Goal: Task Accomplishment & Management: Manage account settings

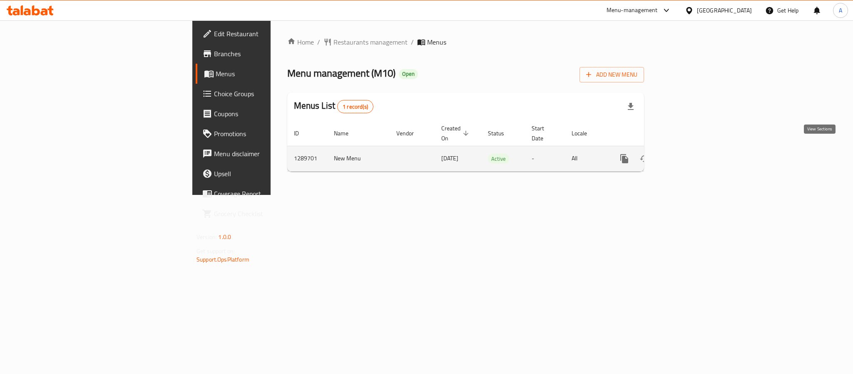
click at [688, 155] on icon "enhanced table" at bounding box center [684, 158] width 7 height 7
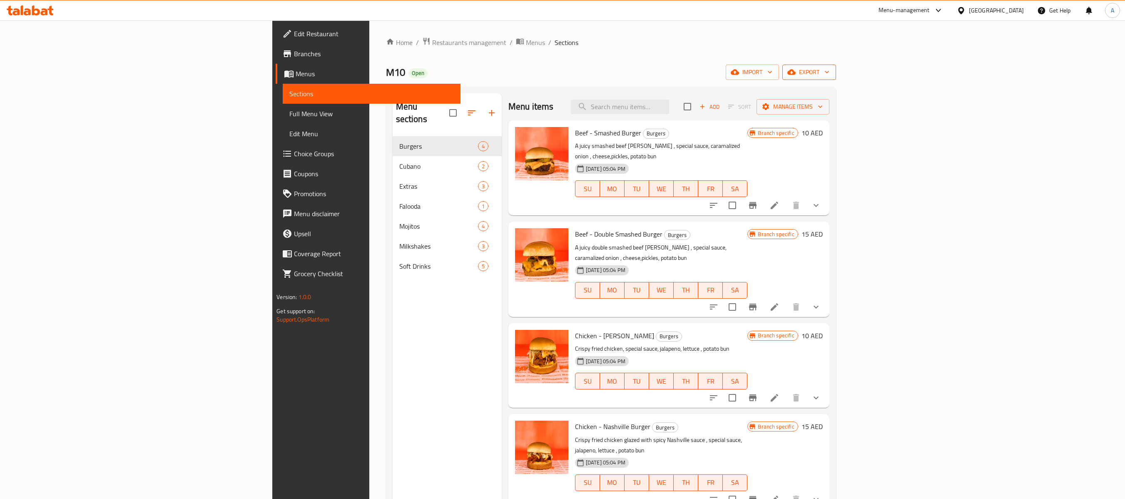
click at [829, 67] on span "export" at bounding box center [809, 72] width 40 height 10
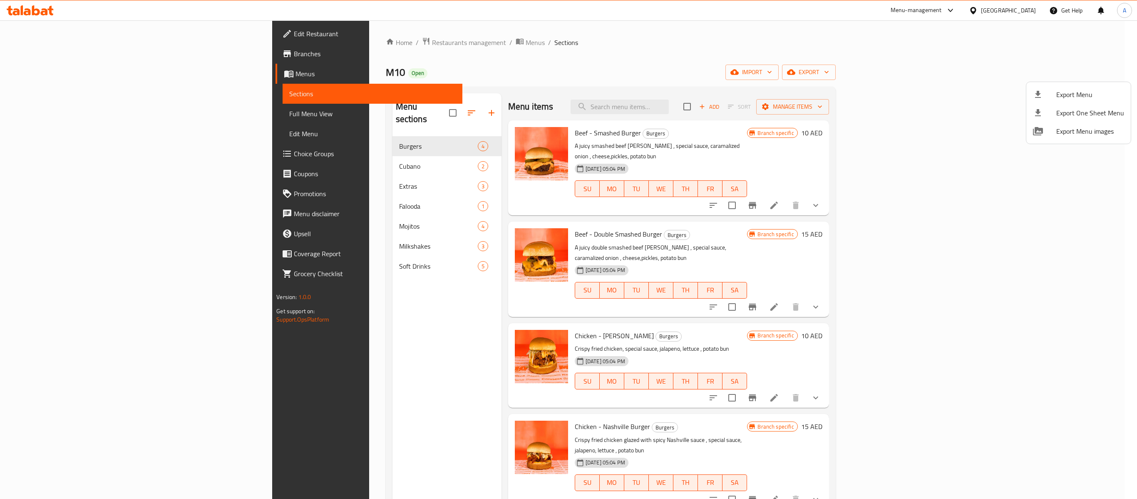
click at [853, 90] on span "Export Menu" at bounding box center [1091, 95] width 68 height 10
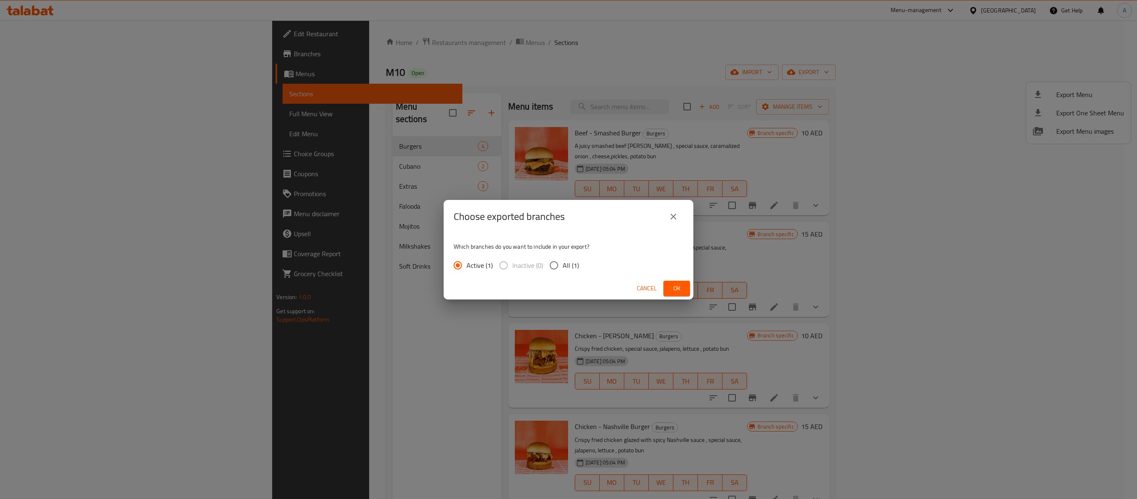
click at [552, 264] on input "All (1)" at bounding box center [553, 264] width 17 height 17
radio input "true"
click at [670, 288] on button "Ok" at bounding box center [677, 288] width 27 height 15
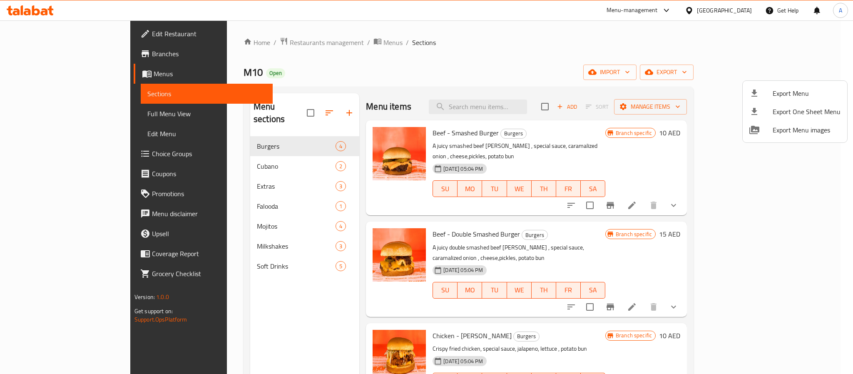
click at [785, 181] on div at bounding box center [426, 187] width 853 height 374
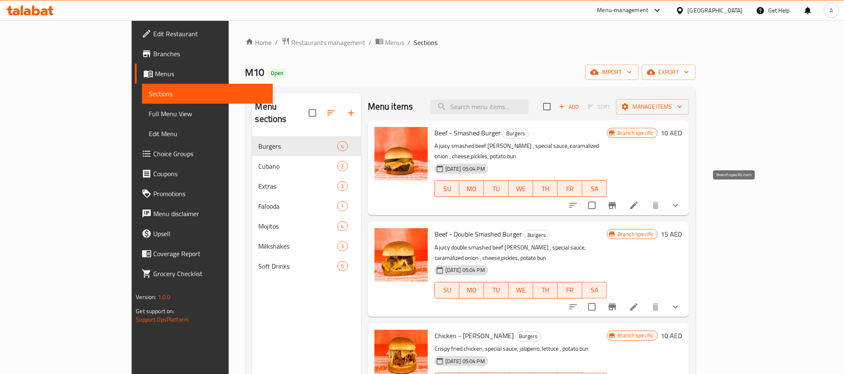
click at [616, 202] on icon "Branch-specific-item" at bounding box center [611, 205] width 7 height 7
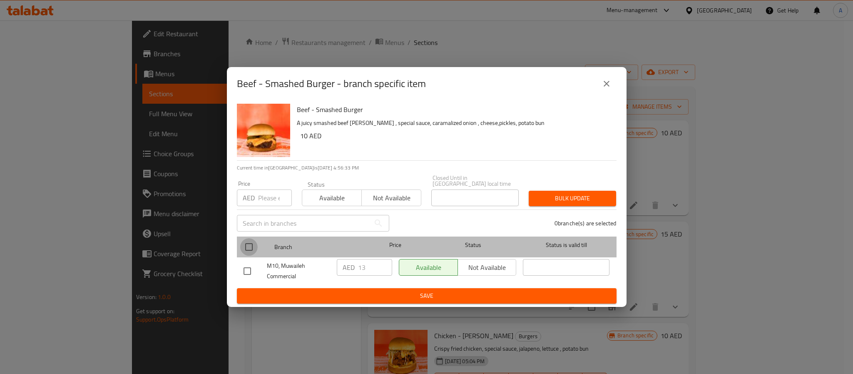
click at [251, 244] on input "checkbox" at bounding box center [248, 246] width 17 height 17
checkbox input "true"
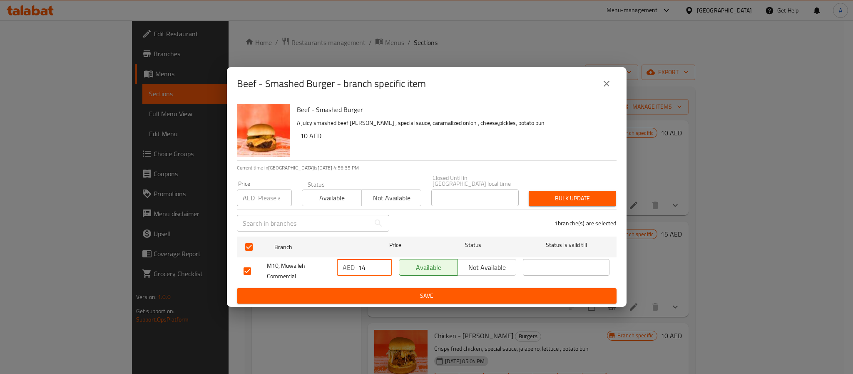
type input "14"
click at [382, 264] on input "14" at bounding box center [375, 267] width 34 height 17
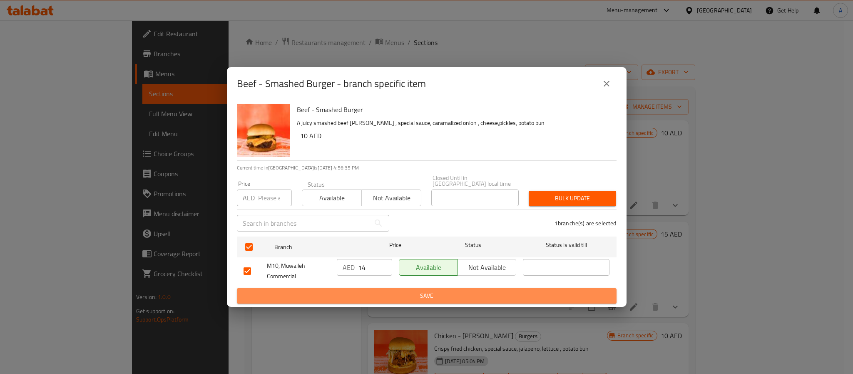
click at [392, 291] on span "Save" at bounding box center [427, 296] width 366 height 10
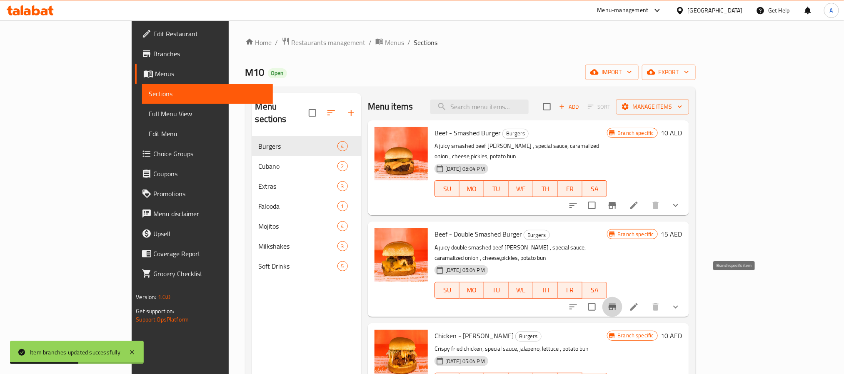
click at [616, 304] on icon "Branch-specific-item" at bounding box center [611, 307] width 7 height 7
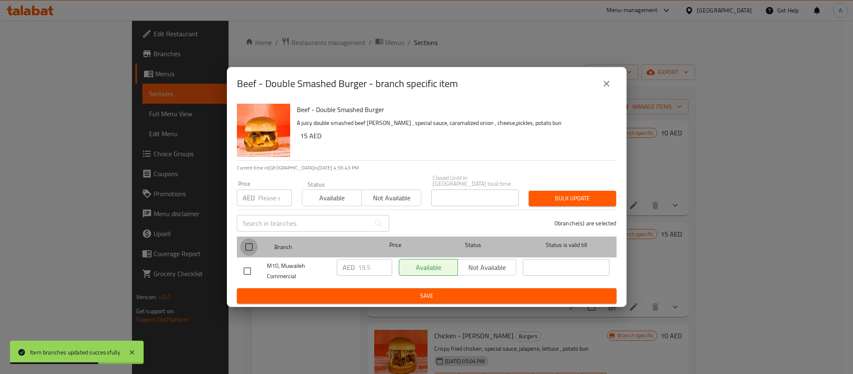
click at [247, 248] on input "checkbox" at bounding box center [248, 246] width 17 height 17
checkbox input "true"
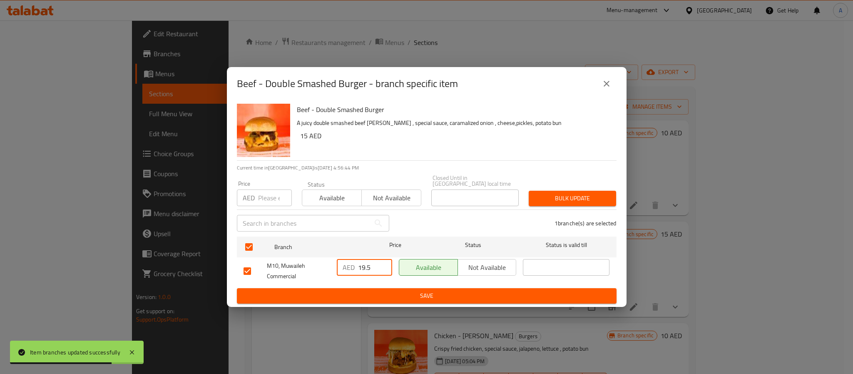
drag, startPoint x: 373, startPoint y: 269, endPoint x: 348, endPoint y: 267, distance: 25.9
click at [348, 267] on div "AED 19.5 ​" at bounding box center [364, 267] width 55 height 17
type input "21"
click at [378, 291] on span "Save" at bounding box center [427, 296] width 366 height 10
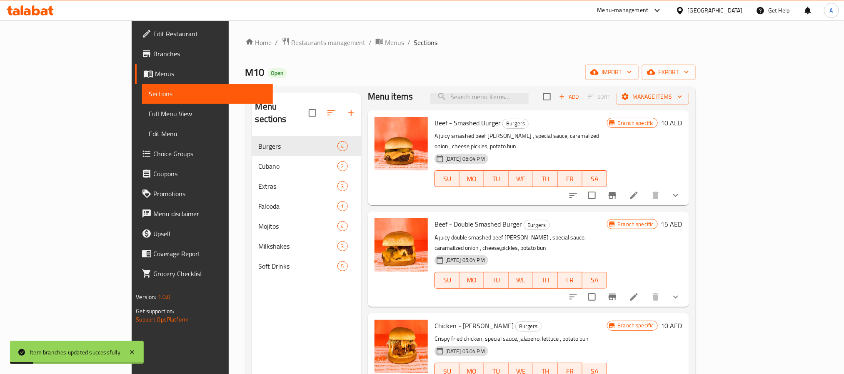
scroll to position [62, 0]
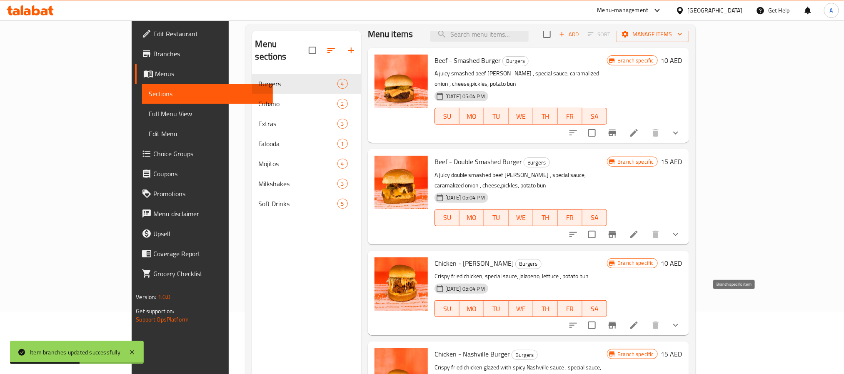
click at [616, 322] on icon "Branch-specific-item" at bounding box center [611, 325] width 7 height 7
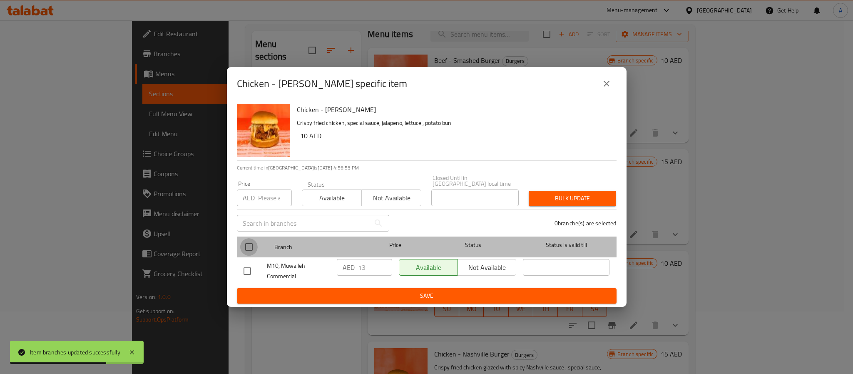
click at [247, 244] on input "checkbox" at bounding box center [248, 246] width 17 height 17
checkbox input "true"
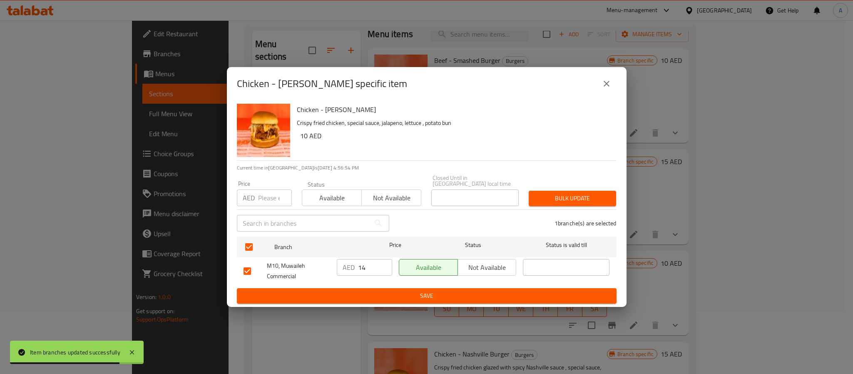
type input "14"
click at [384, 266] on input "14" at bounding box center [375, 267] width 34 height 17
click at [382, 291] on span "Save" at bounding box center [427, 296] width 366 height 10
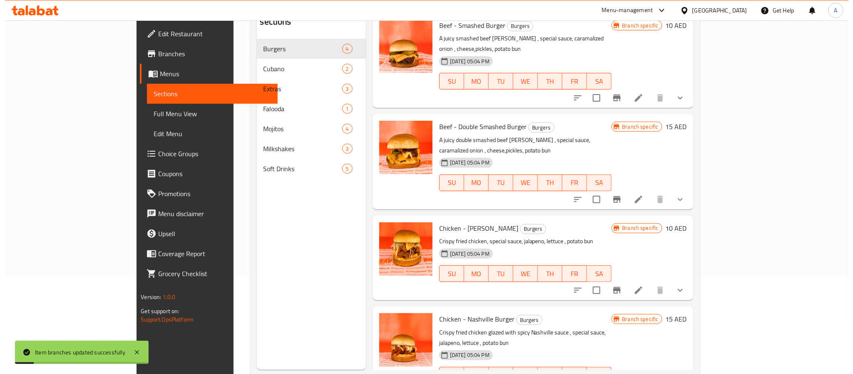
scroll to position [117, 0]
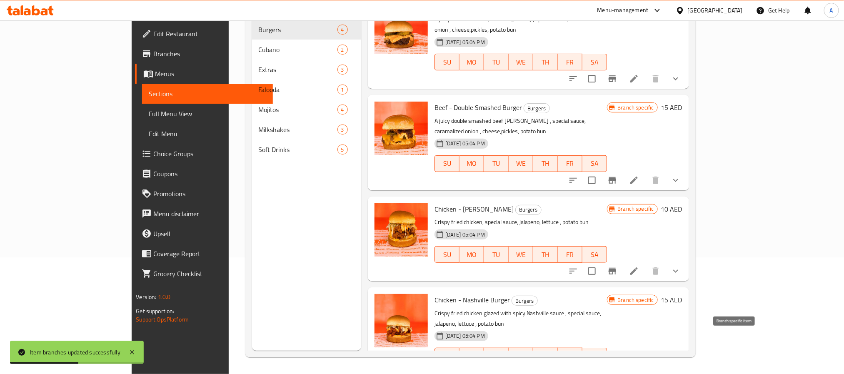
click at [617, 368] on icon "Branch-specific-item" at bounding box center [612, 373] width 10 height 10
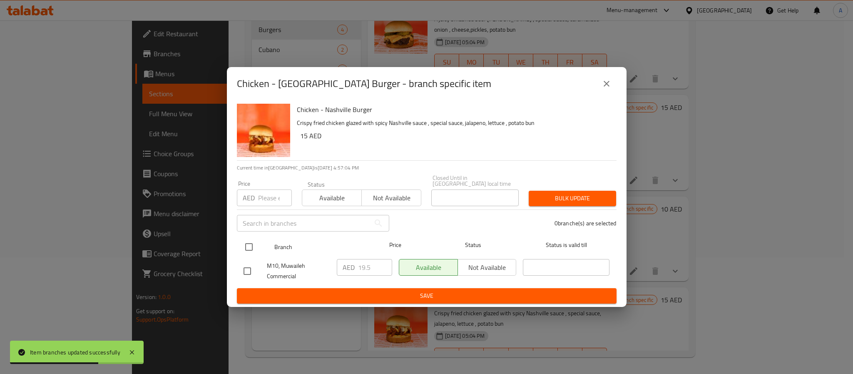
click at [246, 249] on input "checkbox" at bounding box center [248, 246] width 17 height 17
checkbox input "true"
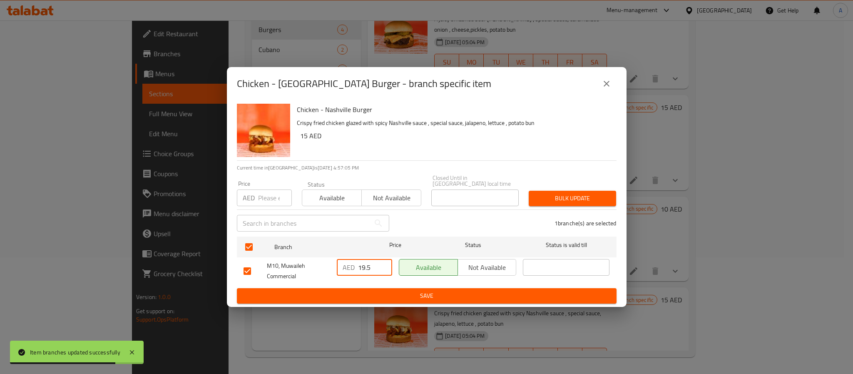
drag, startPoint x: 376, startPoint y: 269, endPoint x: 340, endPoint y: 266, distance: 36.3
click at [340, 266] on div "AED 19.5 ​" at bounding box center [364, 267] width 55 height 17
type input "21"
click at [368, 300] on span "Save" at bounding box center [427, 296] width 366 height 10
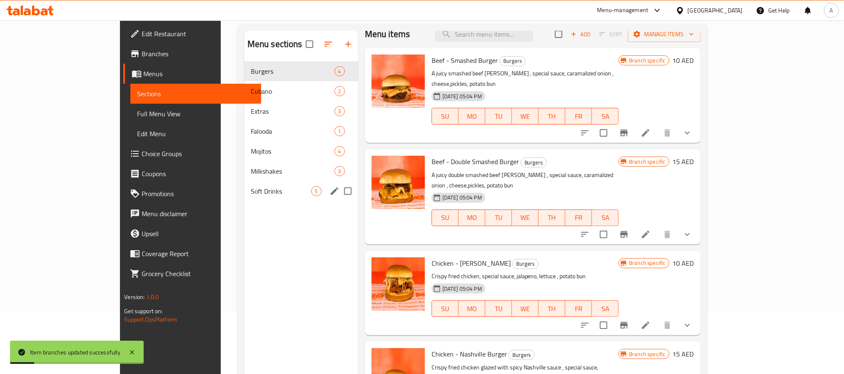
scroll to position [0, 0]
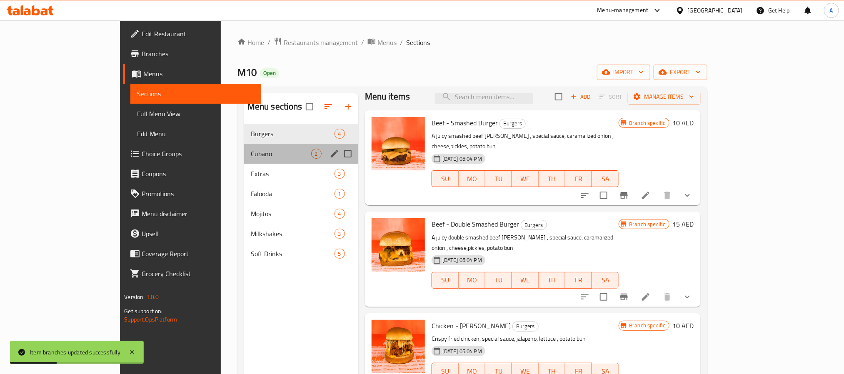
click at [244, 146] on div "Cubano 2" at bounding box center [301, 154] width 114 height 20
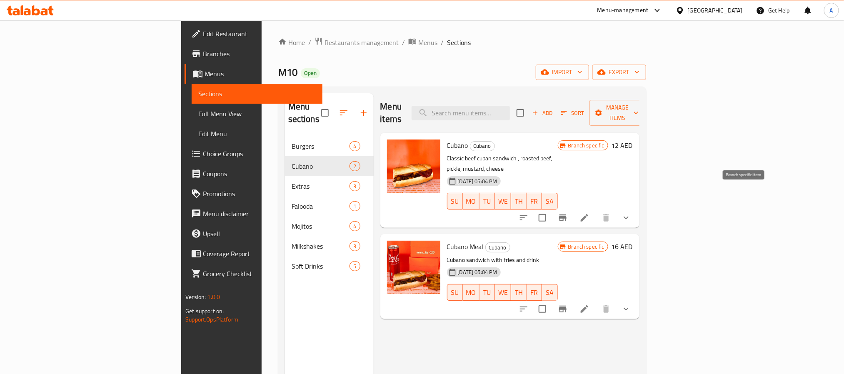
click at [572, 208] on button "Branch-specific-item" at bounding box center [563, 218] width 20 height 20
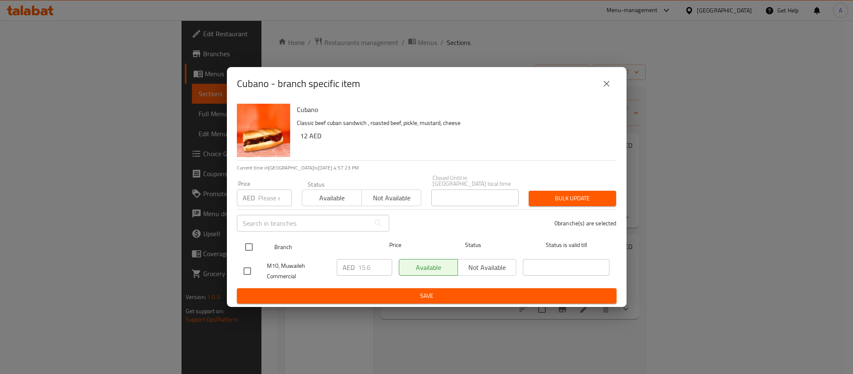
click at [250, 243] on input "checkbox" at bounding box center [248, 246] width 17 height 17
checkbox input "true"
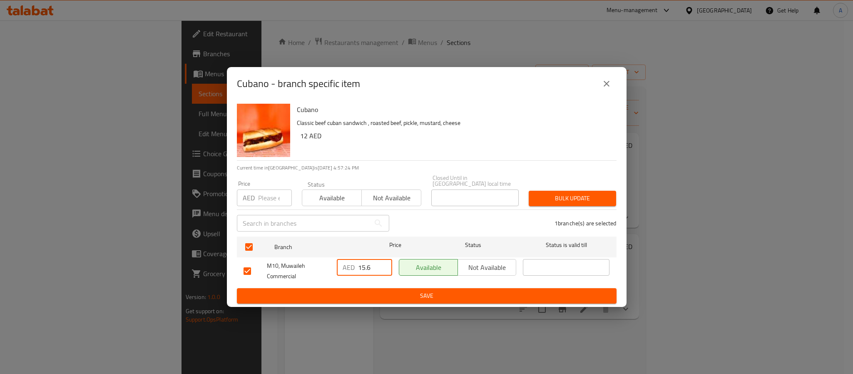
drag, startPoint x: 375, startPoint y: 263, endPoint x: 349, endPoint y: 269, distance: 26.6
click at [349, 269] on div "AED 15.6 ​" at bounding box center [364, 267] width 55 height 17
type input "17"
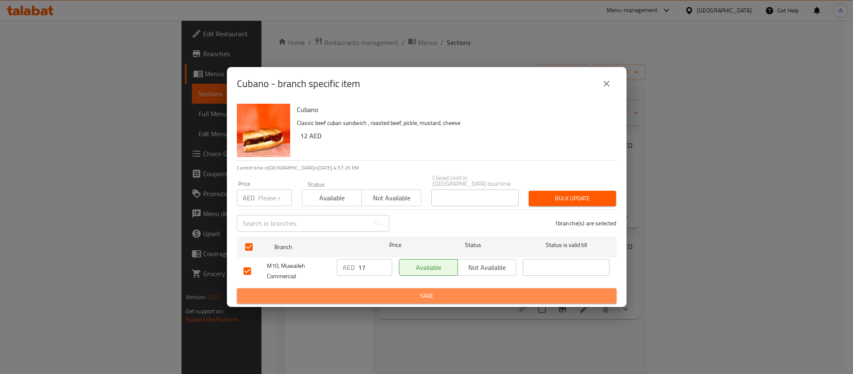
click at [361, 296] on span "Save" at bounding box center [427, 296] width 366 height 10
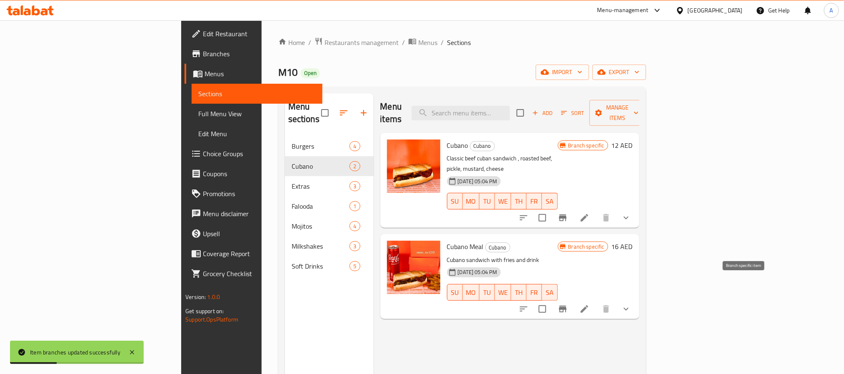
click at [567, 304] on icon "Branch-specific-item" at bounding box center [563, 309] width 10 height 10
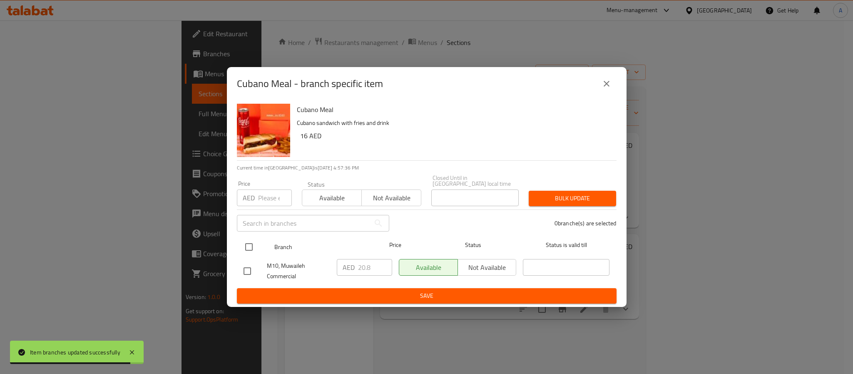
click at [251, 246] on input "checkbox" at bounding box center [248, 246] width 17 height 17
checkbox input "true"
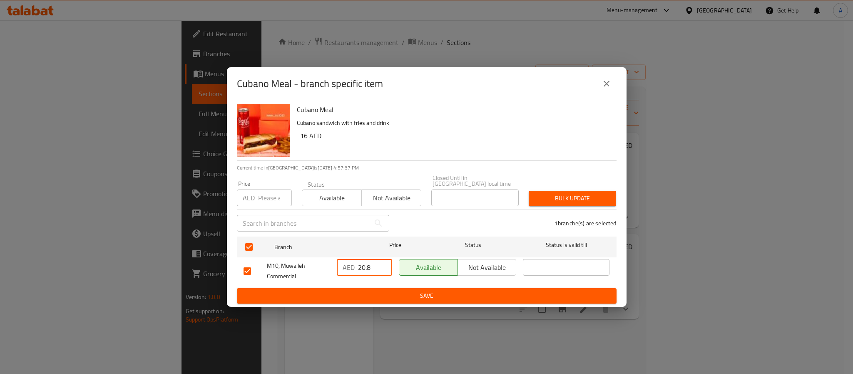
drag, startPoint x: 372, startPoint y: 267, endPoint x: 356, endPoint y: 267, distance: 16.2
click at [356, 267] on div "AED 20.8 ​" at bounding box center [364, 267] width 55 height 17
paste input "2.5"
type input "22.5"
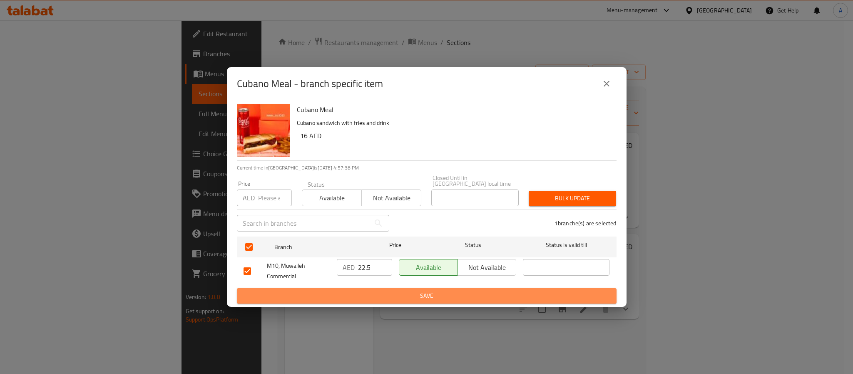
click at [375, 295] on span "Save" at bounding box center [427, 296] width 366 height 10
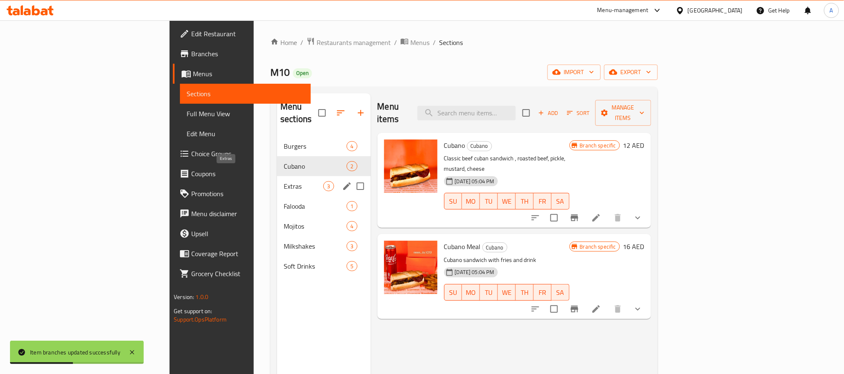
click at [284, 181] on span "Extras" at bounding box center [304, 186] width 40 height 10
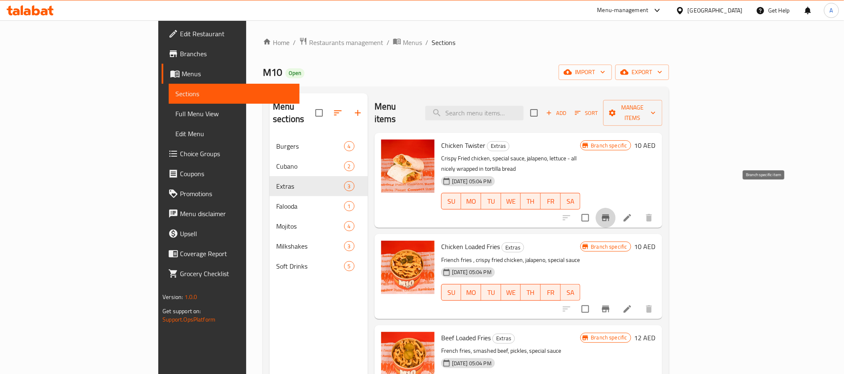
click at [610, 213] on icon "Branch-specific-item" at bounding box center [605, 218] width 10 height 10
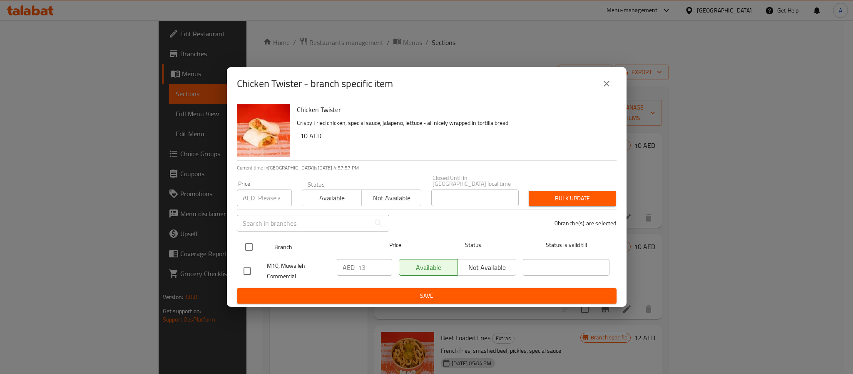
click at [247, 250] on input "checkbox" at bounding box center [248, 246] width 17 height 17
checkbox input "true"
type input "14"
click at [383, 264] on input "14" at bounding box center [375, 267] width 34 height 17
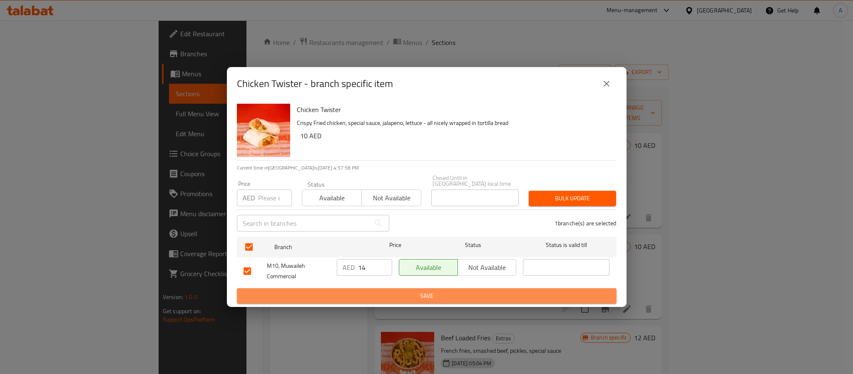
click at [383, 295] on span "Save" at bounding box center [427, 296] width 366 height 10
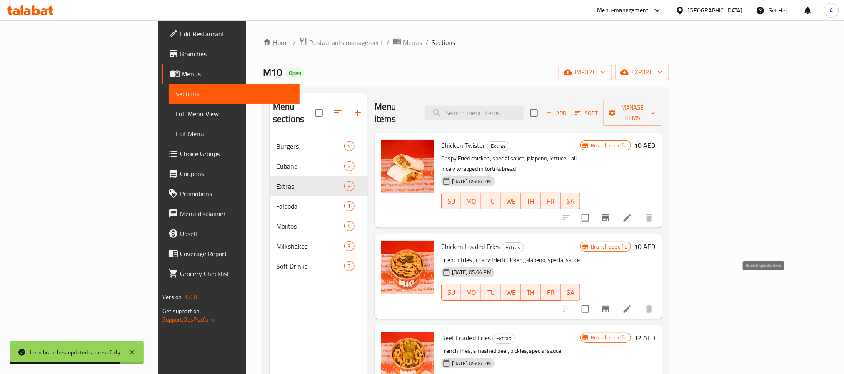
click at [610, 304] on icon "Branch-specific-item" at bounding box center [605, 309] width 10 height 10
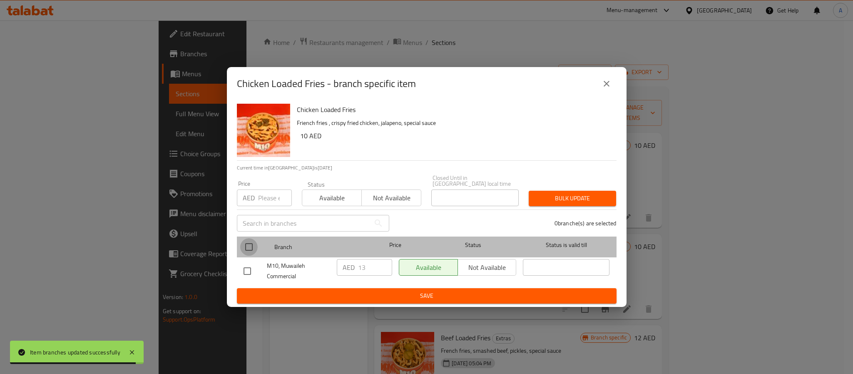
click at [247, 245] on input "checkbox" at bounding box center [248, 246] width 17 height 17
checkbox input "true"
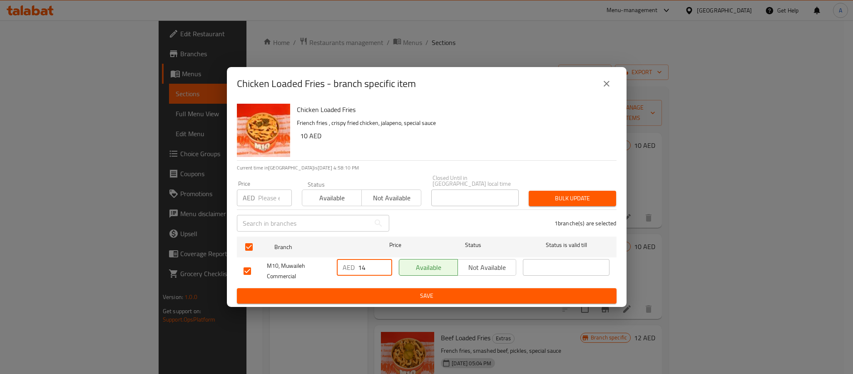
type input "14"
click at [383, 264] on input "14" at bounding box center [375, 267] width 34 height 17
click at [386, 293] on span "Save" at bounding box center [427, 296] width 366 height 10
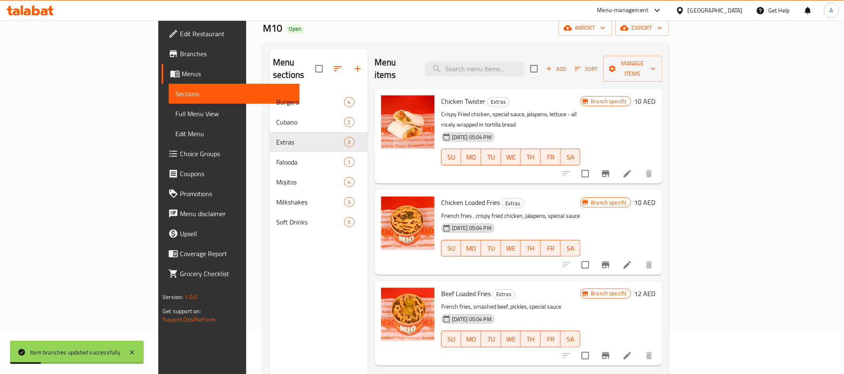
scroll to position [117, 0]
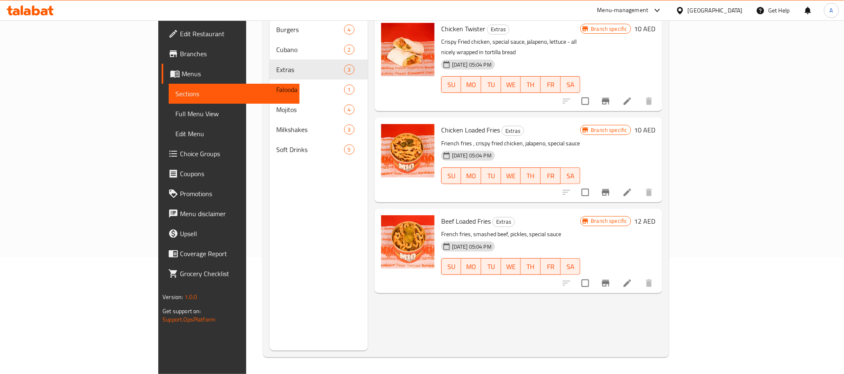
click at [609, 280] on icon "Branch-specific-item" at bounding box center [605, 283] width 7 height 7
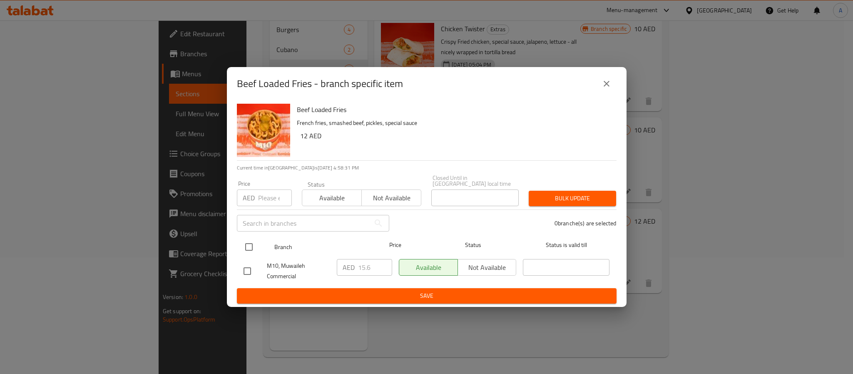
click at [249, 247] on input "checkbox" at bounding box center [248, 246] width 17 height 17
checkbox input "true"
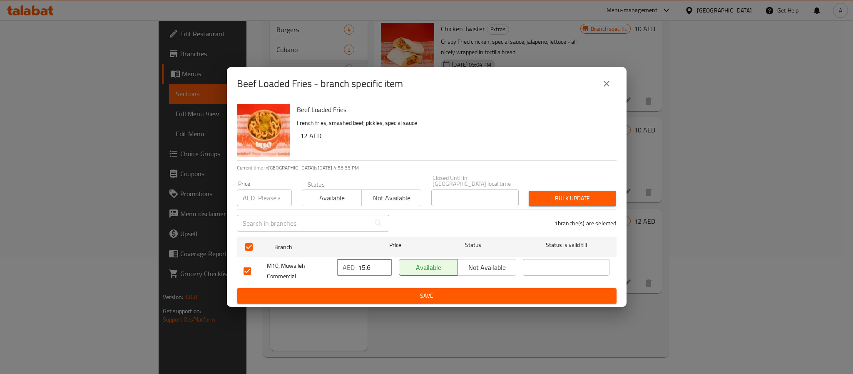
drag, startPoint x: 370, startPoint y: 269, endPoint x: 361, endPoint y: 270, distance: 8.9
click at [361, 270] on input "15.6" at bounding box center [375, 267] width 34 height 17
type input "17"
click at [369, 297] on span "Save" at bounding box center [427, 296] width 366 height 10
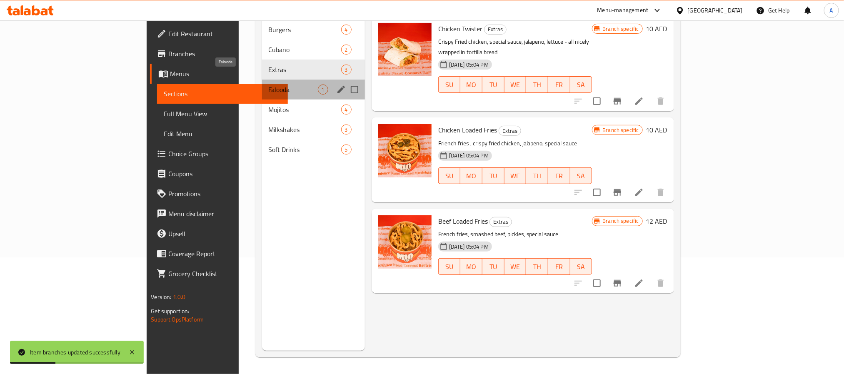
click at [269, 85] on span "Falooda" at bounding box center [293, 90] width 49 height 10
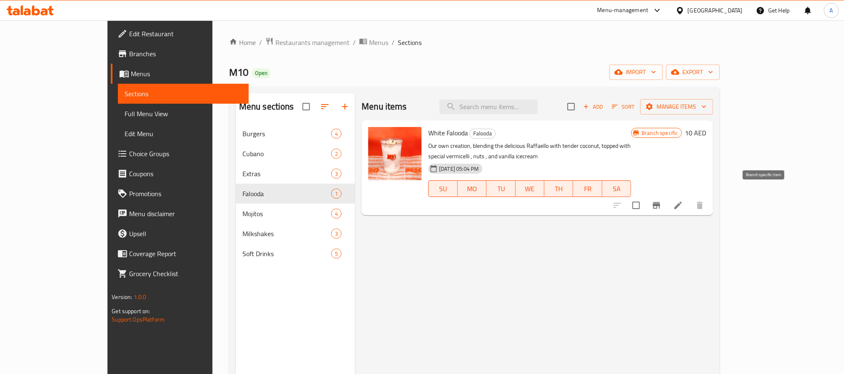
click at [660, 202] on icon "Branch-specific-item" at bounding box center [655, 205] width 7 height 7
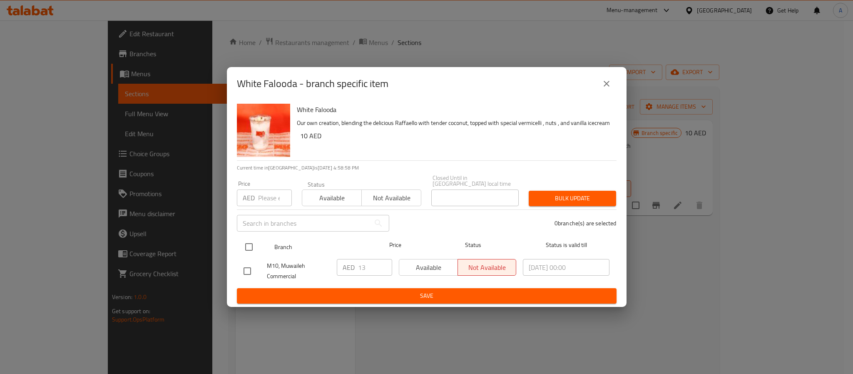
click at [249, 245] on input "checkbox" at bounding box center [248, 246] width 17 height 17
checkbox input "true"
type input "14"
click at [384, 266] on input "14" at bounding box center [375, 267] width 34 height 17
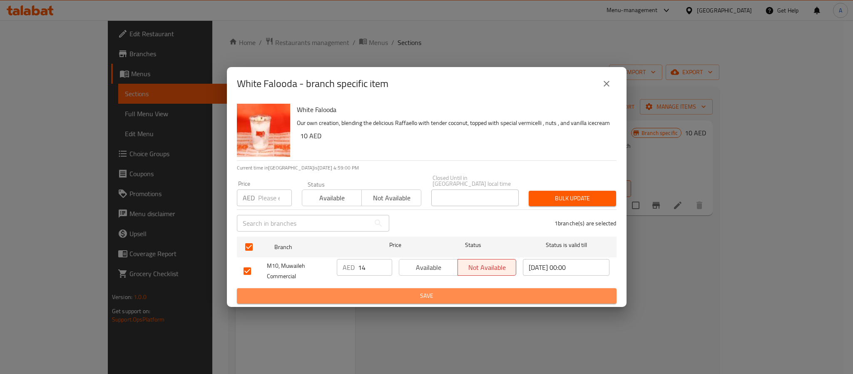
click at [381, 289] on button "Save" at bounding box center [427, 295] width 380 height 15
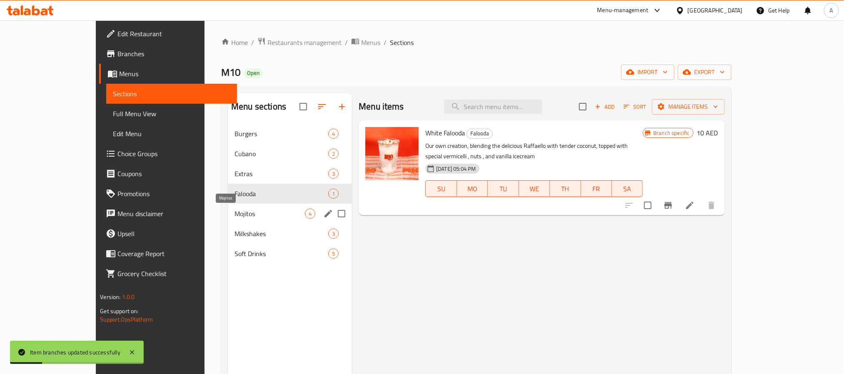
click at [234, 214] on span "Mojitos" at bounding box center [269, 214] width 70 height 10
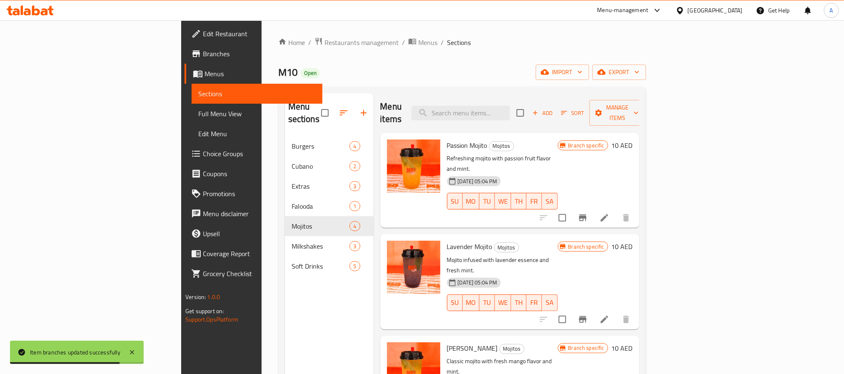
click at [586, 214] on icon "Branch-specific-item" at bounding box center [582, 217] width 7 height 7
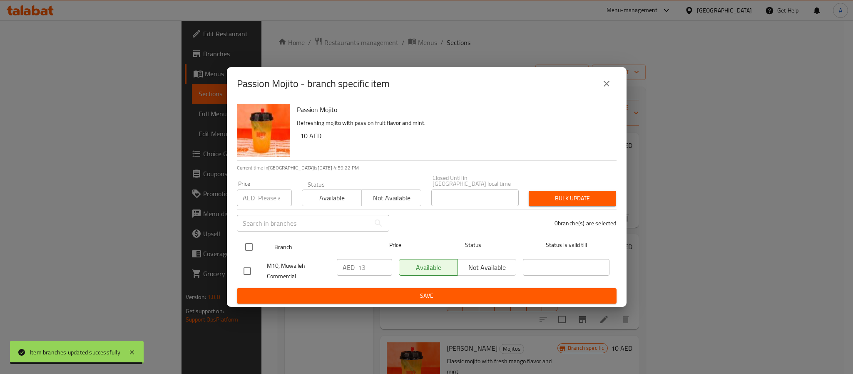
click at [249, 247] on input "checkbox" at bounding box center [248, 246] width 17 height 17
checkbox input "true"
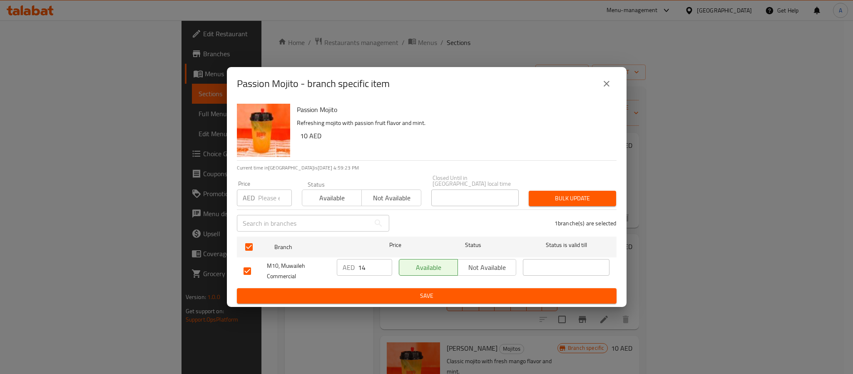
type input "14"
click at [382, 264] on input "14" at bounding box center [375, 267] width 34 height 17
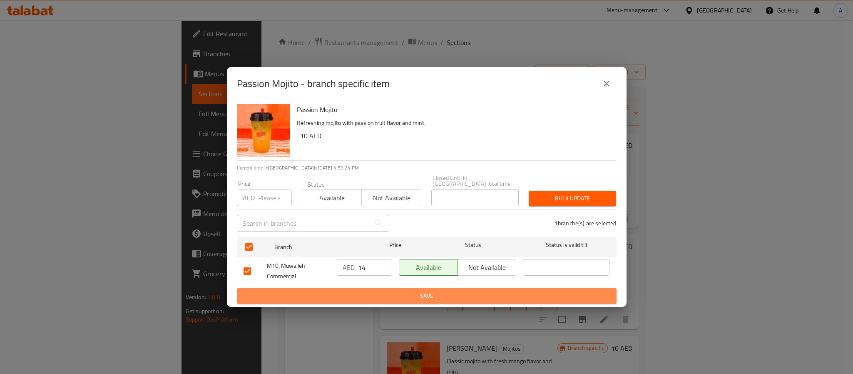
click at [390, 294] on span "Save" at bounding box center [427, 296] width 366 height 10
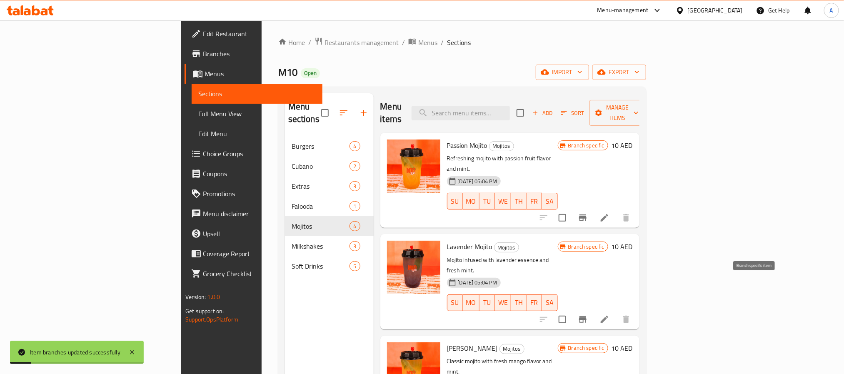
click at [587, 314] on icon "Branch-specific-item" at bounding box center [582, 319] width 10 height 10
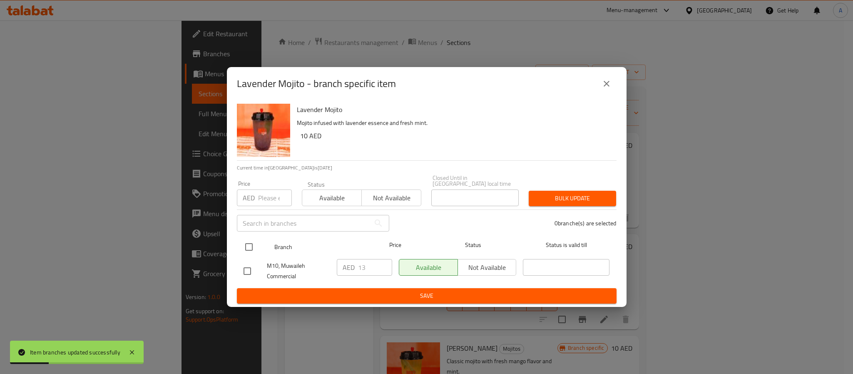
click at [247, 249] on input "checkbox" at bounding box center [248, 246] width 17 height 17
checkbox input "true"
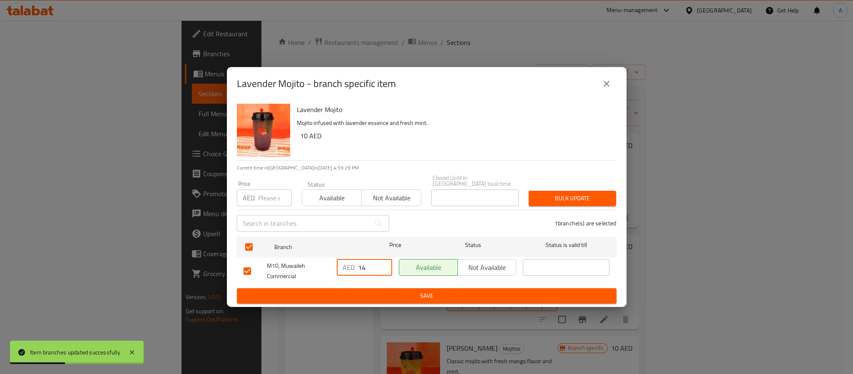
type input "14"
click at [386, 264] on input "14" at bounding box center [375, 267] width 34 height 17
click at [390, 285] on div "AED 14 ​" at bounding box center [365, 271] width 62 height 31
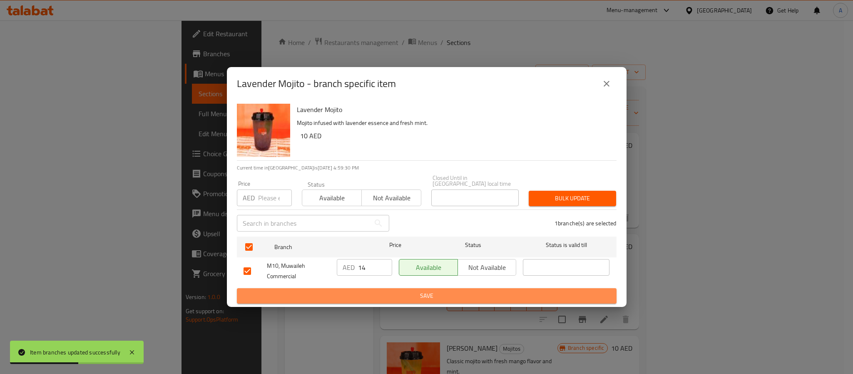
click at [394, 293] on span "Save" at bounding box center [427, 296] width 366 height 10
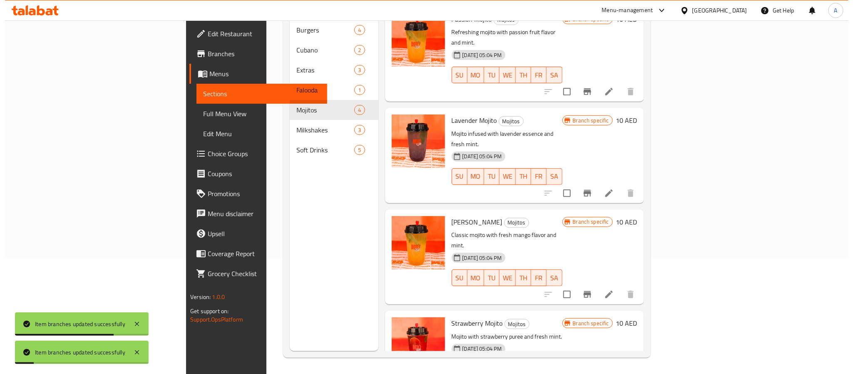
scroll to position [117, 0]
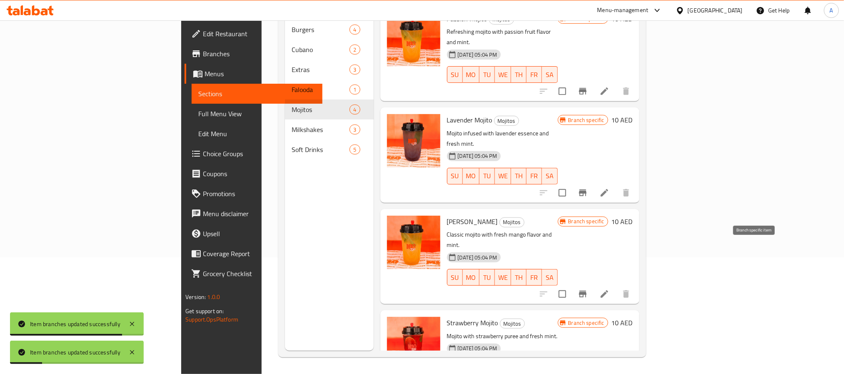
click at [586, 291] on icon "Branch-specific-item" at bounding box center [582, 294] width 7 height 7
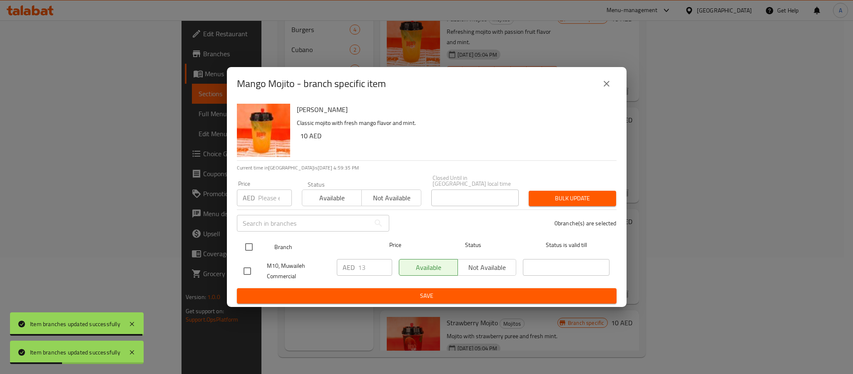
click at [247, 245] on input "checkbox" at bounding box center [248, 246] width 17 height 17
checkbox input "true"
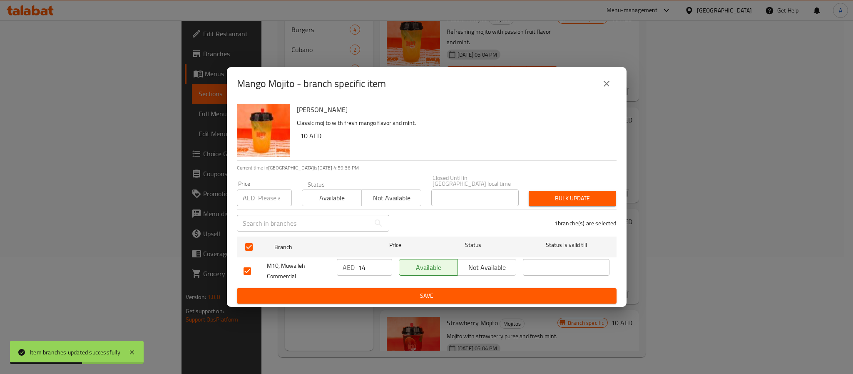
type input "14"
click at [385, 261] on input "14" at bounding box center [375, 267] width 34 height 17
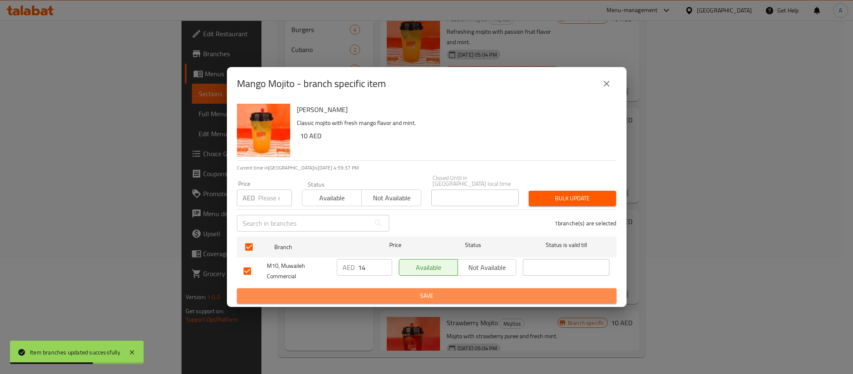
click at [378, 292] on span "Save" at bounding box center [427, 296] width 366 height 10
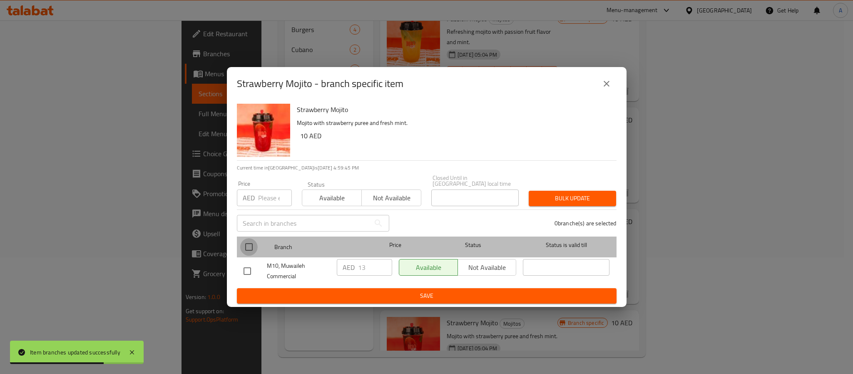
click at [250, 246] on input "checkbox" at bounding box center [248, 246] width 17 height 17
checkbox input "true"
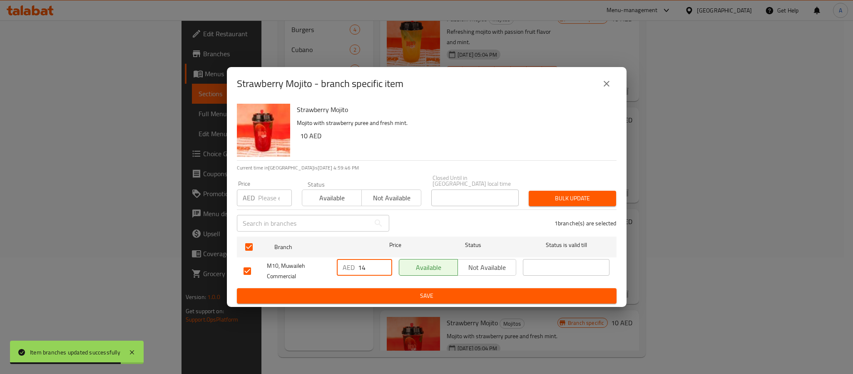
type input "14"
click at [383, 264] on input "14" at bounding box center [375, 267] width 34 height 17
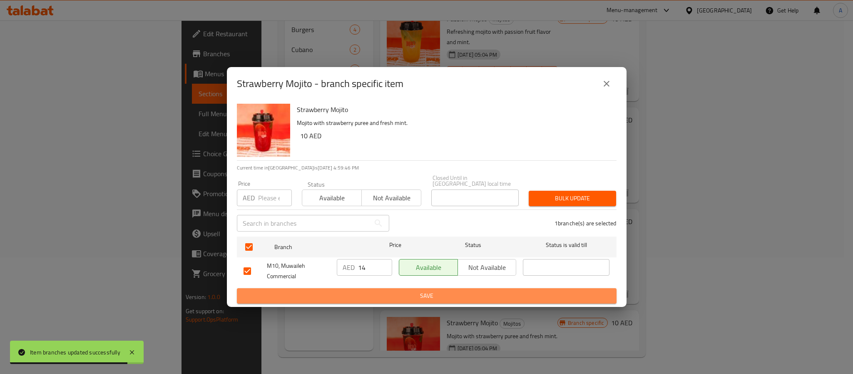
click at [386, 294] on span "Save" at bounding box center [427, 296] width 366 height 10
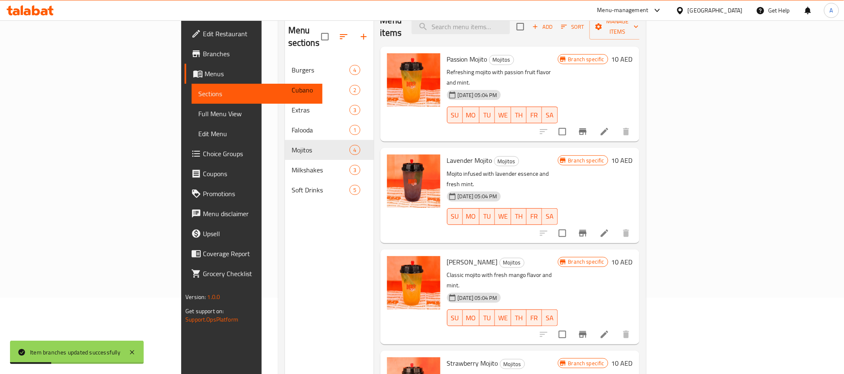
scroll to position [54, 0]
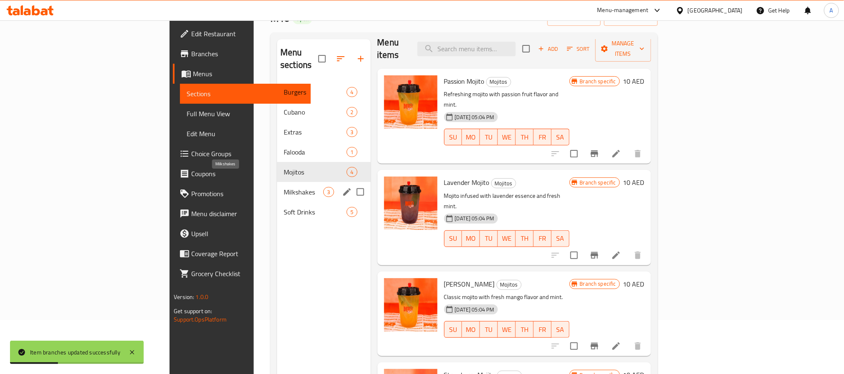
click at [284, 187] on span "Milkshakes" at bounding box center [304, 192] width 40 height 10
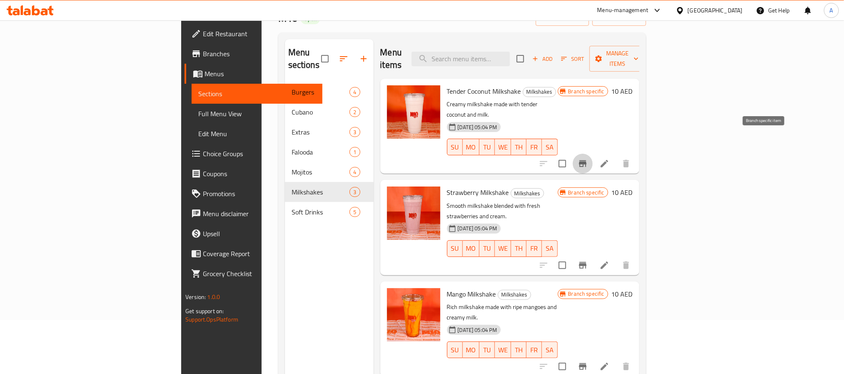
click at [586, 160] on icon "Branch-specific-item" at bounding box center [582, 163] width 7 height 7
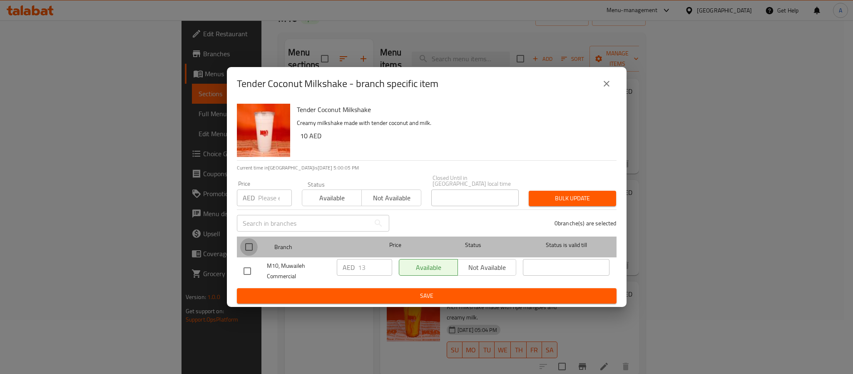
drag, startPoint x: 248, startPoint y: 248, endPoint x: 305, endPoint y: 256, distance: 57.6
click at [250, 248] on input "checkbox" at bounding box center [248, 246] width 17 height 17
checkbox input "true"
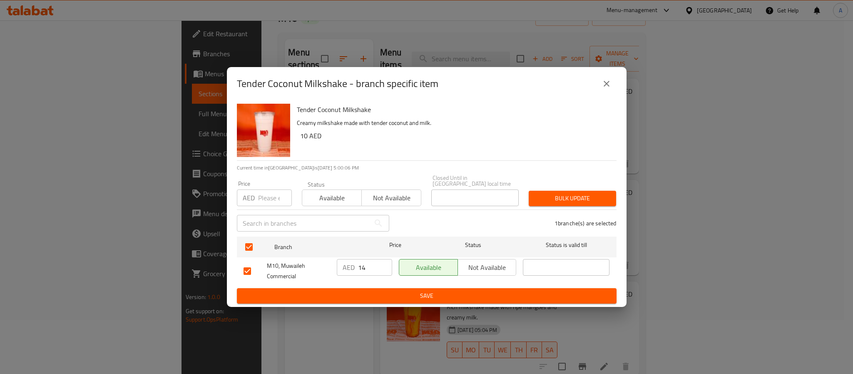
type input "14"
click at [383, 261] on input "14" at bounding box center [375, 267] width 34 height 17
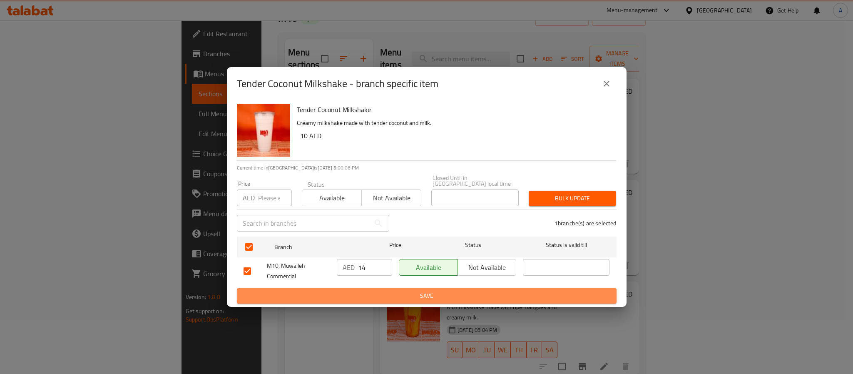
click at [383, 299] on span "Save" at bounding box center [427, 296] width 366 height 10
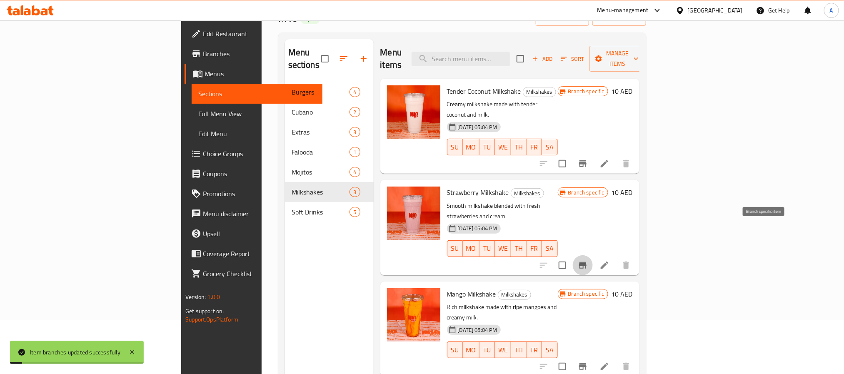
click at [587, 260] on icon "Branch-specific-item" at bounding box center [582, 265] width 10 height 10
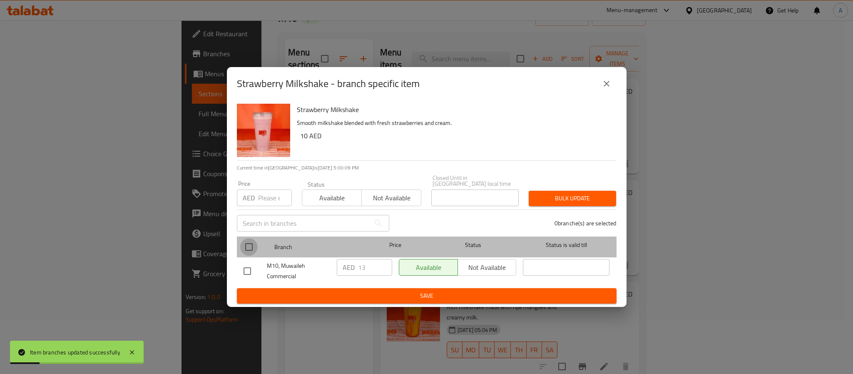
click at [250, 249] on input "checkbox" at bounding box center [248, 246] width 17 height 17
checkbox input "true"
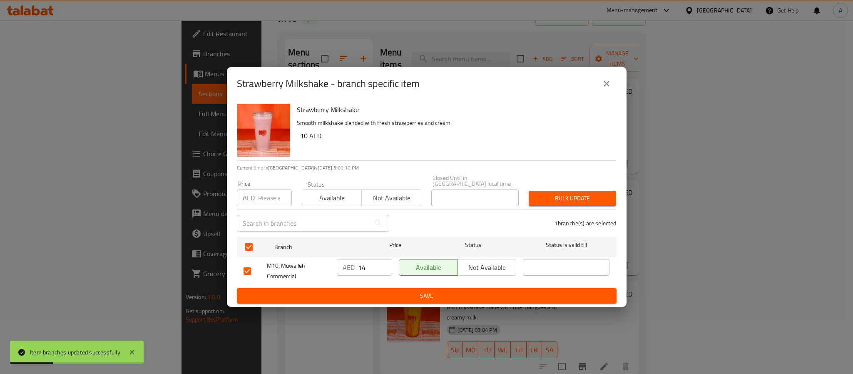
type input "14"
click at [384, 263] on input "14" at bounding box center [375, 267] width 34 height 17
click at [388, 295] on span "Save" at bounding box center [427, 296] width 366 height 10
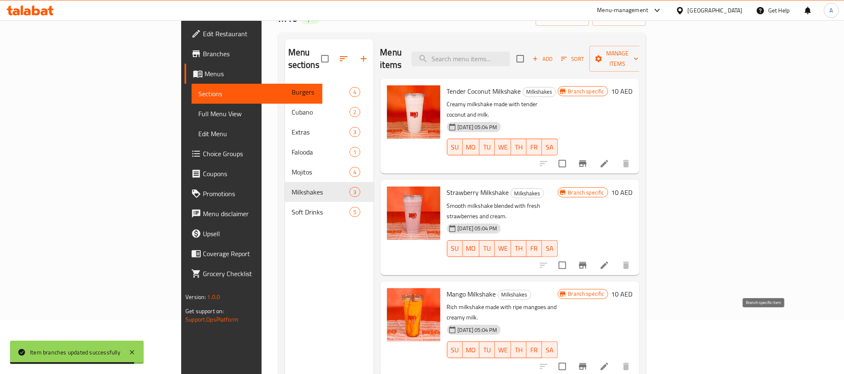
click at [587, 361] on icon "Branch-specific-item" at bounding box center [582, 366] width 10 height 10
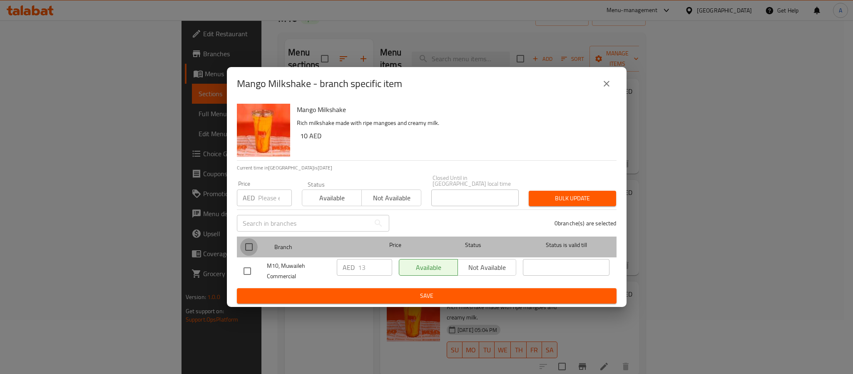
click at [251, 245] on input "checkbox" at bounding box center [248, 246] width 17 height 17
checkbox input "true"
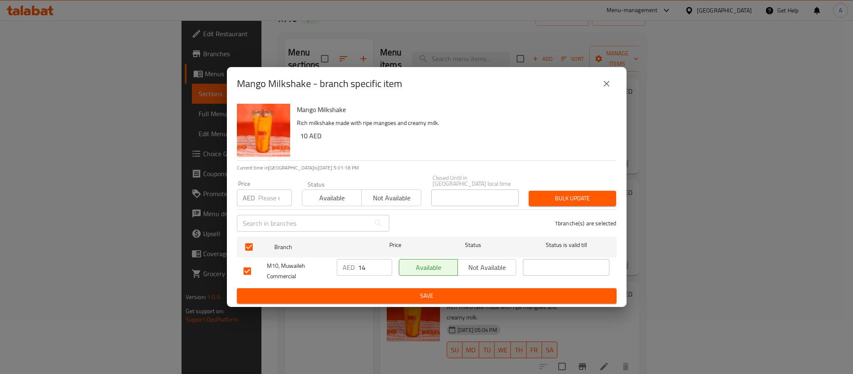
type input "14"
click at [385, 264] on input "14" at bounding box center [375, 267] width 34 height 17
click at [381, 291] on span "Save" at bounding box center [427, 296] width 366 height 10
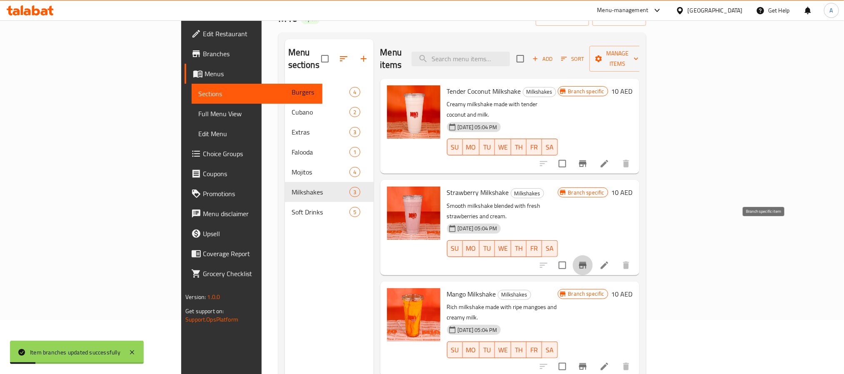
click at [587, 260] on icon "Branch-specific-item" at bounding box center [582, 265] width 10 height 10
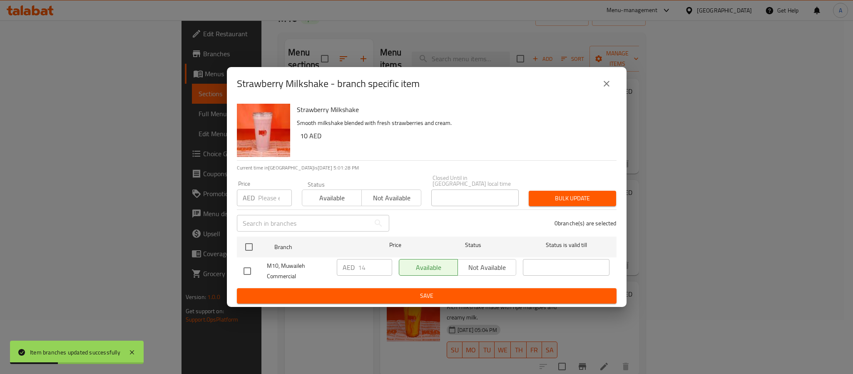
click at [602, 86] on icon "close" at bounding box center [607, 84] width 10 height 10
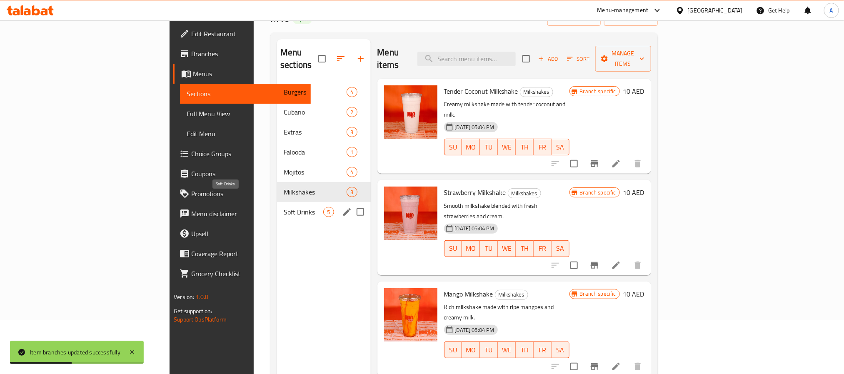
click at [284, 207] on span "Soft Drinks" at bounding box center [304, 212] width 40 height 10
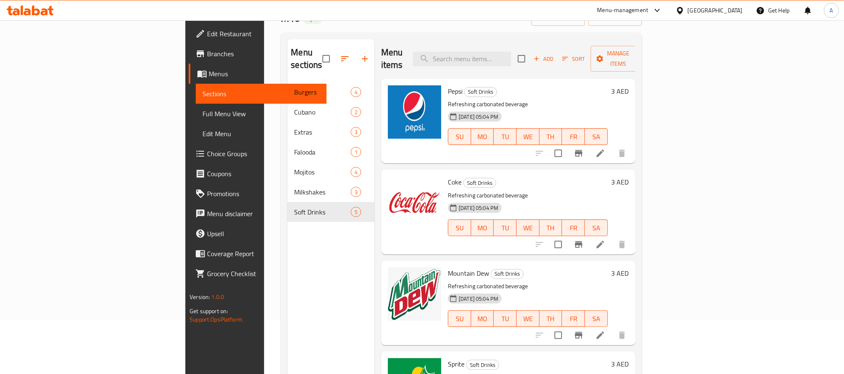
click at [628, 85] on h6 "3 AED" at bounding box center [619, 91] width 17 height 12
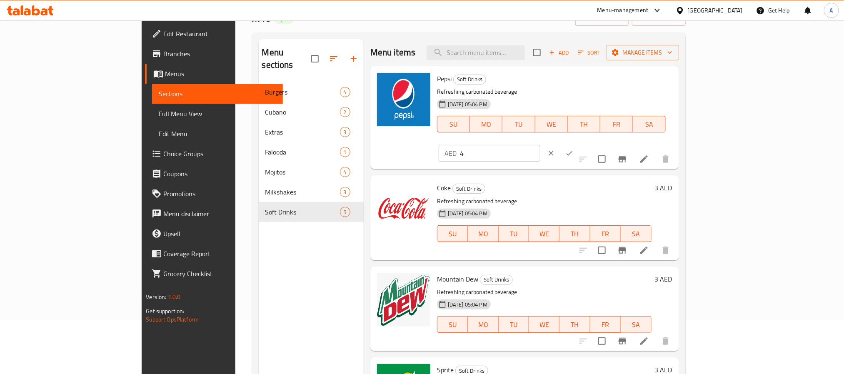
click at [540, 145] on input "4" at bounding box center [500, 153] width 80 height 17
type input "5"
click at [540, 145] on input "5" at bounding box center [500, 153] width 80 height 17
click at [573, 149] on icon "ok" at bounding box center [569, 153] width 8 height 8
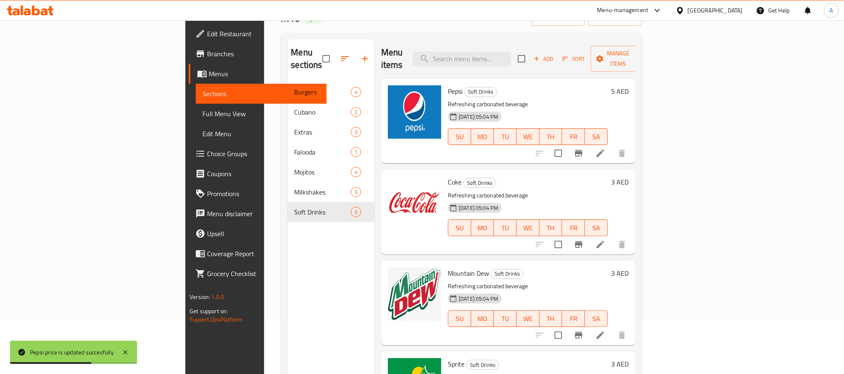
click at [628, 176] on h6 "3 AED" at bounding box center [619, 182] width 17 height 12
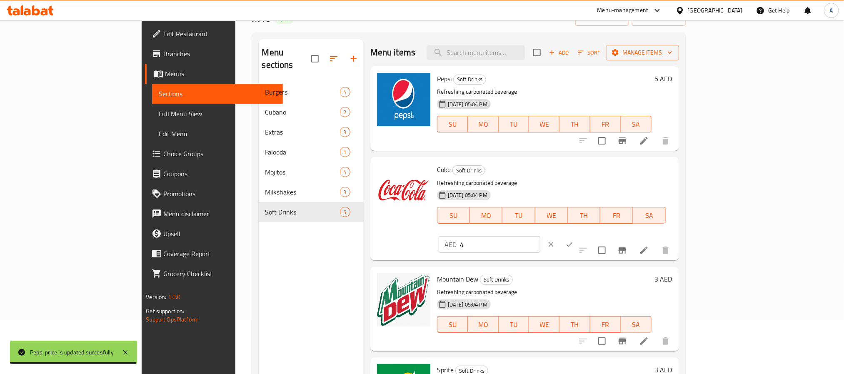
click at [540, 236] on input "4" at bounding box center [500, 244] width 80 height 17
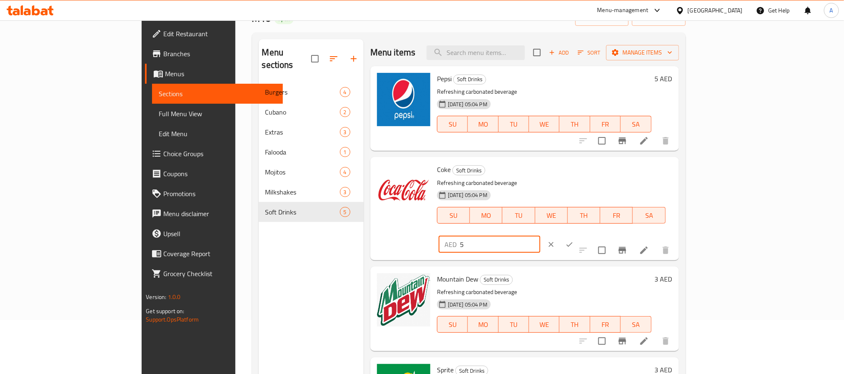
type input "5"
click at [540, 236] on input "5" at bounding box center [500, 244] width 80 height 17
click at [573, 240] on icon "ok" at bounding box center [569, 244] width 8 height 8
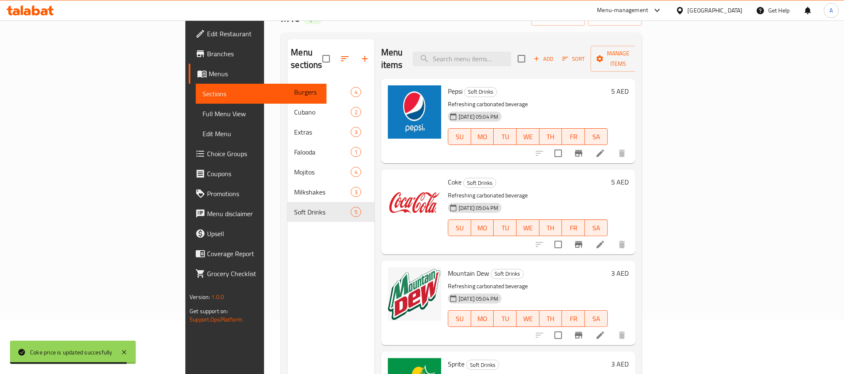
click at [628, 267] on h6 "3 AED" at bounding box center [619, 273] width 17 height 12
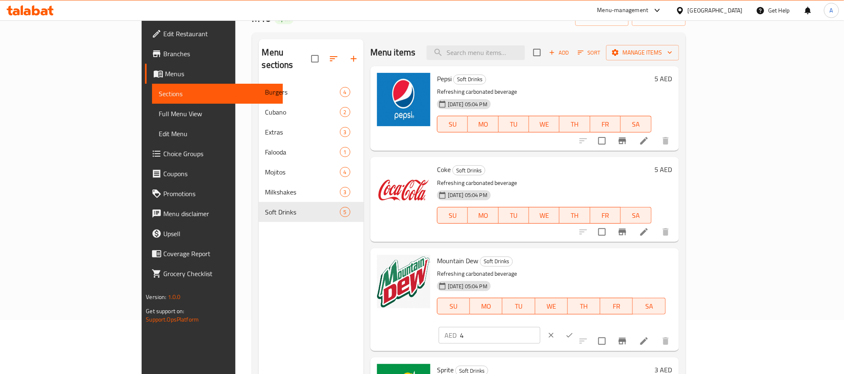
click at [540, 327] on input "4" at bounding box center [500, 335] width 80 height 17
type input "5"
click at [540, 327] on input "5" at bounding box center [500, 335] width 80 height 17
click at [578, 326] on button "ok" at bounding box center [569, 335] width 18 height 18
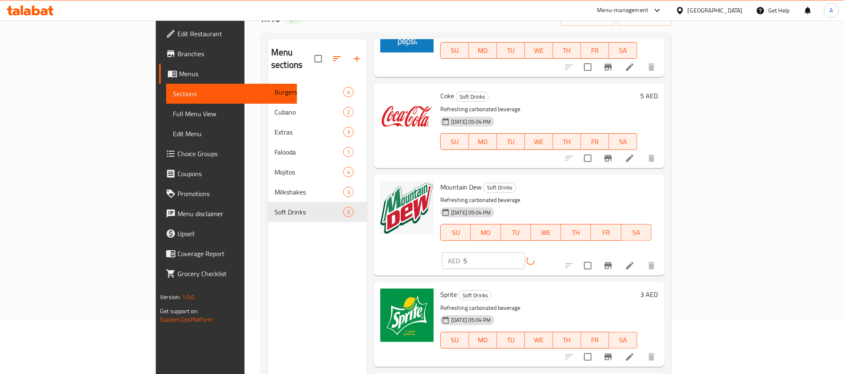
scroll to position [101, 0]
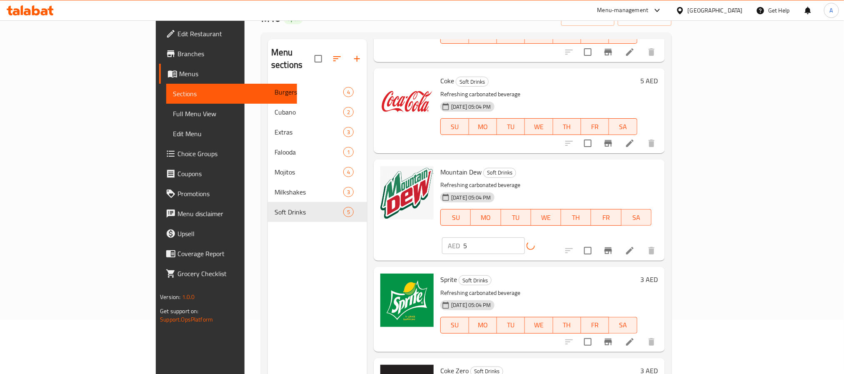
click at [658, 274] on h6 "3 AED" at bounding box center [648, 280] width 17 height 12
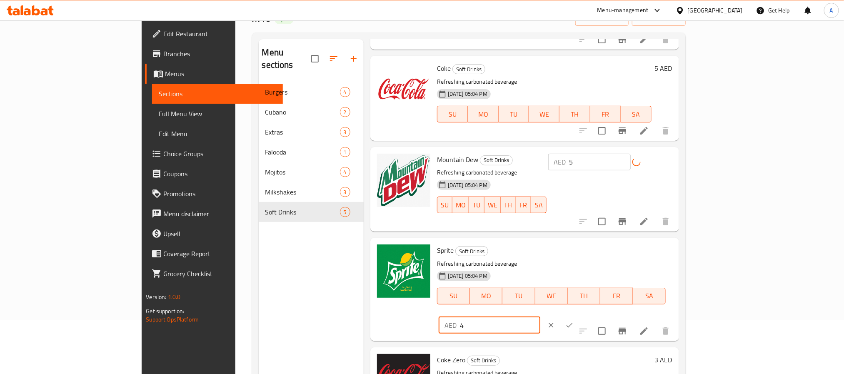
click at [540, 317] on input "4" at bounding box center [500, 325] width 80 height 17
type input "5"
click at [540, 317] on input "5" at bounding box center [500, 325] width 80 height 17
click at [573, 321] on icon "ok" at bounding box center [569, 325] width 8 height 8
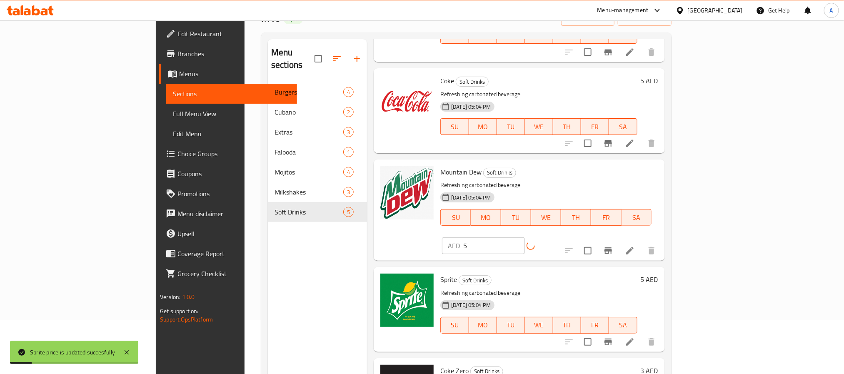
click at [658, 365] on div "3 AED" at bounding box center [647, 371] width 21 height 12
click at [658, 365] on h6 "3 AED" at bounding box center [648, 371] width 17 height 12
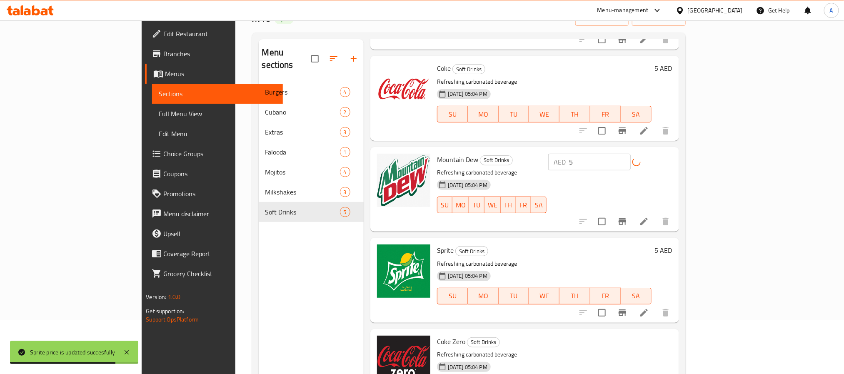
type input "5"
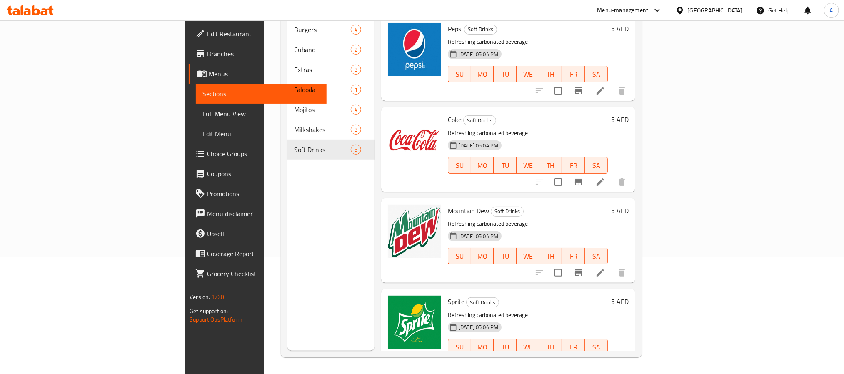
scroll to position [0, 0]
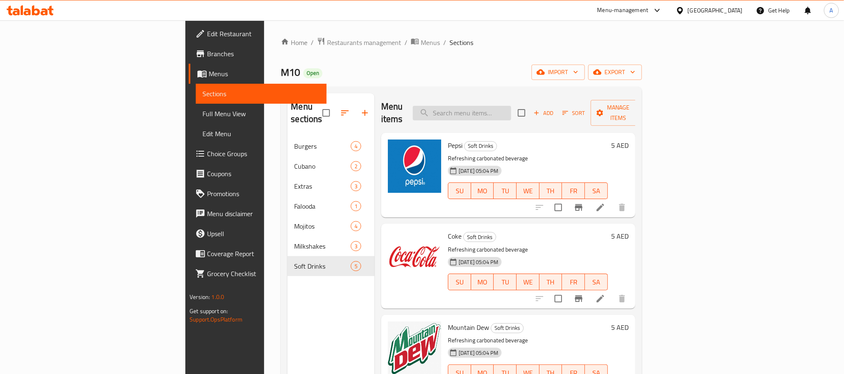
click at [511, 111] on input "search" at bounding box center [462, 113] width 98 height 15
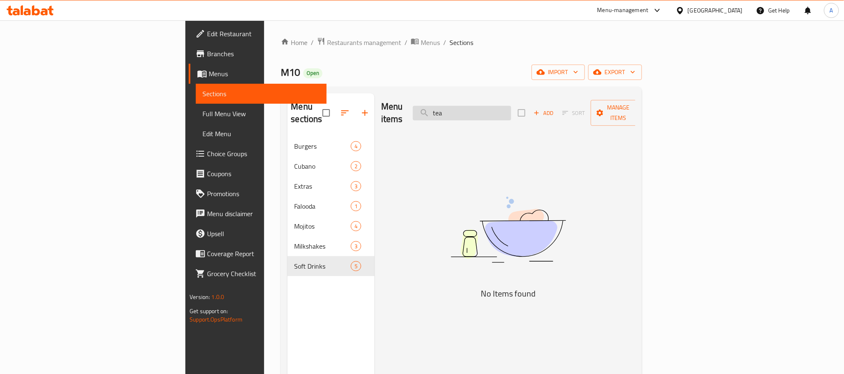
drag, startPoint x: 529, startPoint y: 111, endPoint x: 486, endPoint y: 110, distance: 42.9
click at [486, 110] on input "tea" at bounding box center [462, 113] width 98 height 15
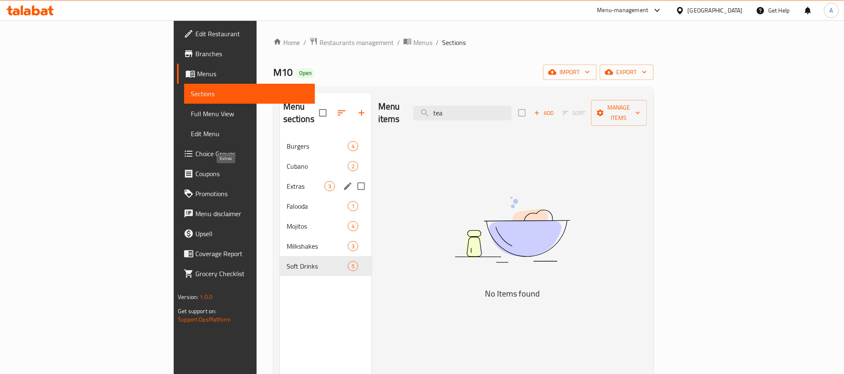
click at [286, 181] on span "Extras" at bounding box center [305, 186] width 38 height 10
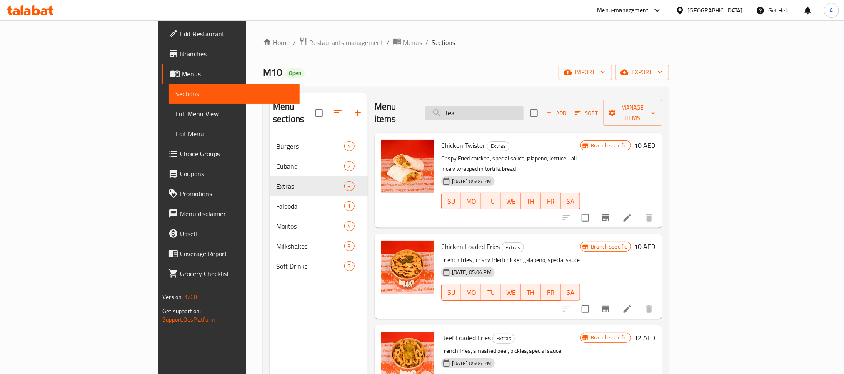
click at [523, 106] on input "tea" at bounding box center [474, 113] width 98 height 15
type input "t"
type input "tea"
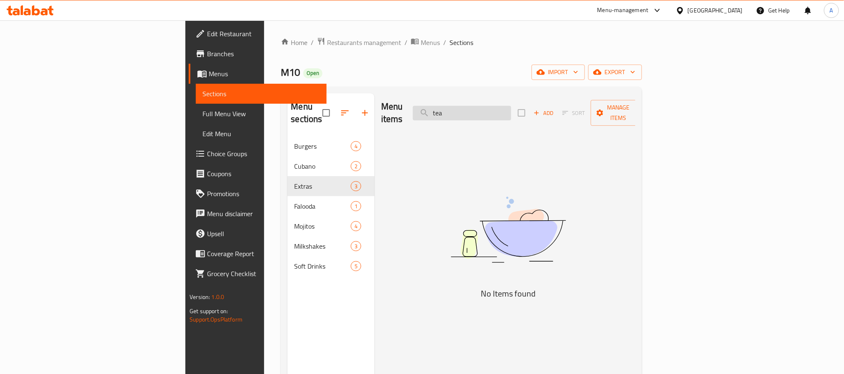
click at [511, 106] on input "tea" at bounding box center [462, 113] width 98 height 15
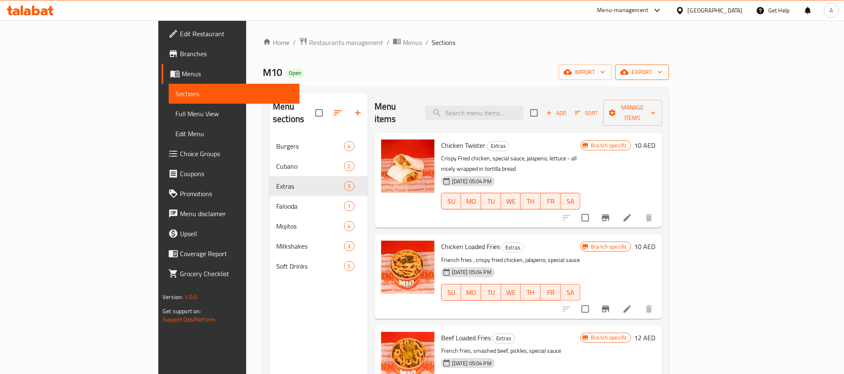
click at [662, 75] on span "export" at bounding box center [642, 72] width 40 height 10
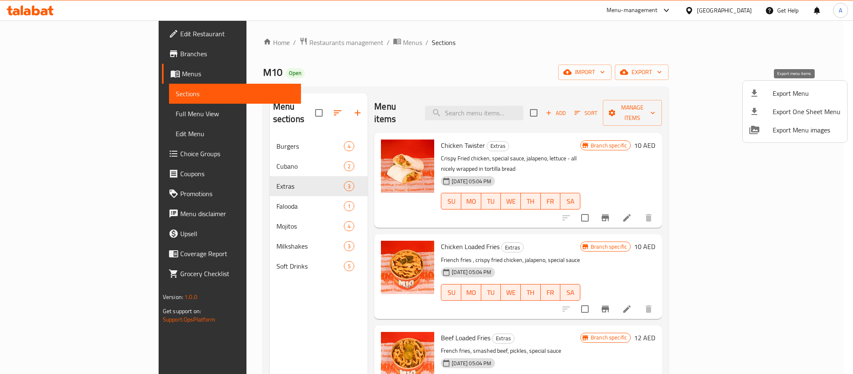
click at [796, 92] on span "Export Menu" at bounding box center [807, 93] width 68 height 10
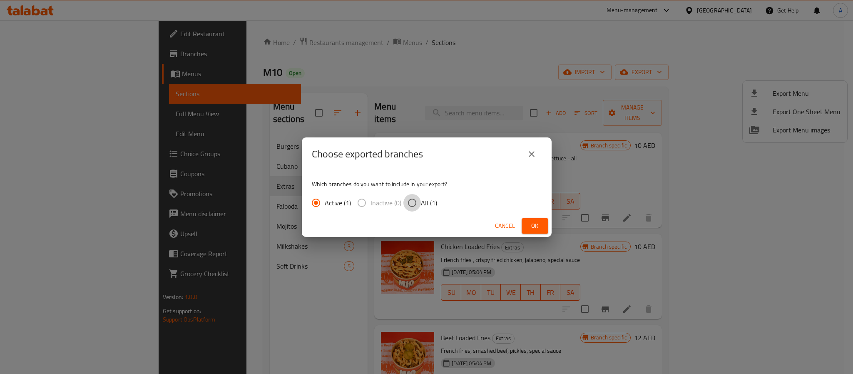
click at [411, 207] on input "All (1)" at bounding box center [411, 202] width 17 height 17
radio input "true"
click at [526, 225] on button "Ok" at bounding box center [535, 225] width 27 height 15
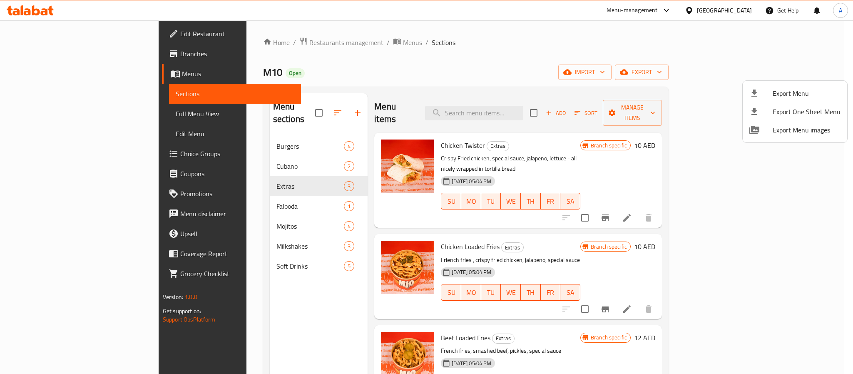
click at [254, 59] on div at bounding box center [426, 187] width 853 height 374
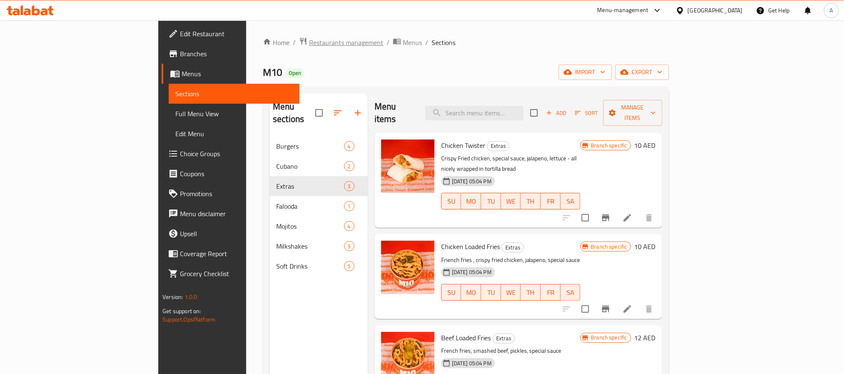
click at [309, 45] on span "Restaurants management" at bounding box center [346, 42] width 74 height 10
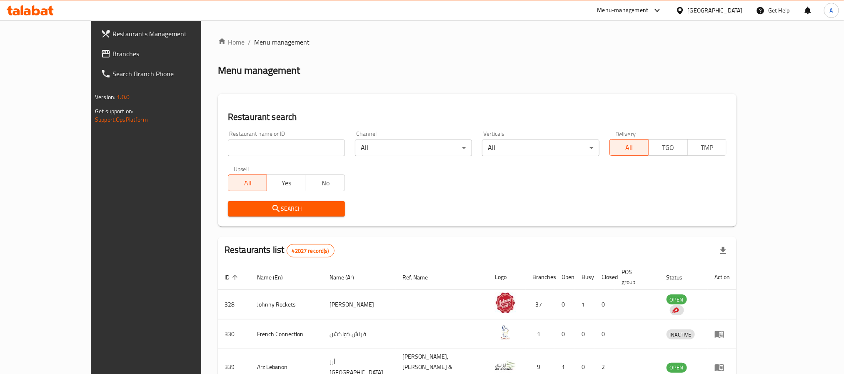
click at [112, 54] on span "Branches" at bounding box center [168, 54] width 112 height 10
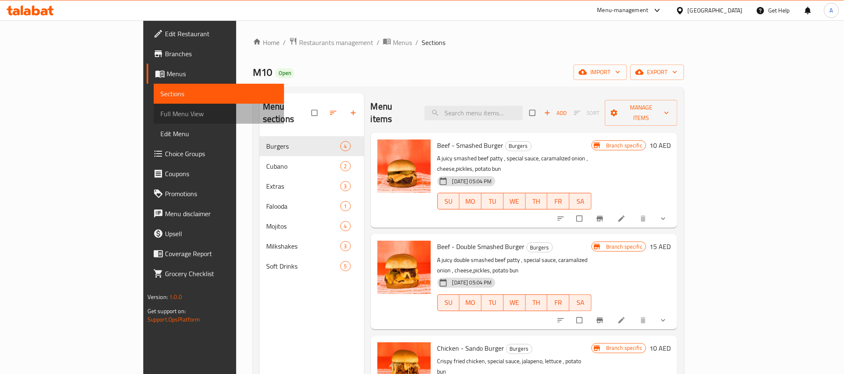
click at [160, 112] on span "Full Menu View" at bounding box center [218, 114] width 117 height 10
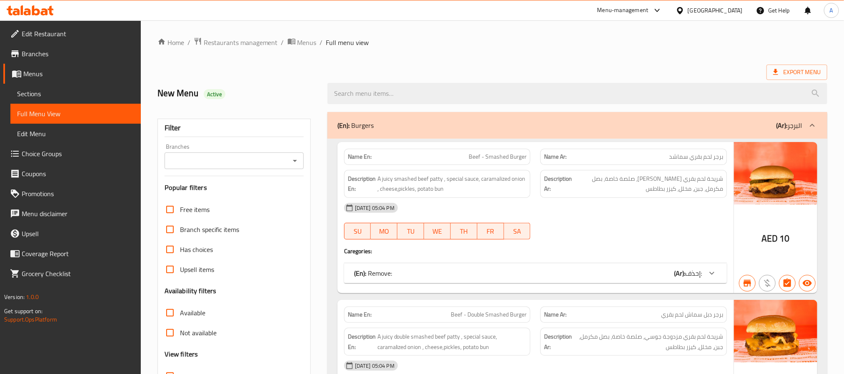
click at [294, 162] on icon "Open" at bounding box center [295, 161] width 10 height 10
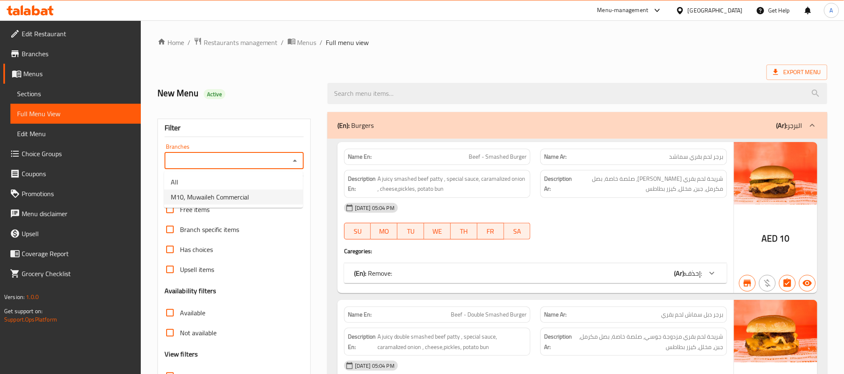
click at [254, 193] on li "M10, Muwaileh Commercial" at bounding box center [233, 196] width 139 height 15
type input "M10, Muwaileh Commercial"
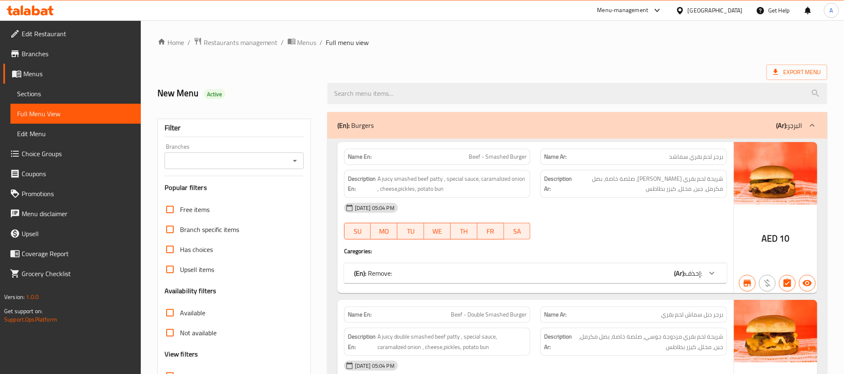
click at [298, 164] on icon "Open" at bounding box center [295, 161] width 10 height 10
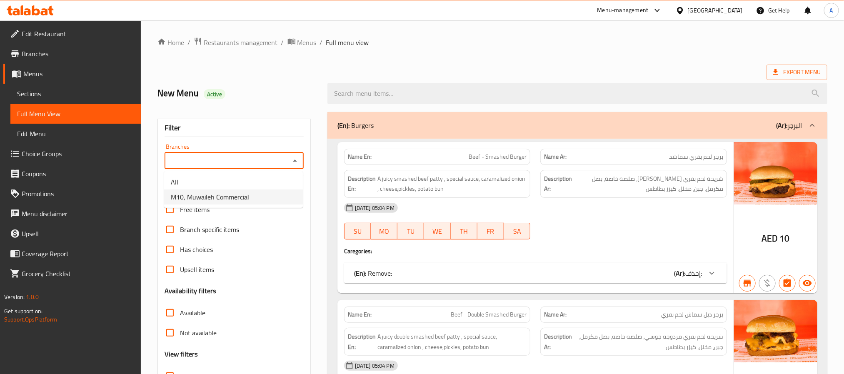
click at [253, 192] on li "M10, Muwaileh Commercial" at bounding box center [233, 196] width 139 height 15
type input "M10, Muwaileh Commercial"
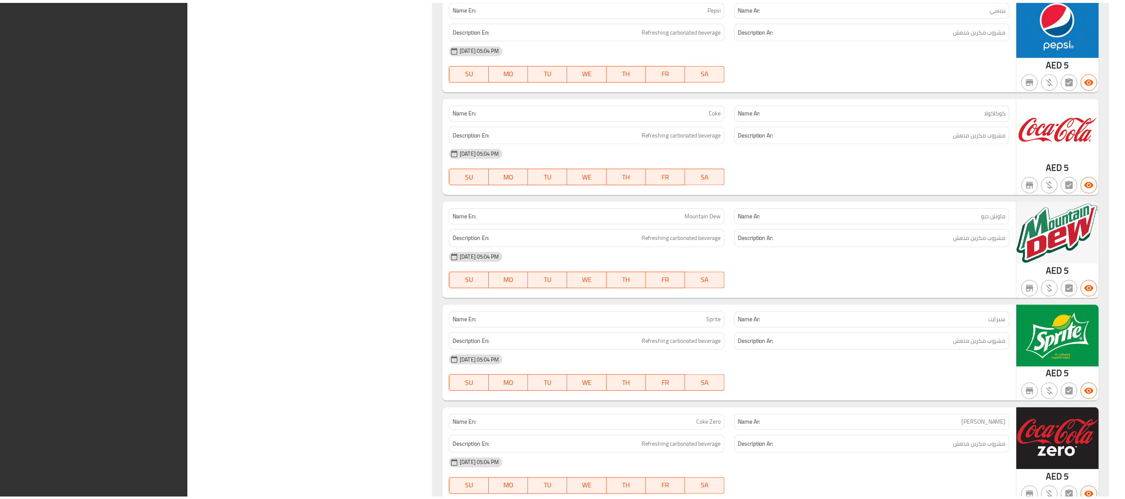
scroll to position [2566, 0]
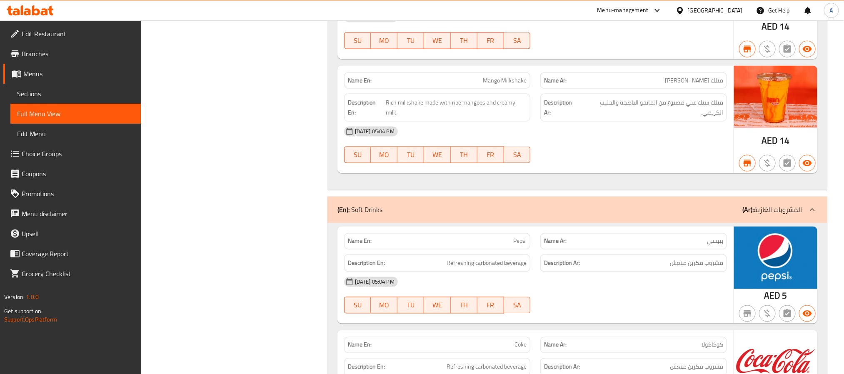
scroll to position [2316, 0]
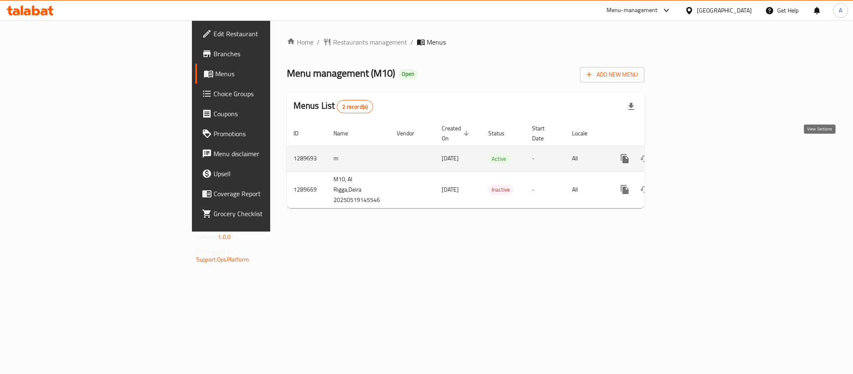
click at [690, 154] on icon "enhanced table" at bounding box center [685, 159] width 10 height 10
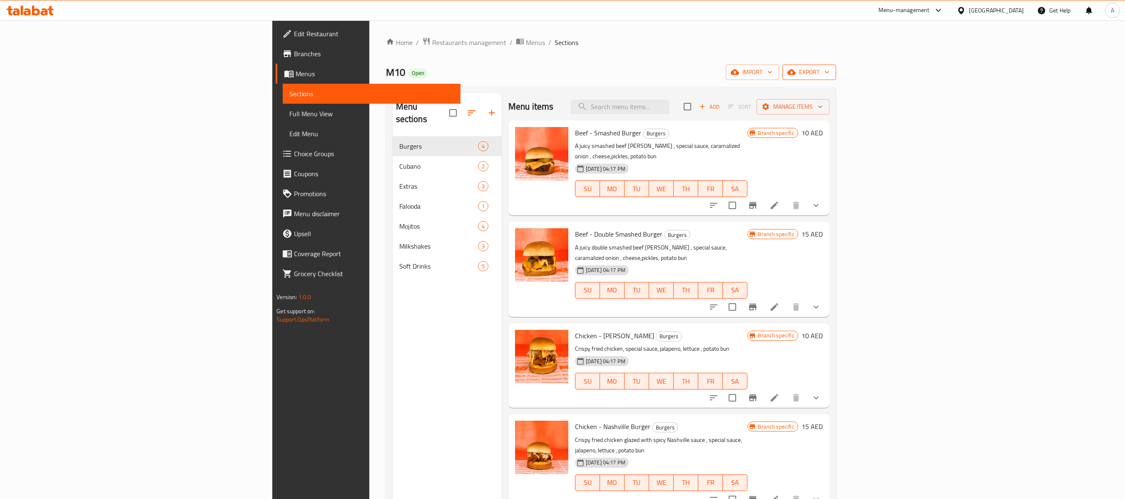
click at [829, 74] on span "export" at bounding box center [809, 72] width 40 height 10
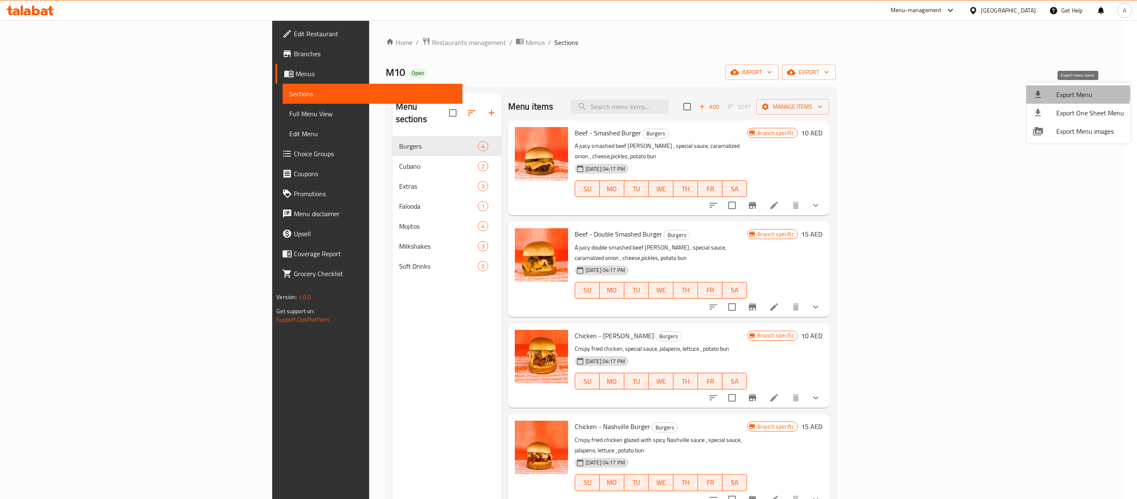
click at [853, 94] on span "Export Menu" at bounding box center [1091, 95] width 68 height 10
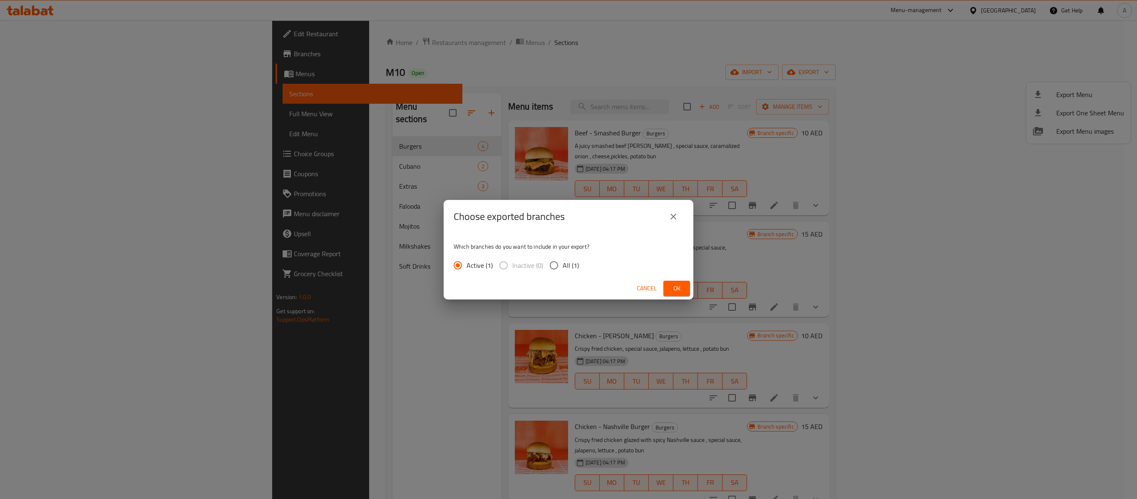
click at [545, 265] on input "All (1)" at bounding box center [553, 264] width 17 height 17
radio input "true"
click at [668, 285] on button "Ok" at bounding box center [677, 288] width 27 height 15
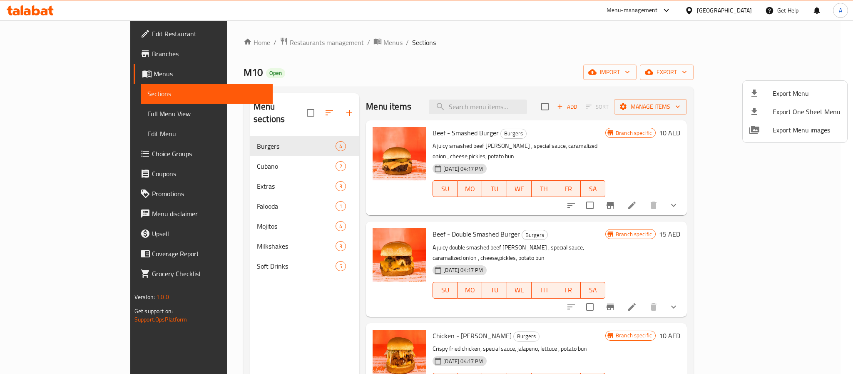
click at [751, 170] on div at bounding box center [426, 187] width 853 height 374
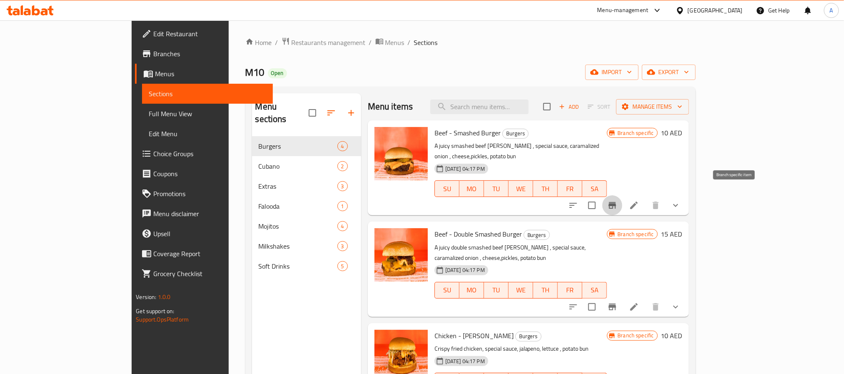
click at [617, 200] on icon "Branch-specific-item" at bounding box center [612, 205] width 10 height 10
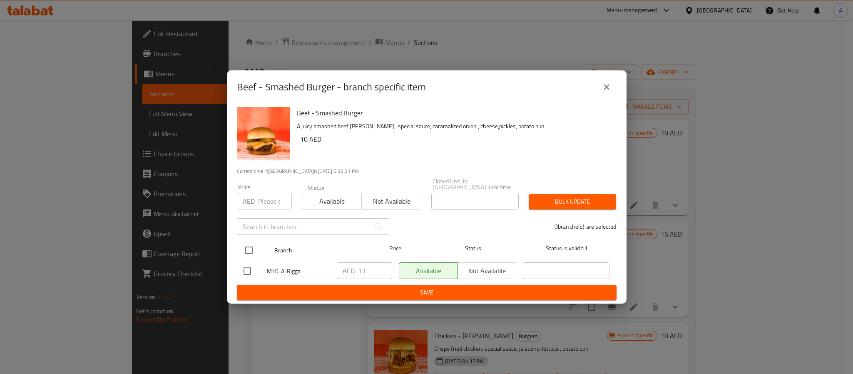
click at [249, 251] on input "checkbox" at bounding box center [248, 249] width 17 height 17
checkbox input "true"
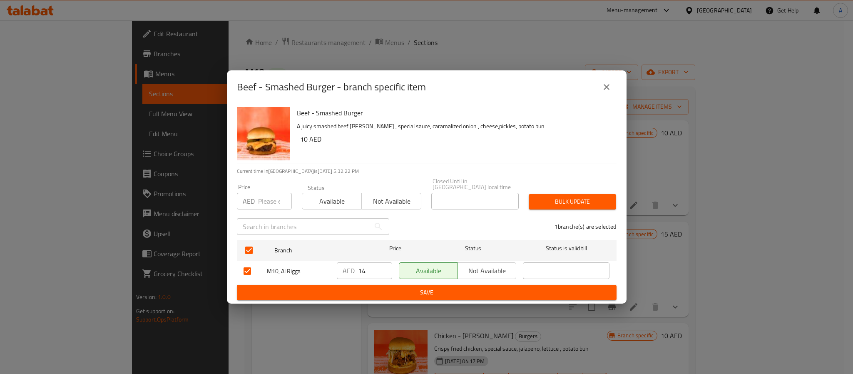
type input "14"
click at [383, 265] on input "14" at bounding box center [375, 270] width 34 height 17
click at [388, 292] on span "Save" at bounding box center [427, 292] width 366 height 10
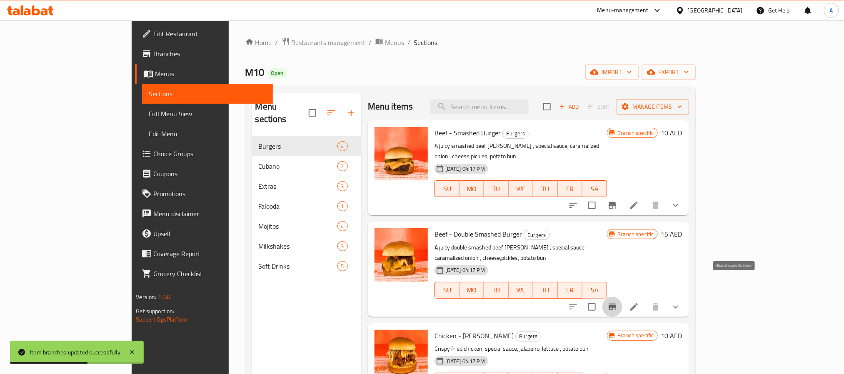
click at [617, 302] on icon "Branch-specific-item" at bounding box center [612, 307] width 10 height 10
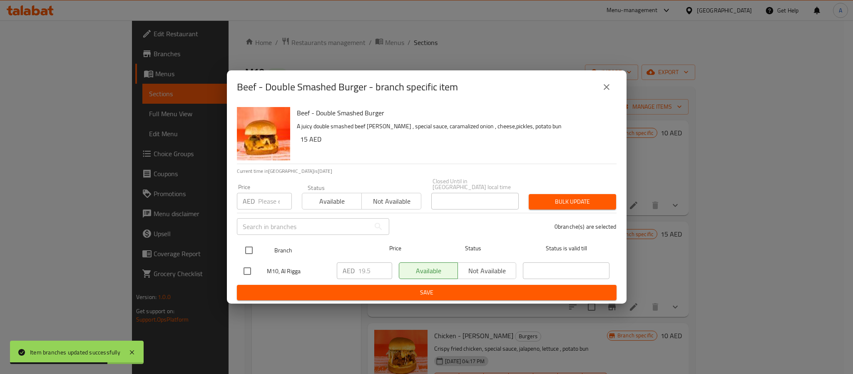
click at [249, 249] on input "checkbox" at bounding box center [248, 249] width 17 height 17
checkbox input "true"
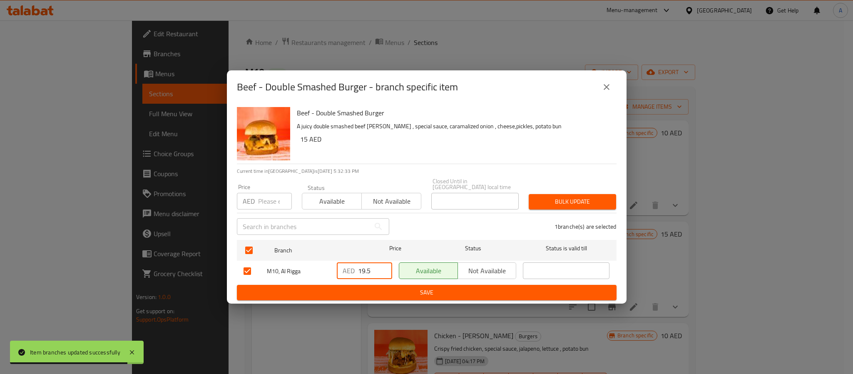
drag, startPoint x: 375, startPoint y: 274, endPoint x: 350, endPoint y: 274, distance: 25.0
click at [350, 274] on div "AED 19.5 ​" at bounding box center [364, 270] width 55 height 17
type input "21"
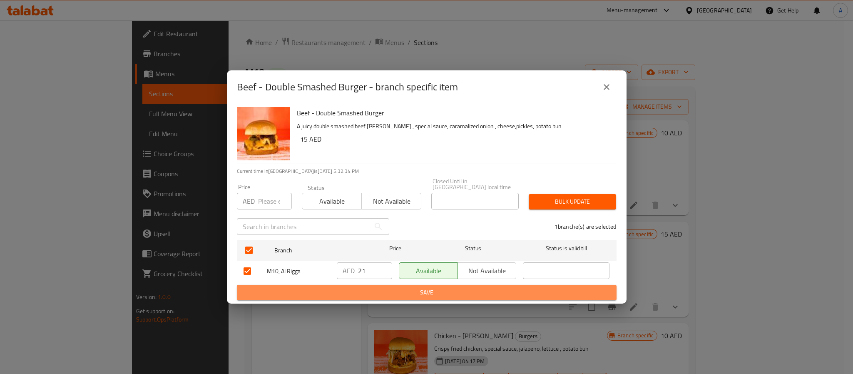
click at [365, 299] on button "Save" at bounding box center [427, 292] width 380 height 15
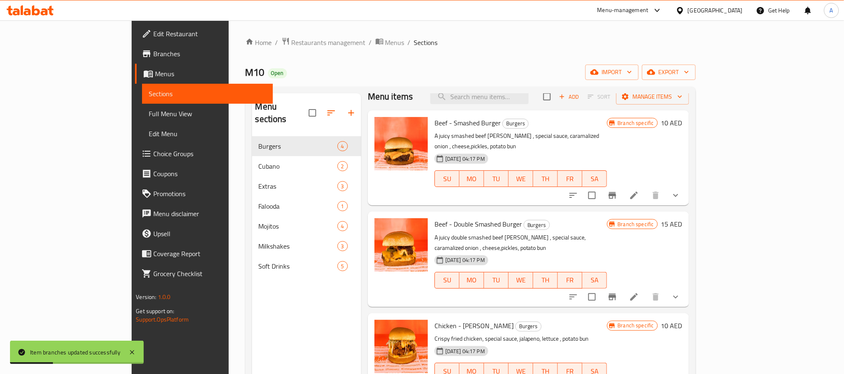
scroll to position [62, 0]
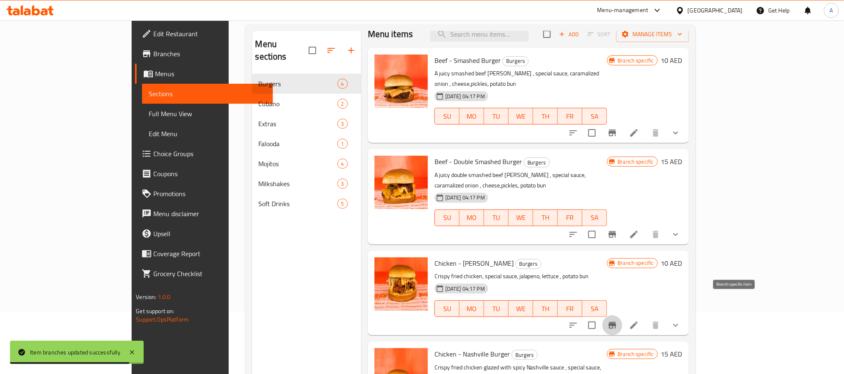
click at [616, 322] on icon "Branch-specific-item" at bounding box center [611, 325] width 7 height 7
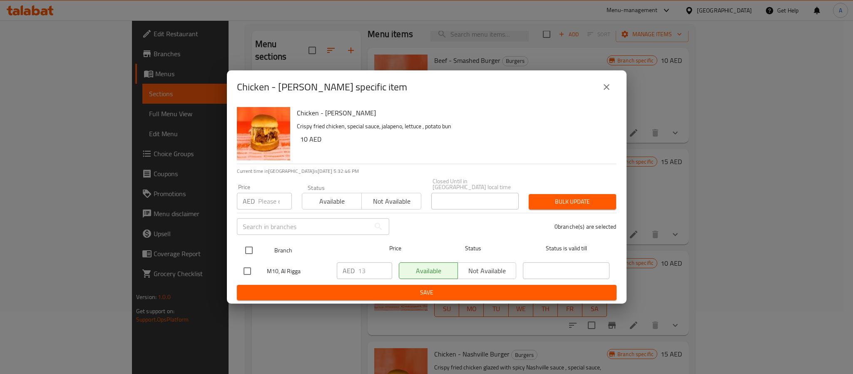
click at [248, 253] on input "checkbox" at bounding box center [248, 249] width 17 height 17
checkbox input "true"
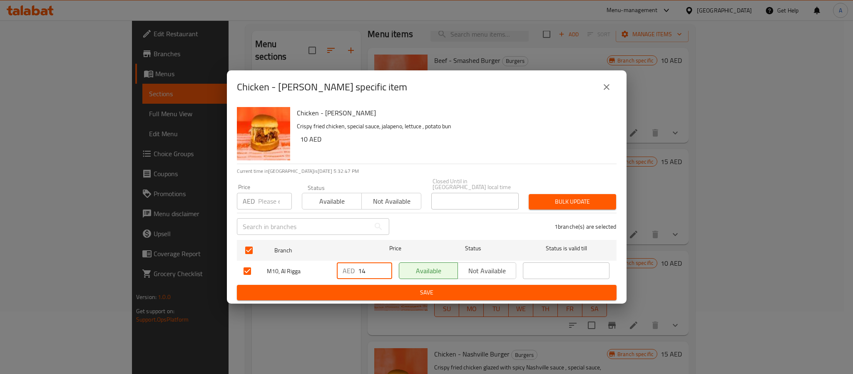
type input "14"
click at [382, 265] on input "14" at bounding box center [375, 270] width 34 height 17
click at [398, 305] on div "Chicken - Sando Burger - branch specific item Chicken - Sando Burger Crispy fri…" at bounding box center [426, 187] width 853 height 374
click at [395, 297] on span "Save" at bounding box center [427, 292] width 366 height 10
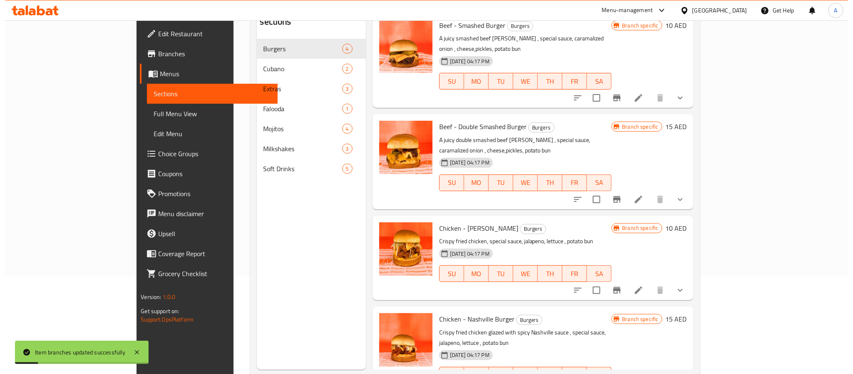
scroll to position [117, 0]
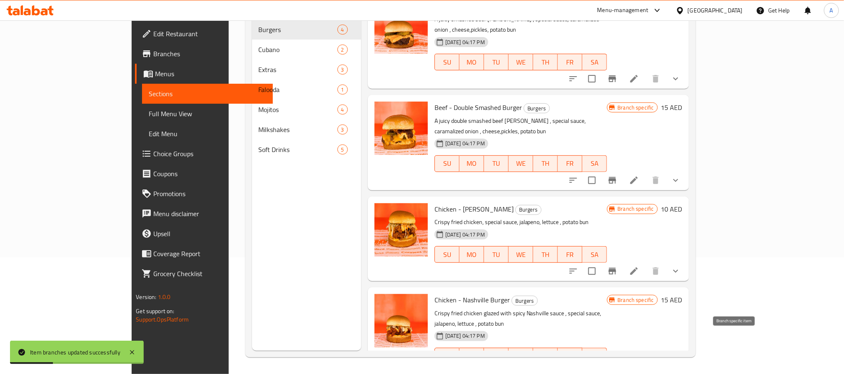
click at [617, 368] on icon "Branch-specific-item" at bounding box center [612, 373] width 10 height 10
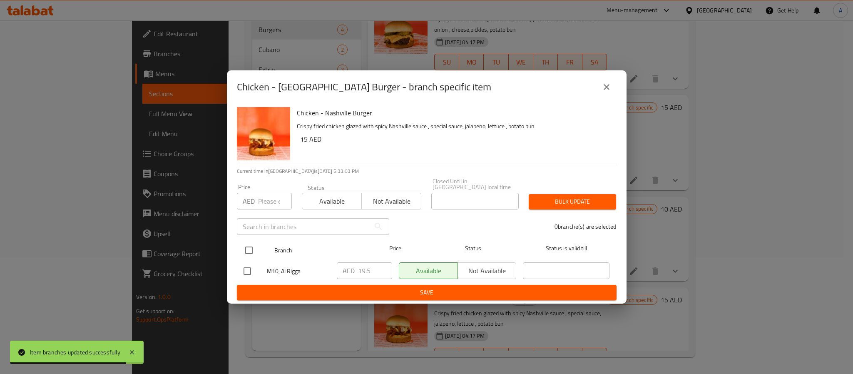
click at [244, 248] on input "checkbox" at bounding box center [248, 249] width 17 height 17
checkbox input "true"
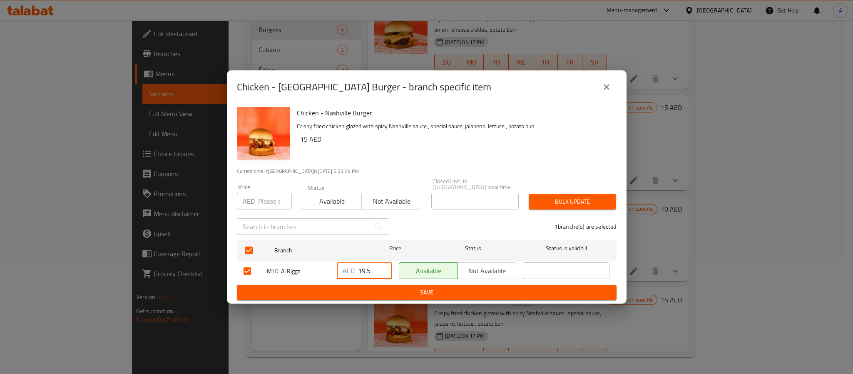
drag, startPoint x: 374, startPoint y: 270, endPoint x: 345, endPoint y: 274, distance: 29.4
click at [345, 274] on div "AED 19.5 ​" at bounding box center [364, 270] width 55 height 17
type input "21"
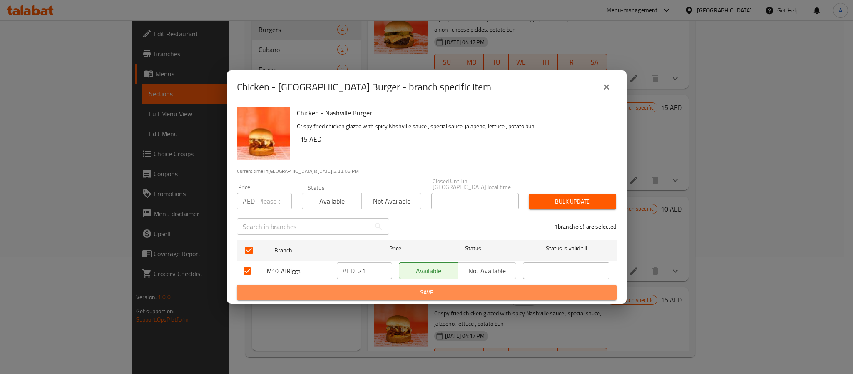
click at [371, 295] on span "Save" at bounding box center [427, 292] width 366 height 10
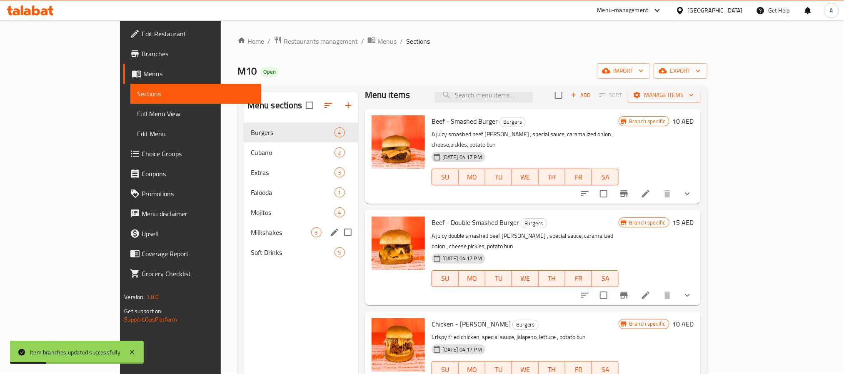
scroll to position [0, 0]
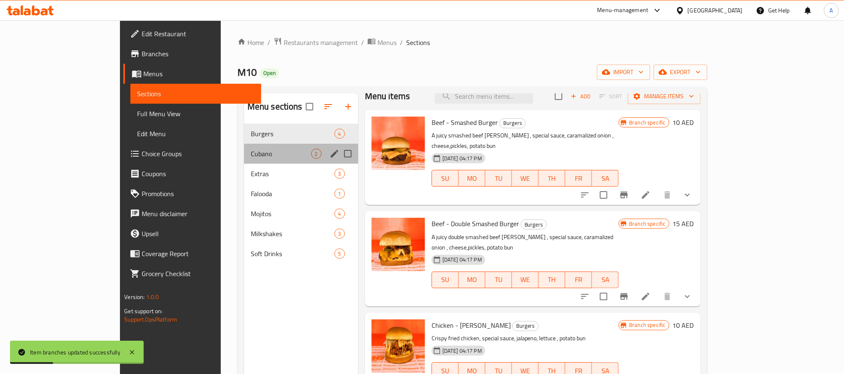
click at [244, 146] on div "Cubano 2" at bounding box center [301, 154] width 114 height 20
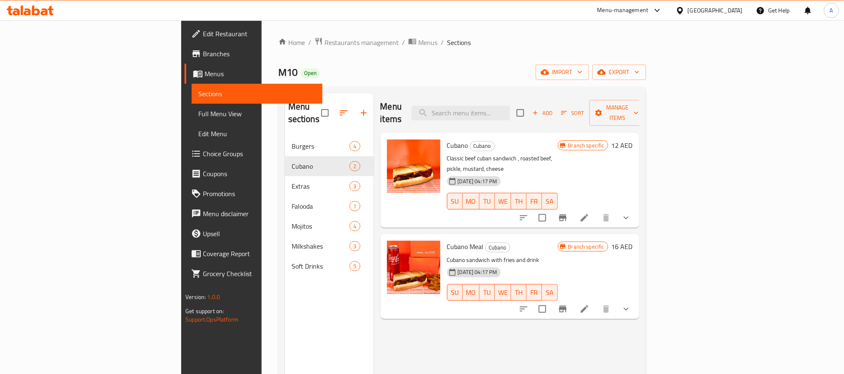
click at [567, 213] on icon "Branch-specific-item" at bounding box center [563, 218] width 10 height 10
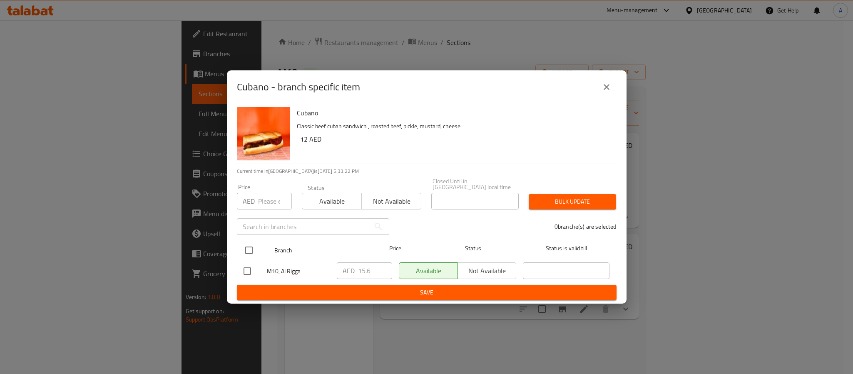
click at [250, 251] on input "checkbox" at bounding box center [248, 249] width 17 height 17
checkbox input "true"
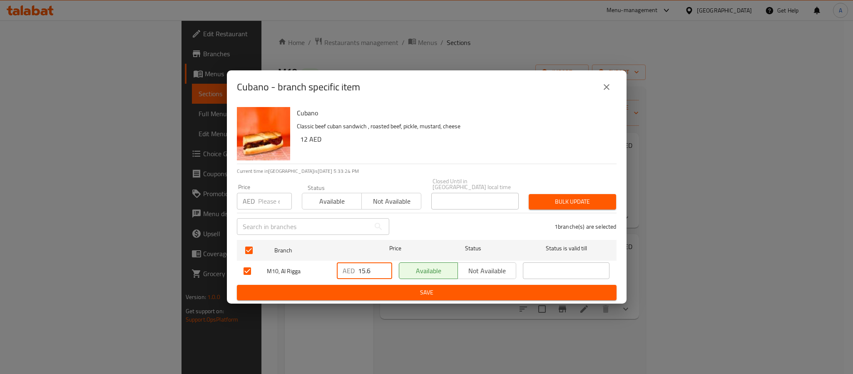
drag, startPoint x: 373, startPoint y: 264, endPoint x: 363, endPoint y: 269, distance: 11.2
click at [363, 269] on input "15.6" at bounding box center [375, 270] width 34 height 17
type input "17"
click at [377, 291] on span "Save" at bounding box center [427, 292] width 366 height 10
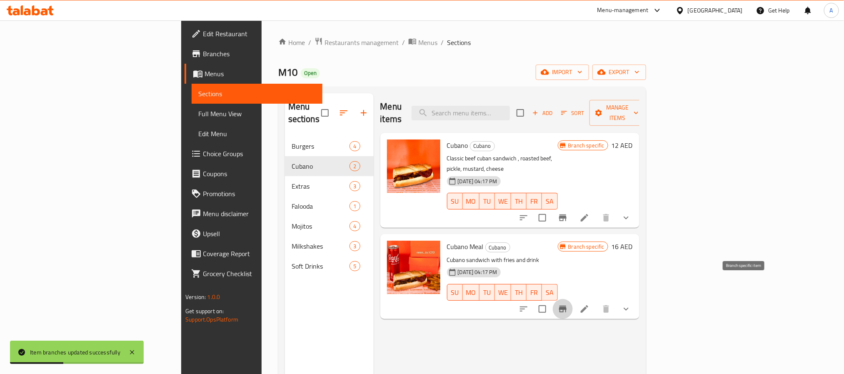
click at [566, 306] on icon "Branch-specific-item" at bounding box center [562, 309] width 7 height 7
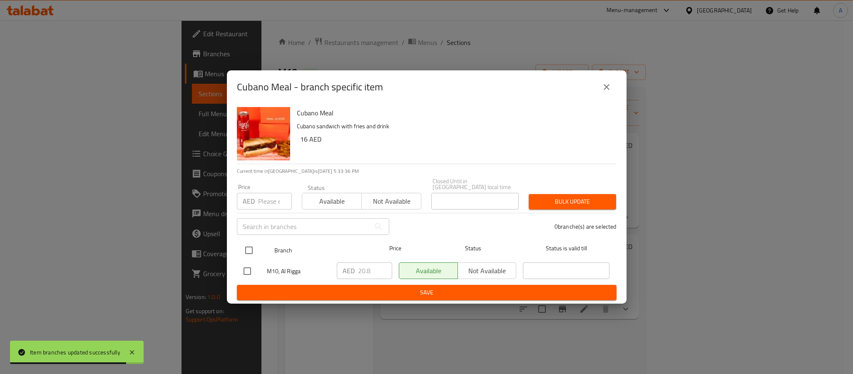
click at [250, 249] on input "checkbox" at bounding box center [248, 249] width 17 height 17
checkbox input "true"
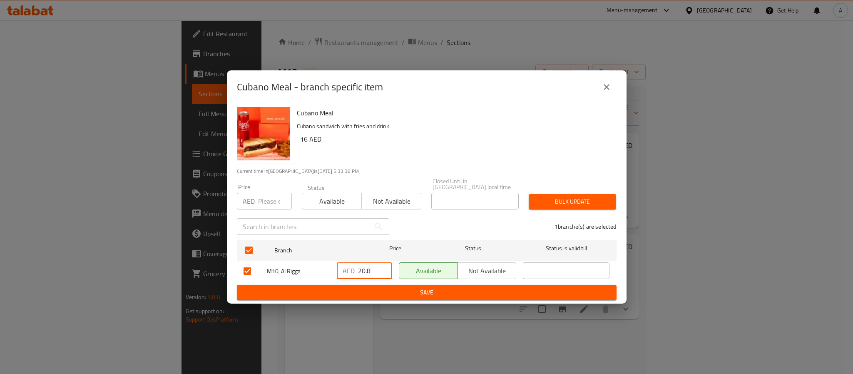
drag, startPoint x: 374, startPoint y: 270, endPoint x: 340, endPoint y: 273, distance: 34.3
click at [340, 273] on div "AED 20.8 ​" at bounding box center [364, 270] width 55 height 17
paste input "2.5"
type input "22.5"
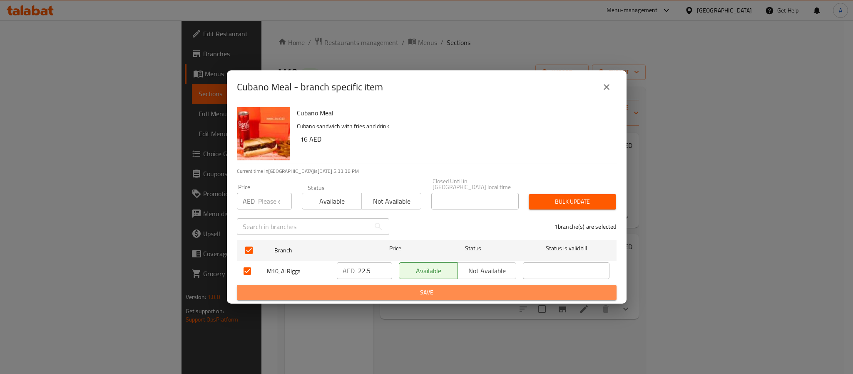
click at [368, 294] on span "Save" at bounding box center [427, 292] width 366 height 10
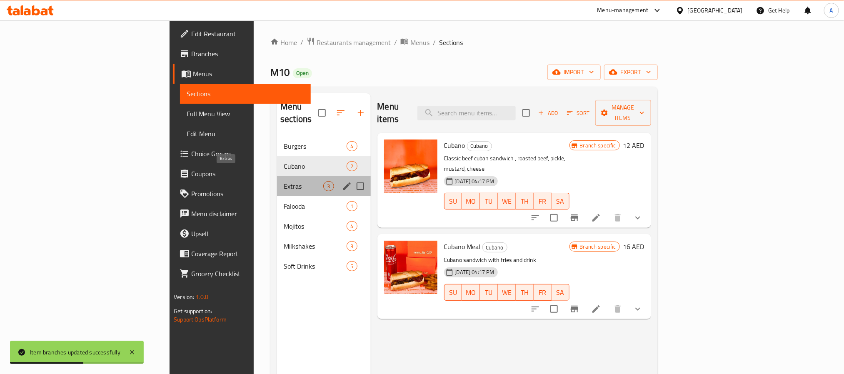
click at [284, 181] on span "Extras" at bounding box center [304, 186] width 40 height 10
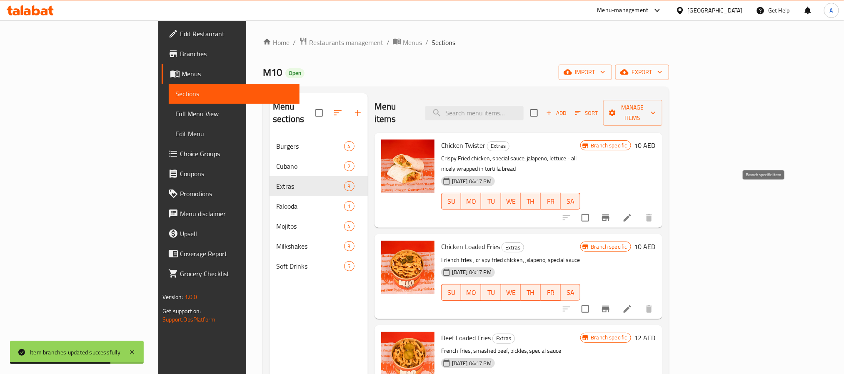
click at [609, 214] on icon "Branch-specific-item" at bounding box center [605, 217] width 7 height 7
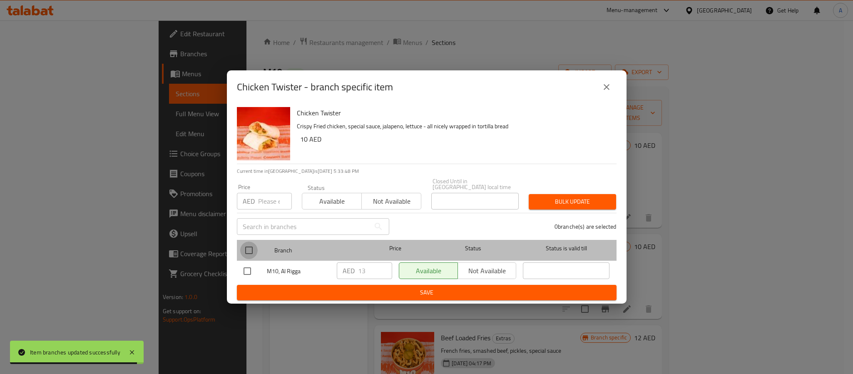
click at [246, 246] on input "checkbox" at bounding box center [248, 249] width 17 height 17
checkbox input "true"
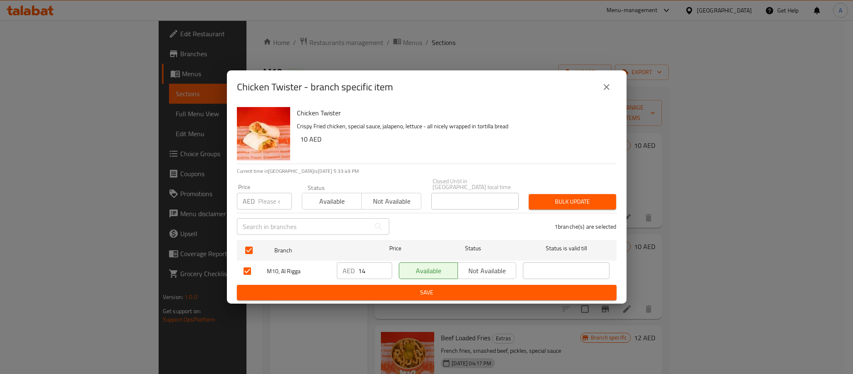
type input "14"
click at [383, 264] on input "14" at bounding box center [375, 270] width 34 height 17
click at [381, 286] on button "Save" at bounding box center [427, 292] width 380 height 15
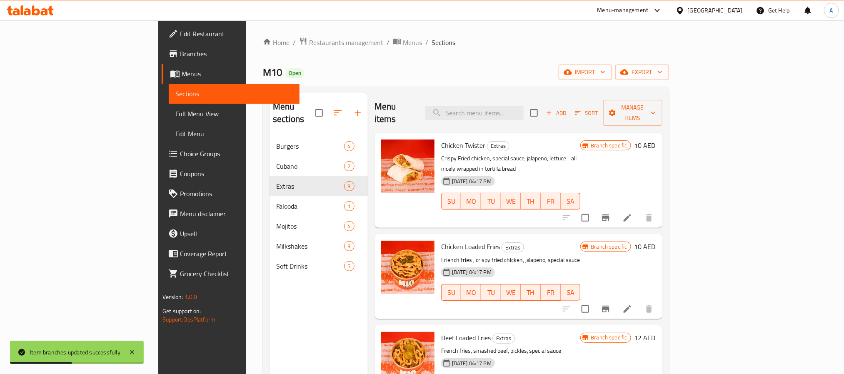
click at [609, 306] on icon "Branch-specific-item" at bounding box center [605, 309] width 7 height 7
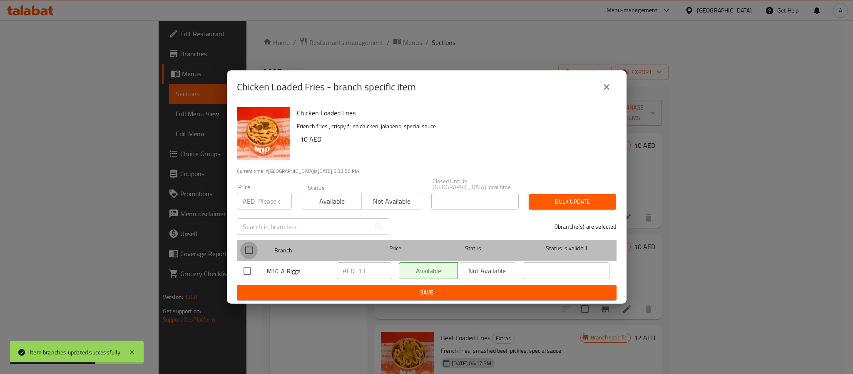
click at [251, 248] on input "checkbox" at bounding box center [248, 249] width 17 height 17
checkbox input "true"
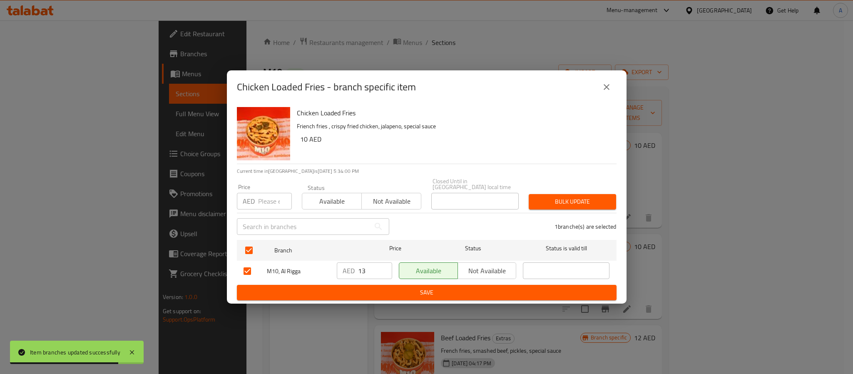
click at [386, 266] on input "13" at bounding box center [375, 270] width 34 height 17
type input "14"
click at [383, 269] on input "14" at bounding box center [375, 270] width 34 height 17
click at [381, 284] on ul "Branch Price Status Status is valid till M10, Al Rigga AED 14 ​ Available Not a…" at bounding box center [427, 260] width 380 height 48
click at [383, 289] on span "Save" at bounding box center [427, 292] width 366 height 10
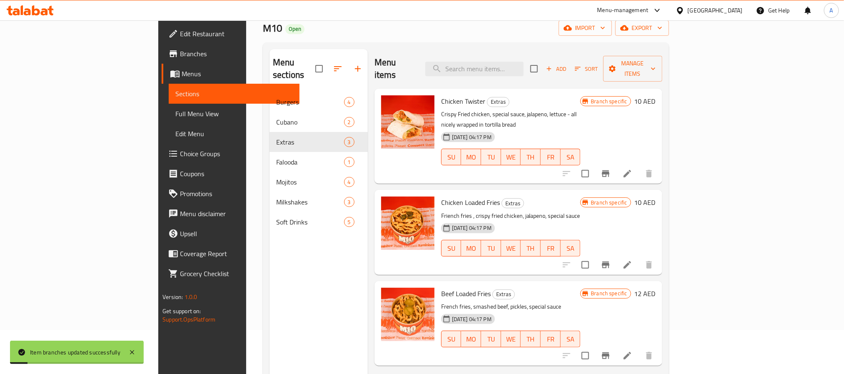
scroll to position [117, 0]
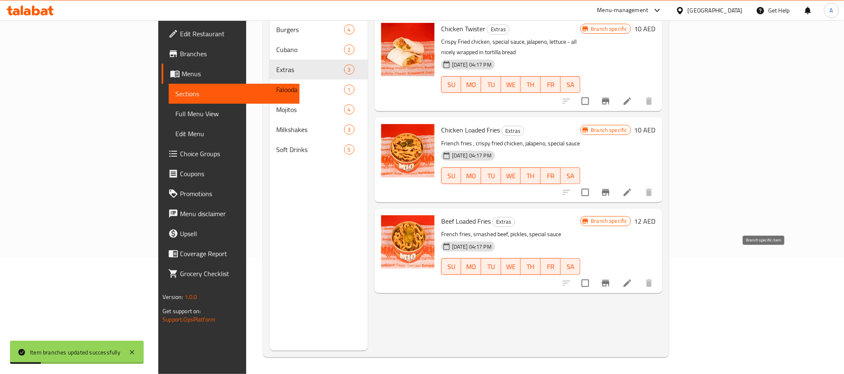
click at [615, 273] on button "Branch-specific-item" at bounding box center [605, 283] width 20 height 20
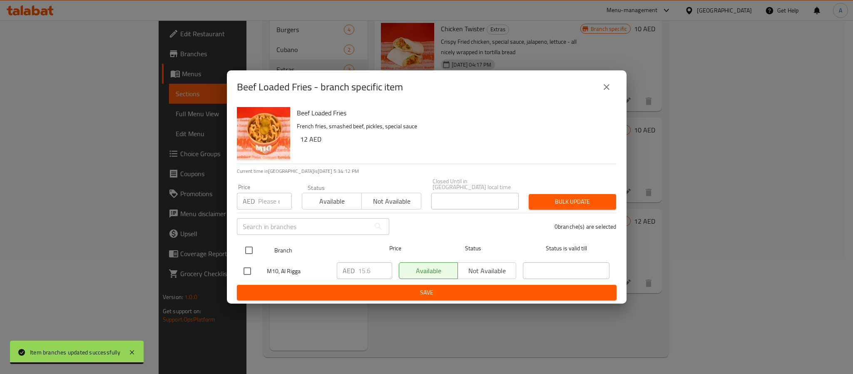
click at [252, 254] on input "checkbox" at bounding box center [248, 249] width 17 height 17
checkbox input "true"
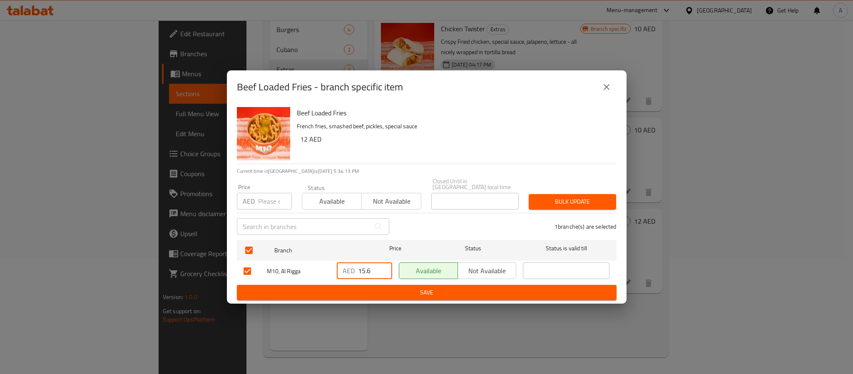
drag, startPoint x: 372, startPoint y: 269, endPoint x: 360, endPoint y: 269, distance: 12.1
click at [360, 269] on input "15.6" at bounding box center [375, 270] width 34 height 17
type input "17"
click at [382, 292] on span "Save" at bounding box center [427, 292] width 366 height 10
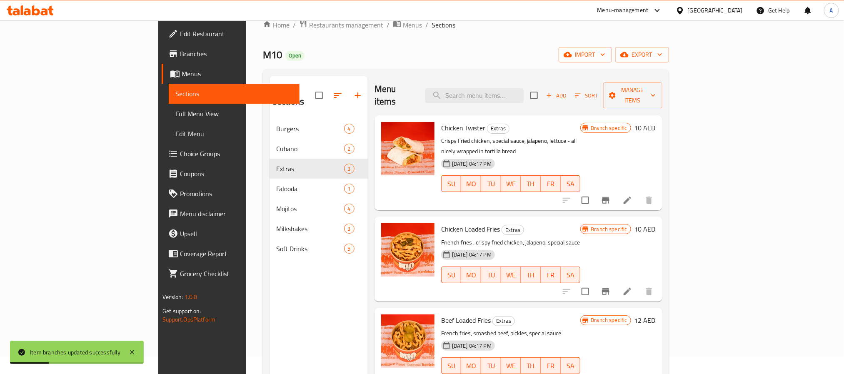
scroll to position [0, 0]
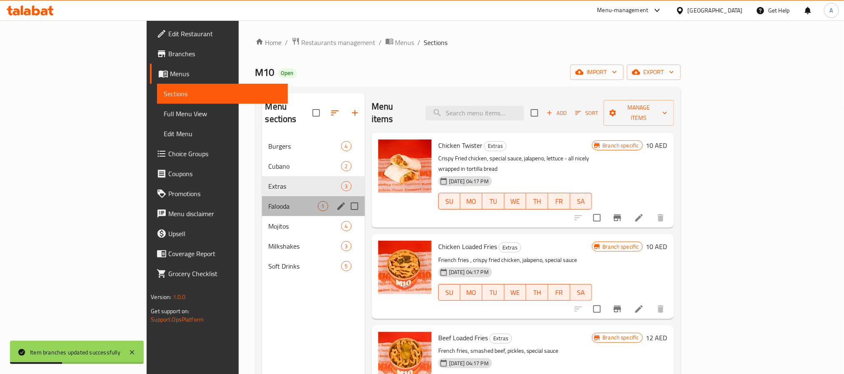
click at [262, 196] on div "Falooda 1" at bounding box center [313, 206] width 103 height 20
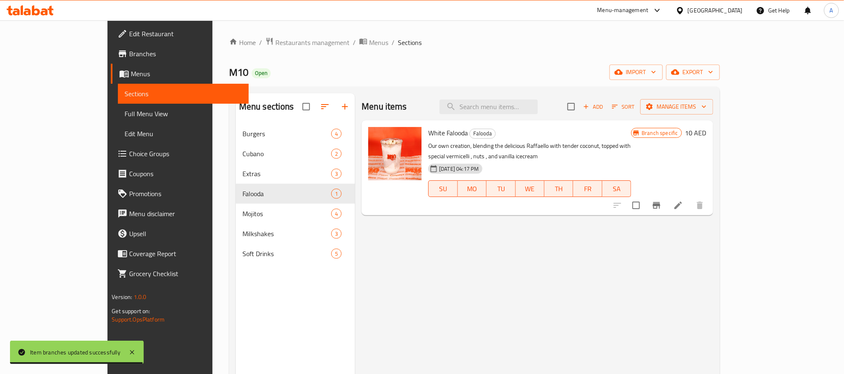
click at [660, 202] on icon "Branch-specific-item" at bounding box center [655, 205] width 7 height 7
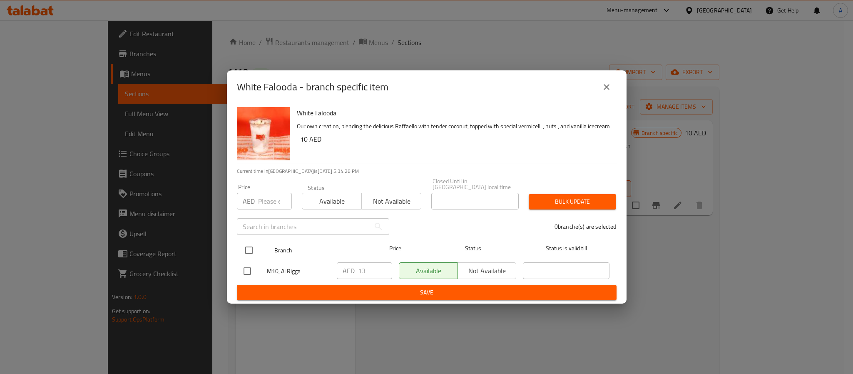
click at [247, 255] on input "checkbox" at bounding box center [248, 249] width 17 height 17
checkbox input "true"
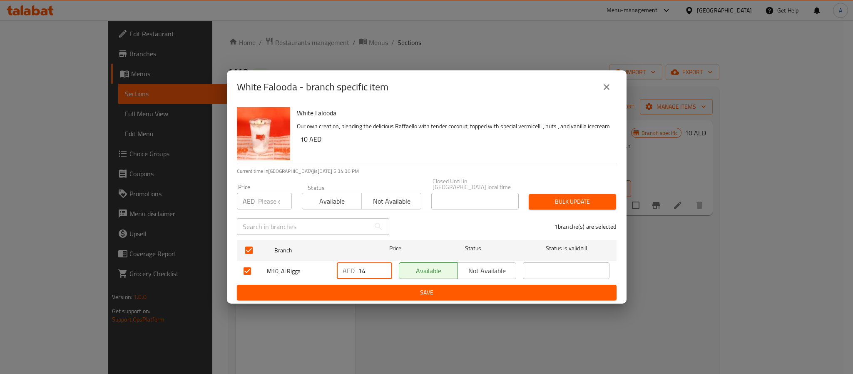
type input "14"
click at [381, 266] on input "14" at bounding box center [375, 270] width 34 height 17
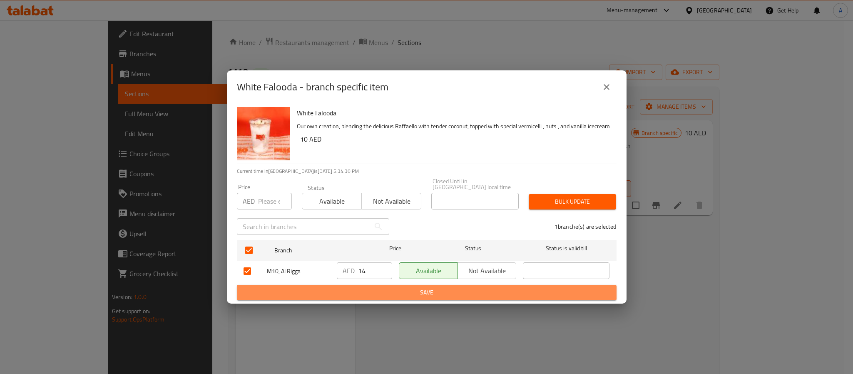
click at [383, 289] on span "Save" at bounding box center [427, 292] width 366 height 10
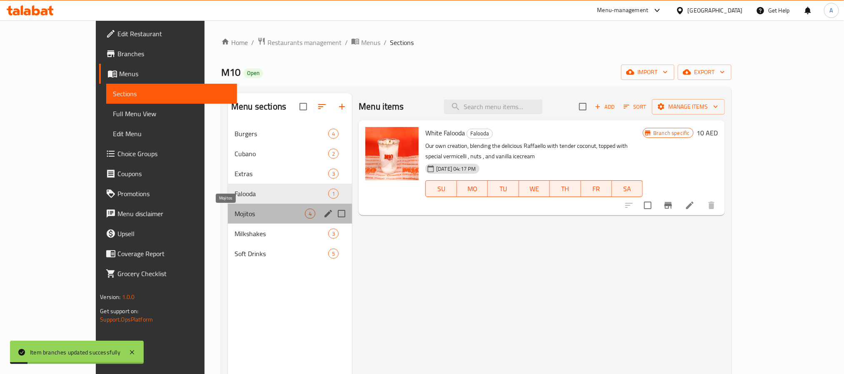
click at [234, 217] on span "Mojitos" at bounding box center [269, 214] width 70 height 10
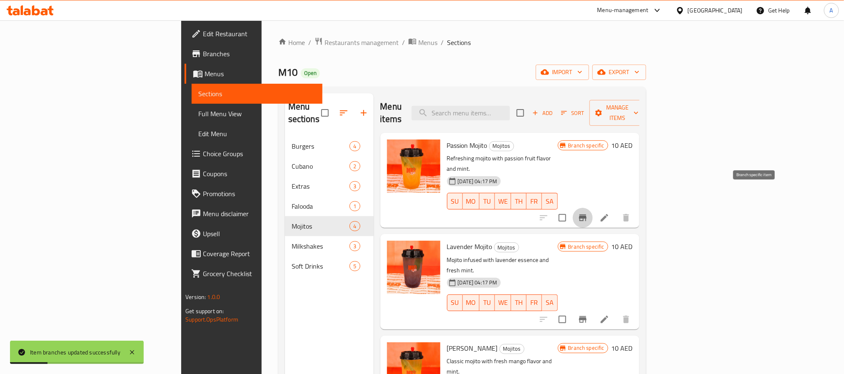
click at [587, 213] on icon "Branch-specific-item" at bounding box center [582, 218] width 10 height 10
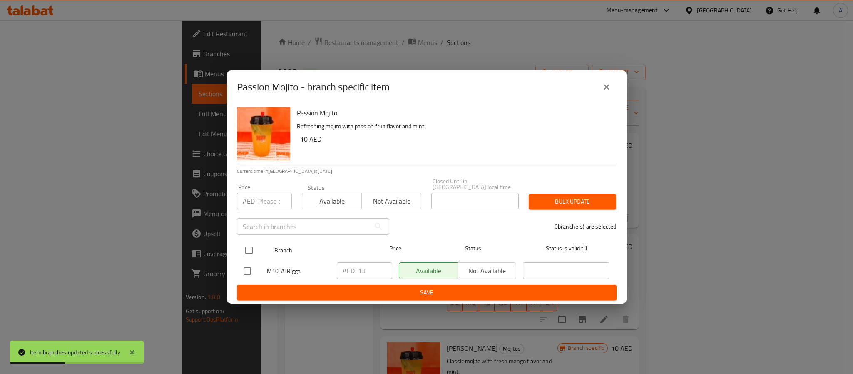
drag, startPoint x: 250, startPoint y: 250, endPoint x: 261, endPoint y: 253, distance: 11.9
click at [257, 251] on input "checkbox" at bounding box center [248, 249] width 17 height 17
checkbox input "true"
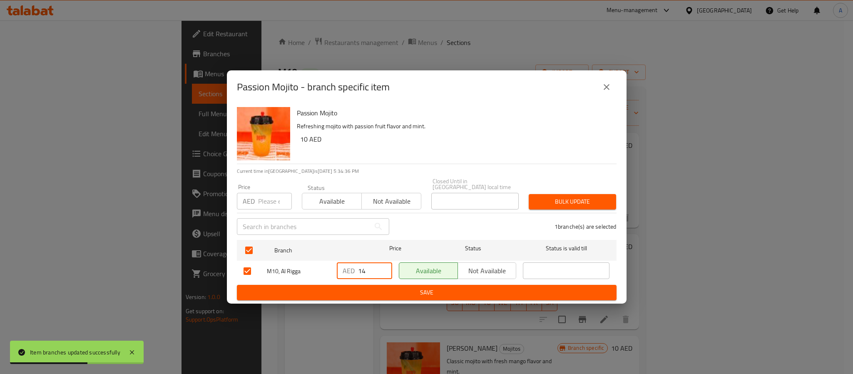
type input "14"
click at [385, 267] on input "14" at bounding box center [375, 270] width 34 height 17
click at [385, 288] on span "Save" at bounding box center [427, 292] width 366 height 10
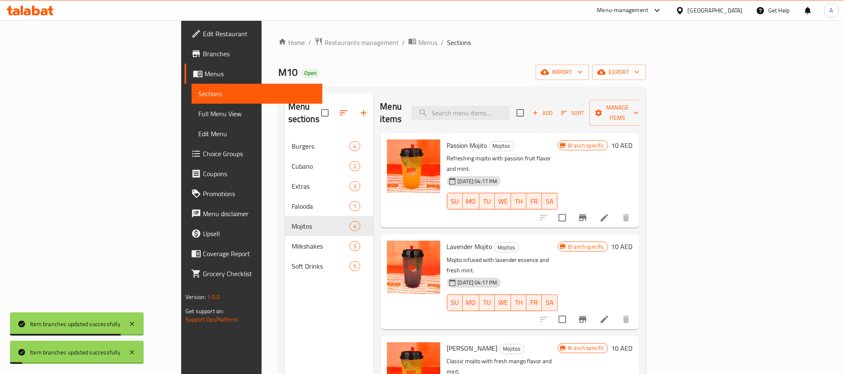
click at [587, 314] on icon "Branch-specific-item" at bounding box center [582, 319] width 10 height 10
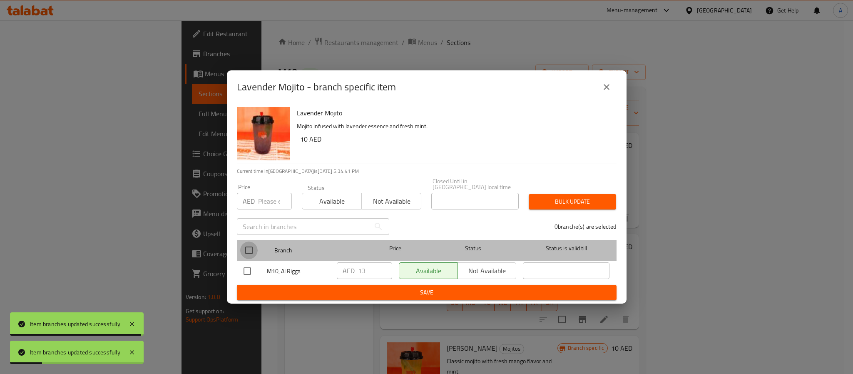
click at [251, 250] on input "checkbox" at bounding box center [248, 249] width 17 height 17
checkbox input "true"
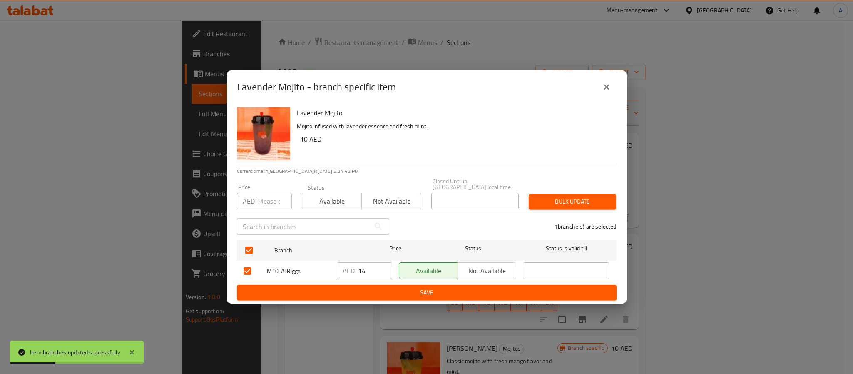
type input "14"
click at [383, 265] on input "14" at bounding box center [375, 270] width 34 height 17
click at [385, 286] on button "Save" at bounding box center [427, 292] width 380 height 15
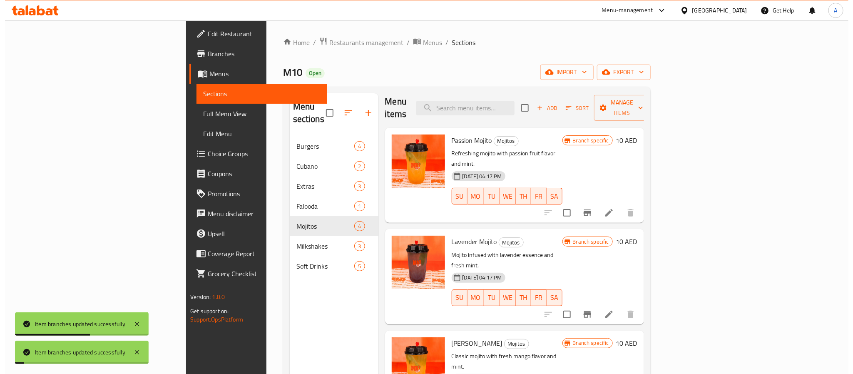
scroll to position [10, 0]
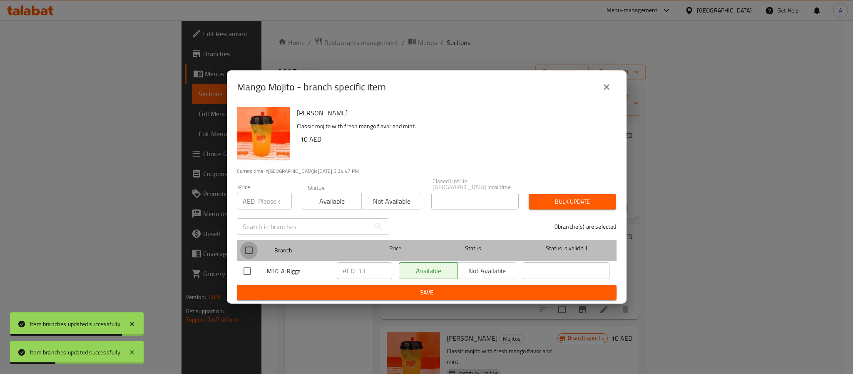
click at [251, 253] on input "checkbox" at bounding box center [248, 249] width 17 height 17
checkbox input "true"
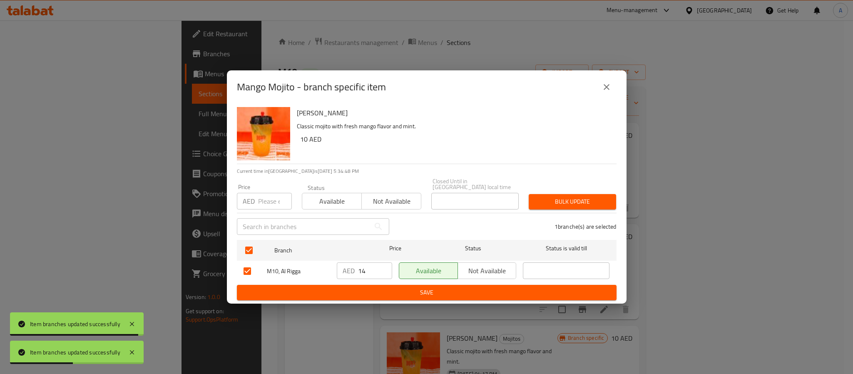
type input "14"
click at [385, 266] on input "14" at bounding box center [375, 270] width 34 height 17
click at [381, 282] on div "AED 14 ​" at bounding box center [365, 271] width 62 height 24
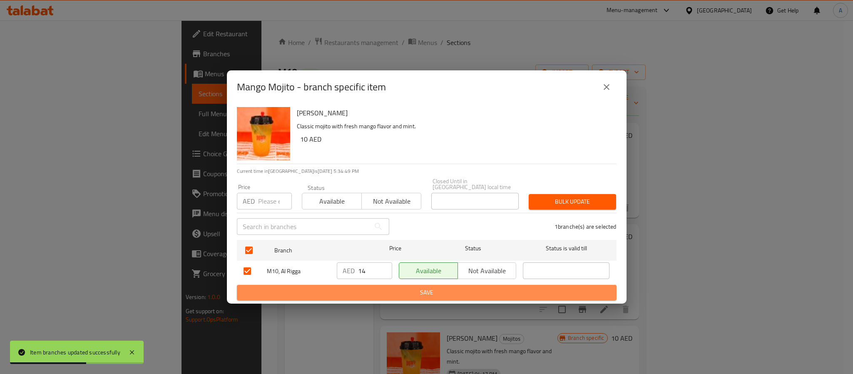
click at [381, 291] on span "Save" at bounding box center [427, 292] width 366 height 10
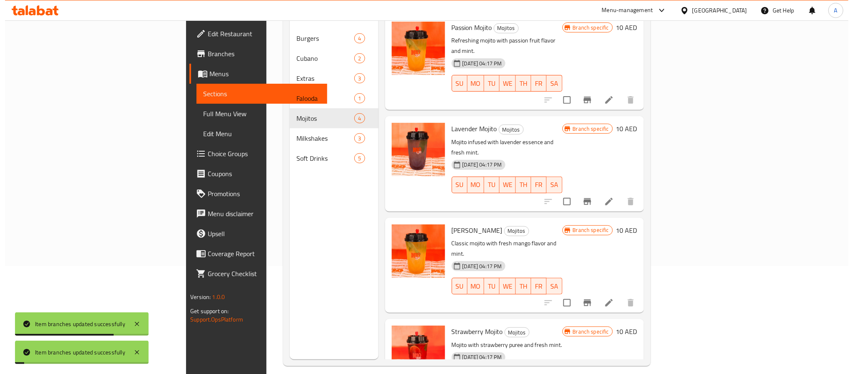
scroll to position [117, 0]
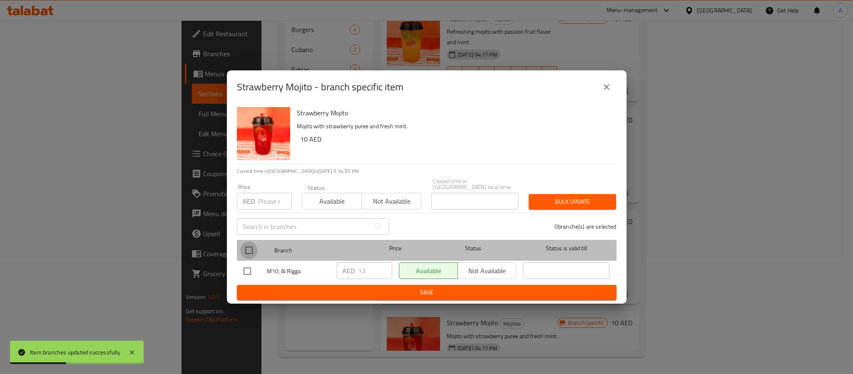
click at [249, 251] on input "checkbox" at bounding box center [248, 249] width 17 height 17
checkbox input "true"
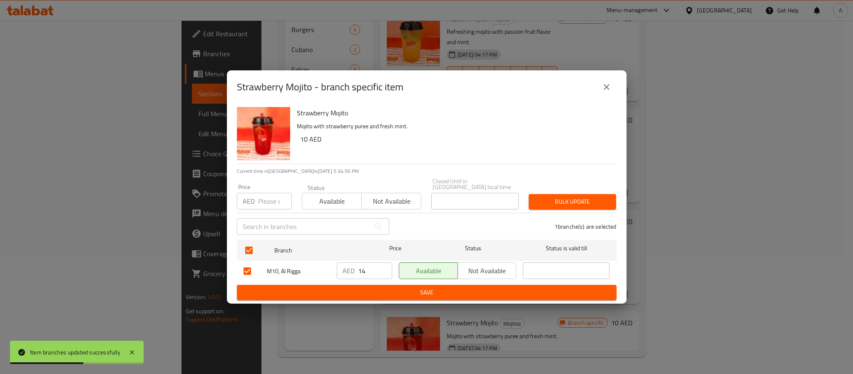
type input "14"
click at [384, 266] on input "14" at bounding box center [375, 270] width 34 height 17
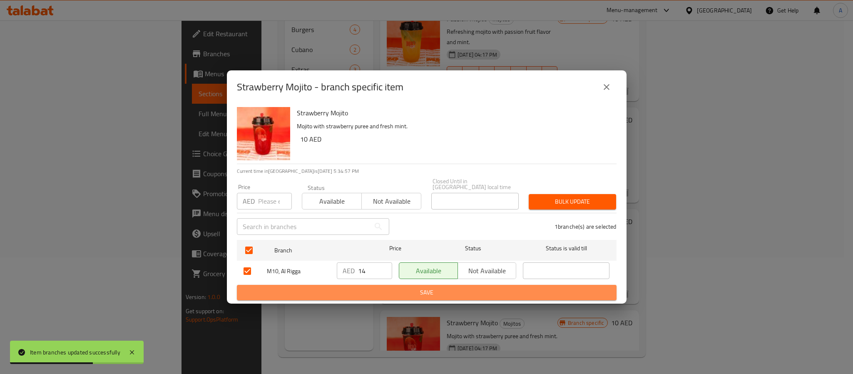
click at [390, 288] on span "Save" at bounding box center [427, 292] width 366 height 10
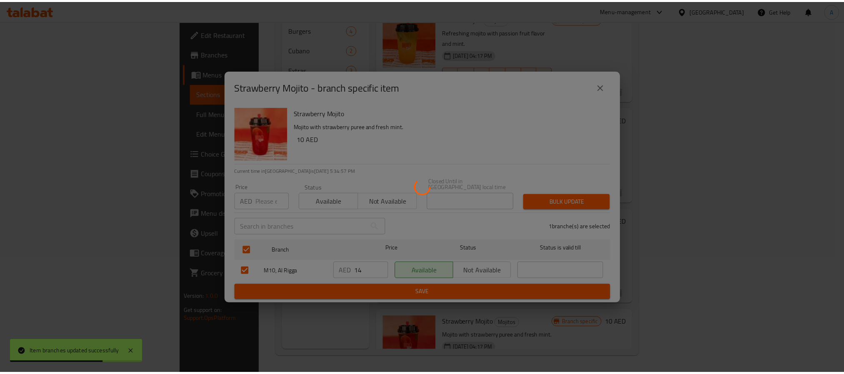
scroll to position [10, 0]
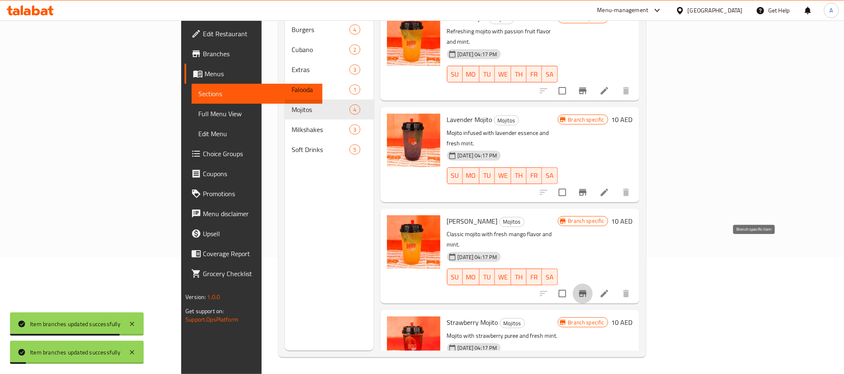
click at [592, 284] on button "Branch-specific-item" at bounding box center [582, 294] width 20 height 20
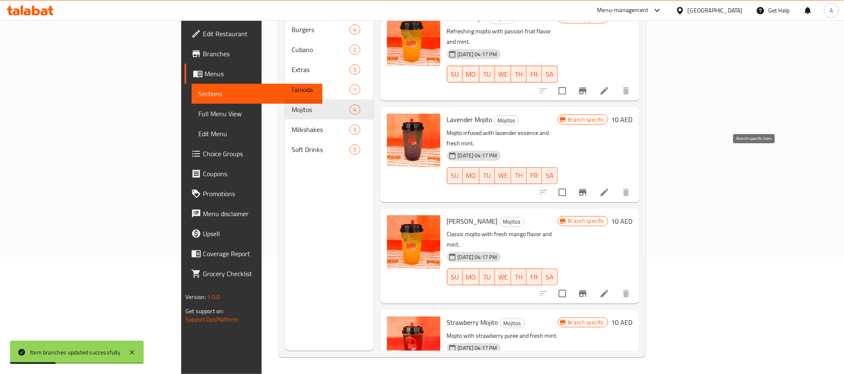
click at [592, 182] on button "Branch-specific-item" at bounding box center [582, 192] width 20 height 20
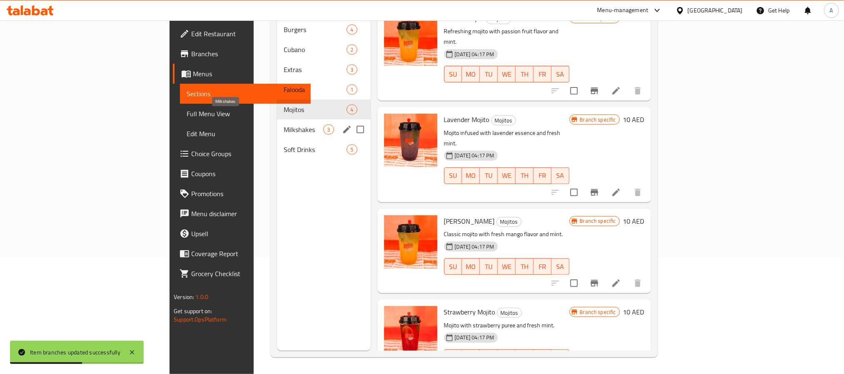
click at [284, 124] on span "Milkshakes" at bounding box center [304, 129] width 40 height 10
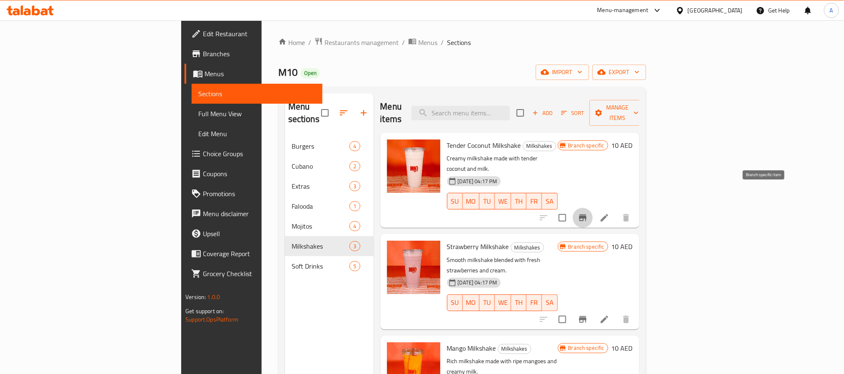
click at [586, 214] on icon "Branch-specific-item" at bounding box center [582, 217] width 7 height 7
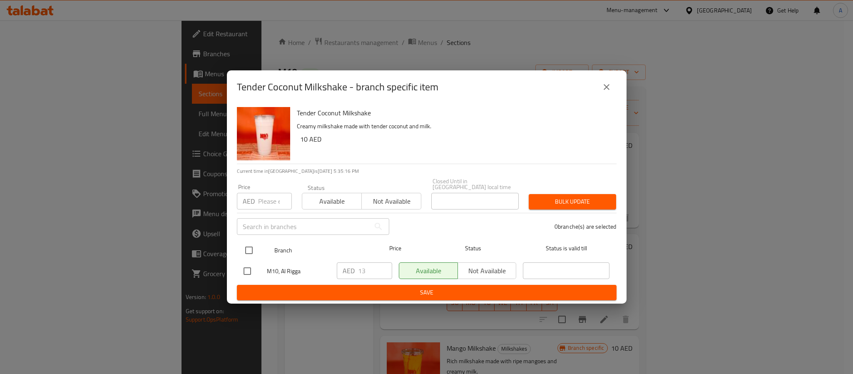
click at [245, 250] on input "checkbox" at bounding box center [248, 249] width 17 height 17
checkbox input "true"
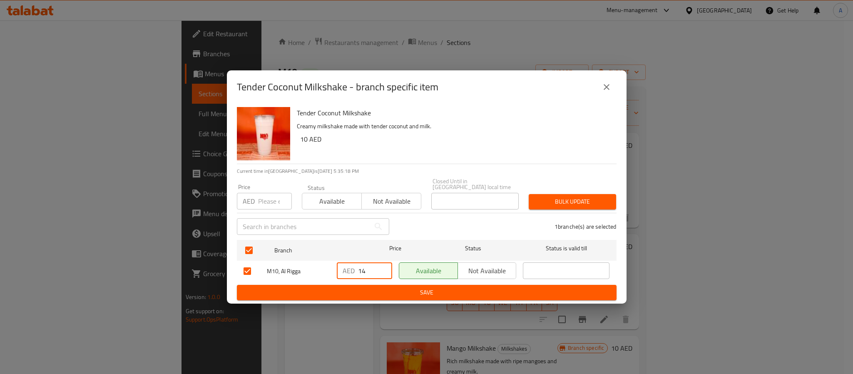
type input "14"
click at [384, 267] on input "14" at bounding box center [375, 270] width 34 height 17
click at [393, 290] on span "Save" at bounding box center [427, 292] width 366 height 10
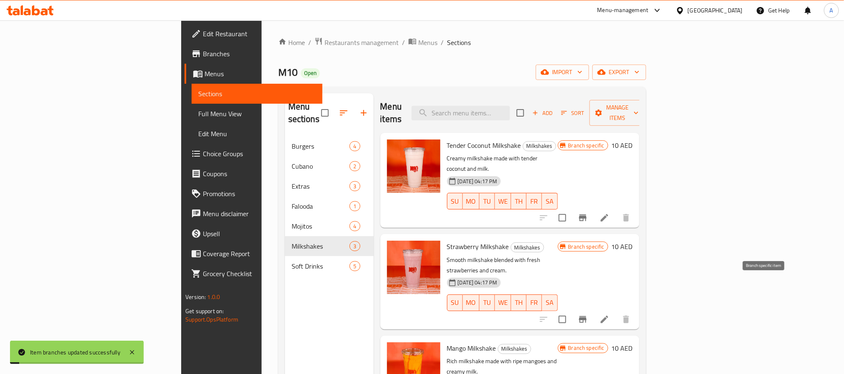
click at [592, 309] on button "Branch-specific-item" at bounding box center [582, 319] width 20 height 20
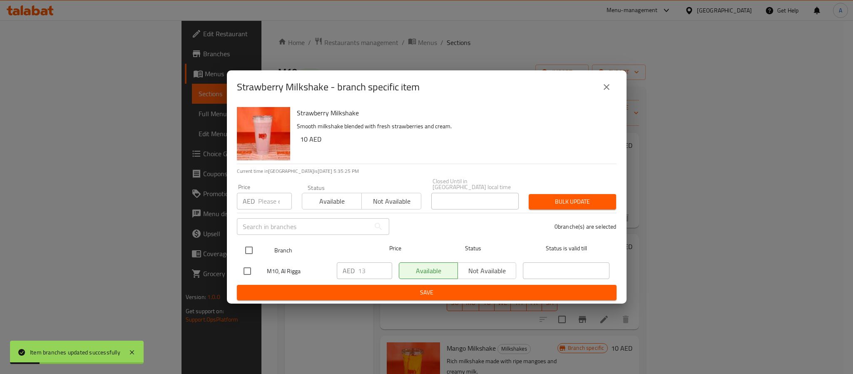
click at [250, 251] on input "checkbox" at bounding box center [248, 249] width 17 height 17
checkbox input "true"
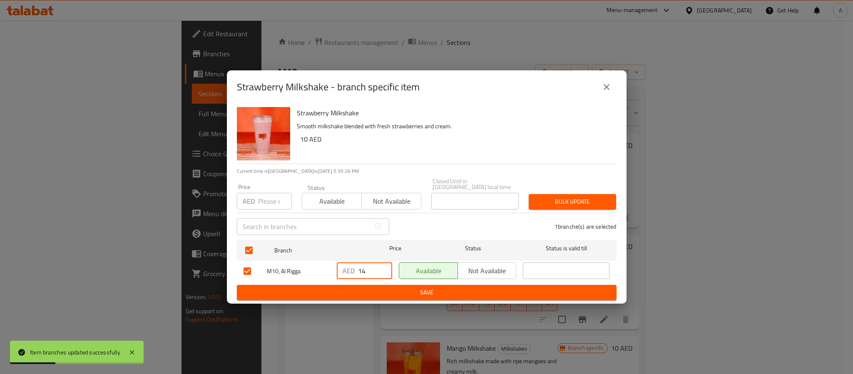
type input "14"
click at [385, 269] on input "14" at bounding box center [375, 270] width 34 height 17
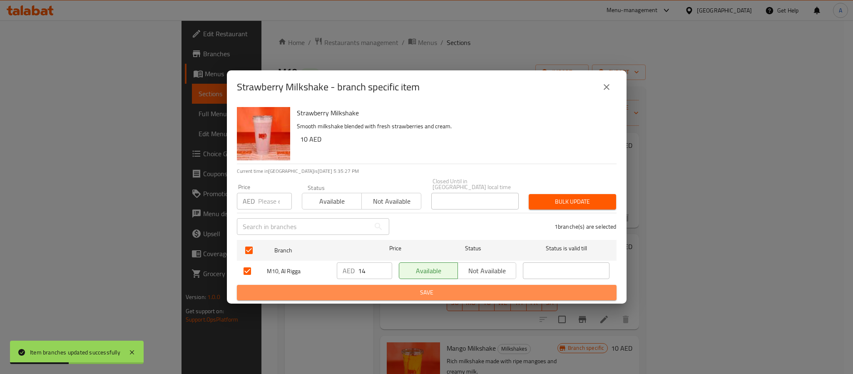
click at [381, 294] on span "Save" at bounding box center [427, 292] width 366 height 10
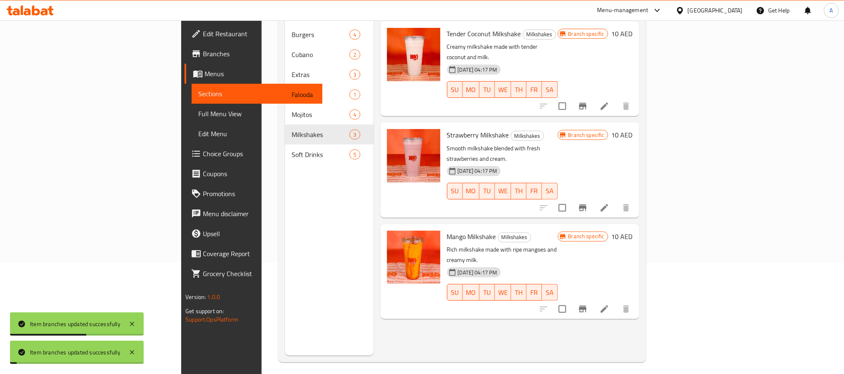
scroll to position [117, 0]
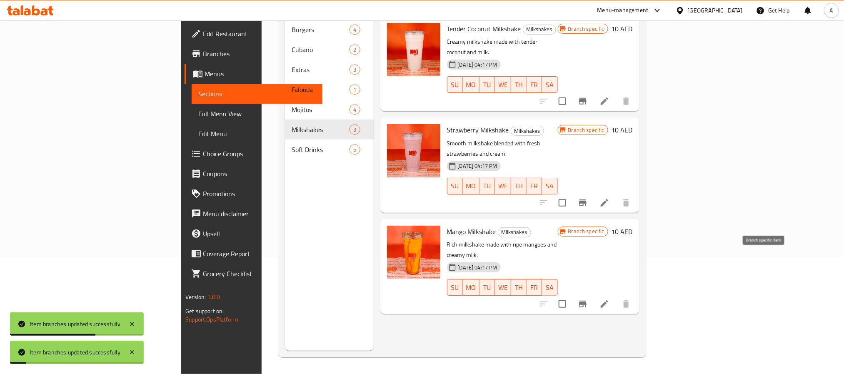
click at [587, 299] on icon "Branch-specific-item" at bounding box center [582, 304] width 10 height 10
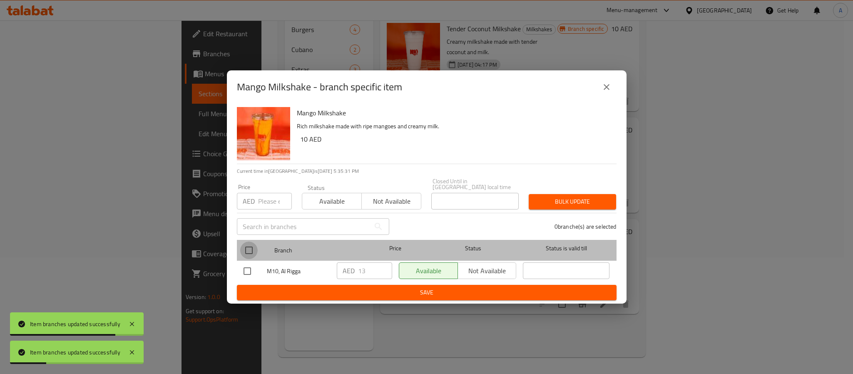
click at [247, 247] on input "checkbox" at bounding box center [248, 249] width 17 height 17
checkbox input "true"
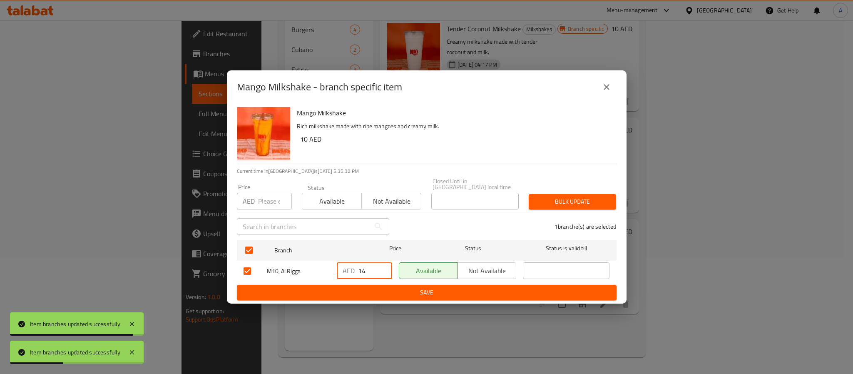
type input "14"
click at [381, 267] on input "14" at bounding box center [375, 270] width 34 height 17
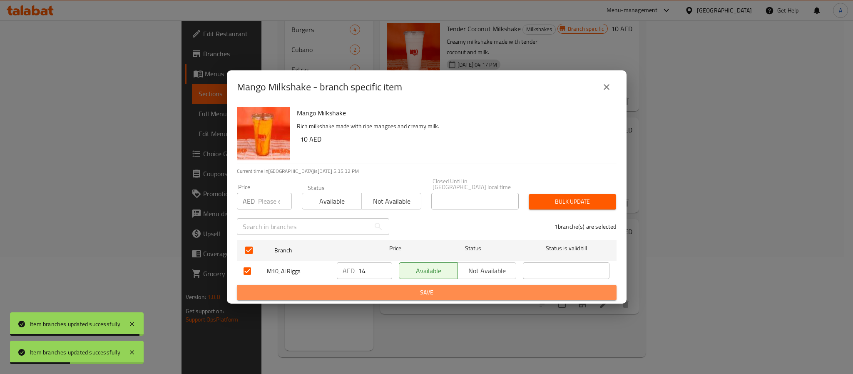
click at [385, 291] on span "Save" at bounding box center [427, 292] width 366 height 10
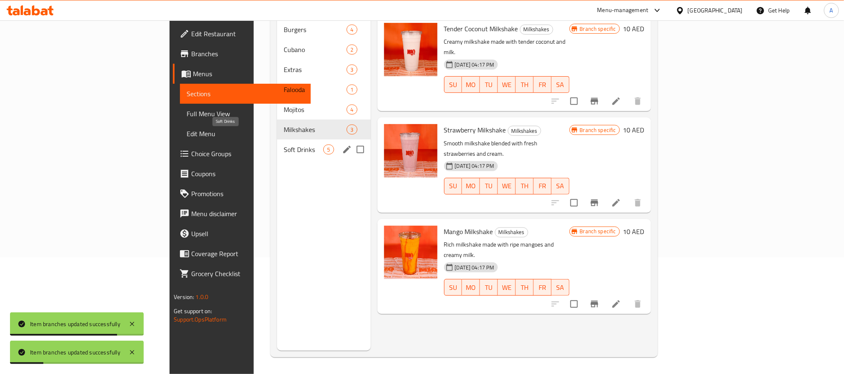
click at [284, 144] on span "Soft Drinks" at bounding box center [304, 149] width 40 height 10
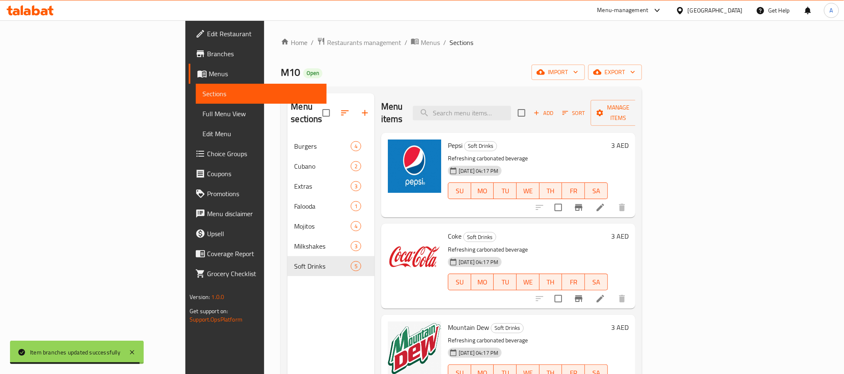
click at [628, 139] on h6 "3 AED" at bounding box center [619, 145] width 17 height 12
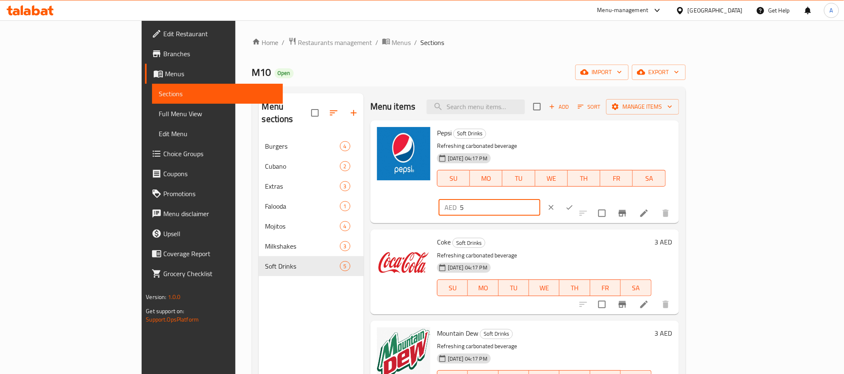
type input "5"
click at [540, 199] on input "5" at bounding box center [500, 207] width 80 height 17
click at [572, 205] on icon "ok" at bounding box center [569, 207] width 6 height 5
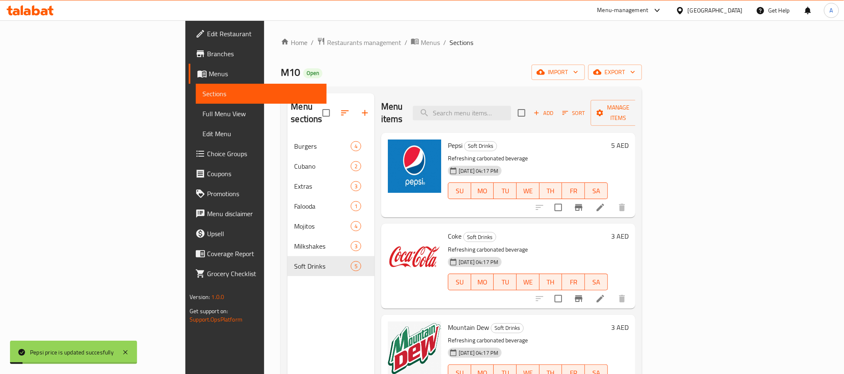
click at [628, 230] on h6 "3 AED" at bounding box center [619, 236] width 17 height 12
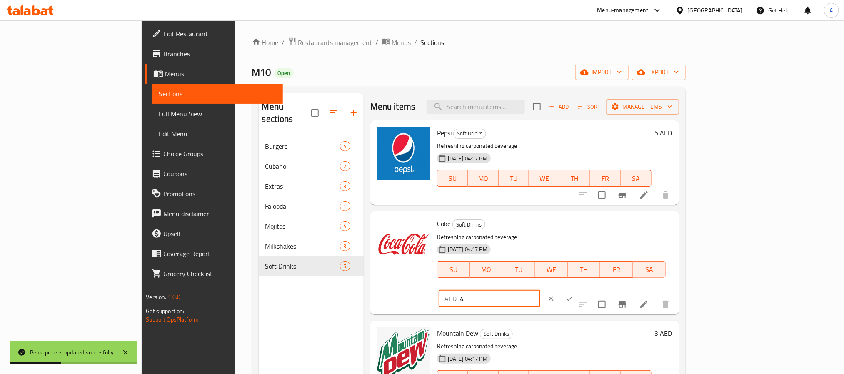
click at [540, 290] on input "4" at bounding box center [500, 298] width 80 height 17
type input "5"
click at [540, 290] on input "5" at bounding box center [500, 298] width 80 height 17
click at [578, 289] on button "ok" at bounding box center [569, 298] width 18 height 18
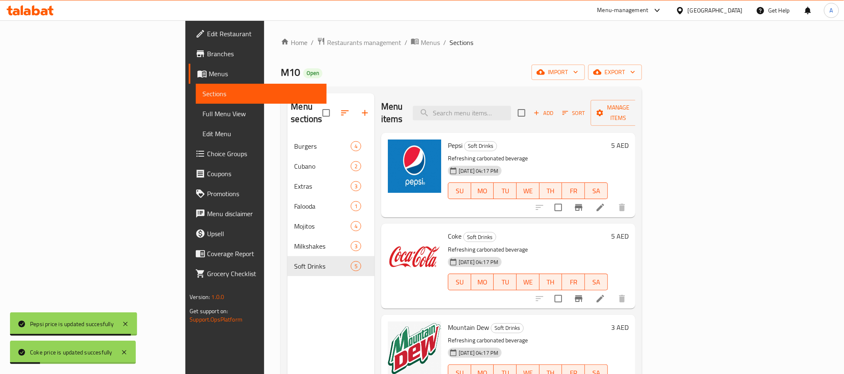
click at [628, 321] on h6 "3 AED" at bounding box center [619, 327] width 17 height 12
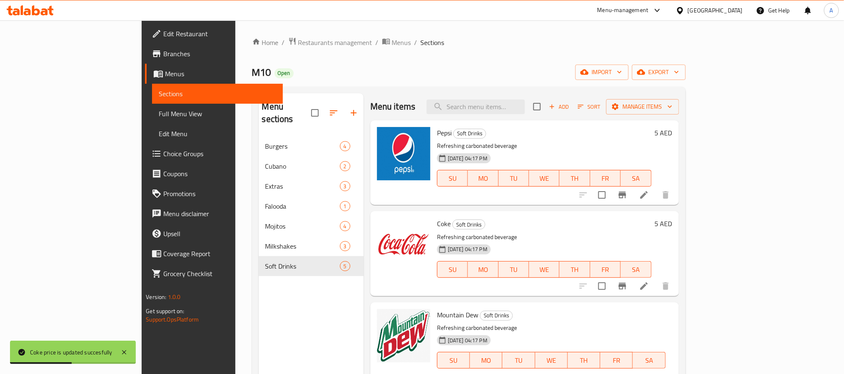
type input "5"
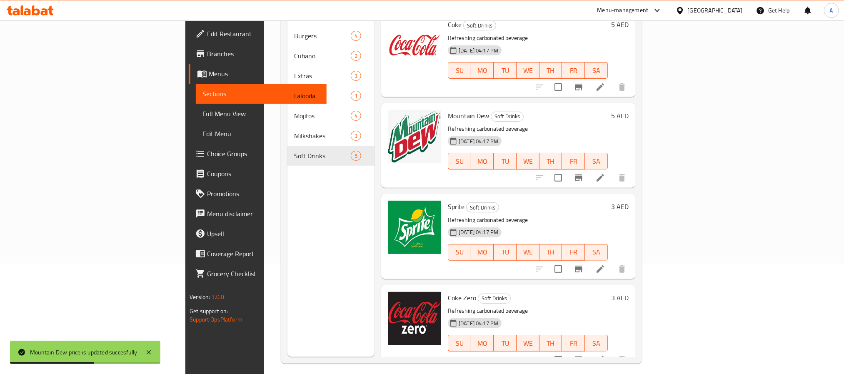
scroll to position [117, 0]
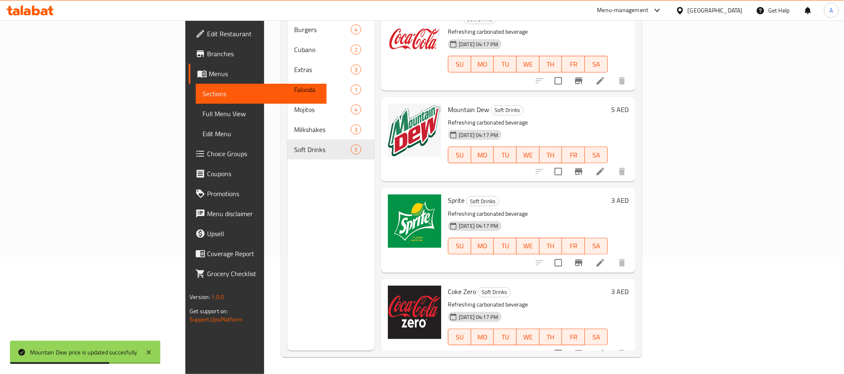
click at [628, 194] on h6 "3 AED" at bounding box center [619, 200] width 17 height 12
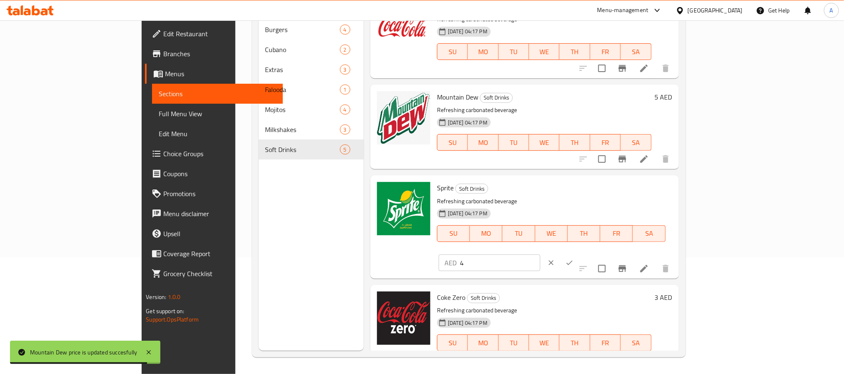
click at [540, 254] on input "4" at bounding box center [500, 262] width 80 height 17
type input "5"
click at [540, 254] on input "5" at bounding box center [500, 262] width 80 height 17
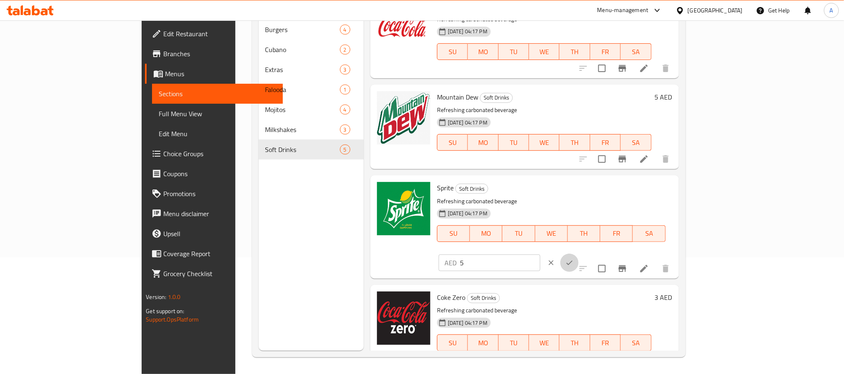
click at [573, 259] on icon "ok" at bounding box center [569, 263] width 8 height 8
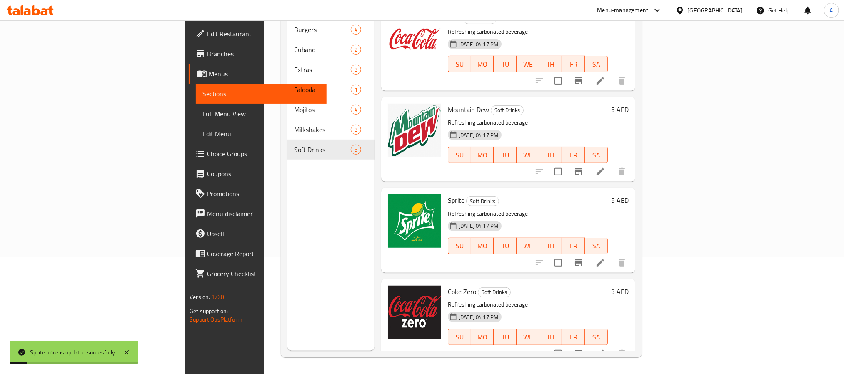
click at [628, 286] on h6 "3 AED" at bounding box center [619, 292] width 17 height 12
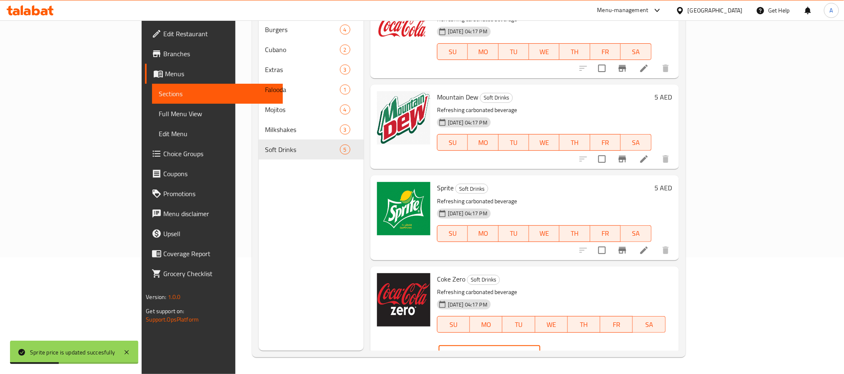
click at [540, 345] on input "4" at bounding box center [500, 353] width 80 height 17
type input "5"
click at [540, 345] on input "5" at bounding box center [500, 353] width 80 height 17
click at [573, 349] on icon "ok" at bounding box center [569, 353] width 8 height 8
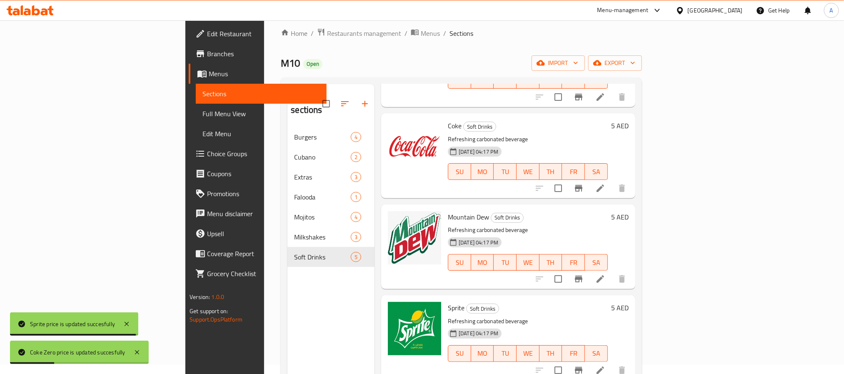
scroll to position [0, 0]
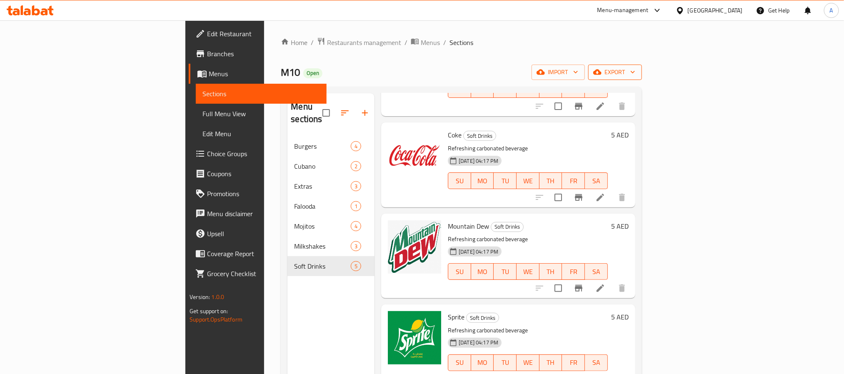
click at [635, 74] on span "export" at bounding box center [615, 72] width 40 height 10
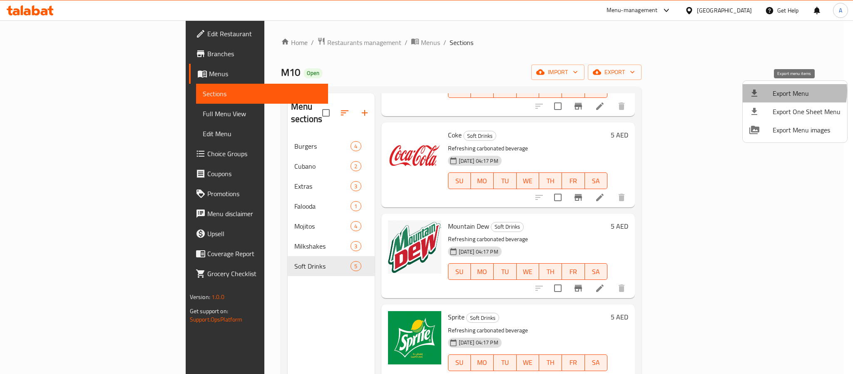
click at [787, 91] on span "Export Menu" at bounding box center [807, 93] width 68 height 10
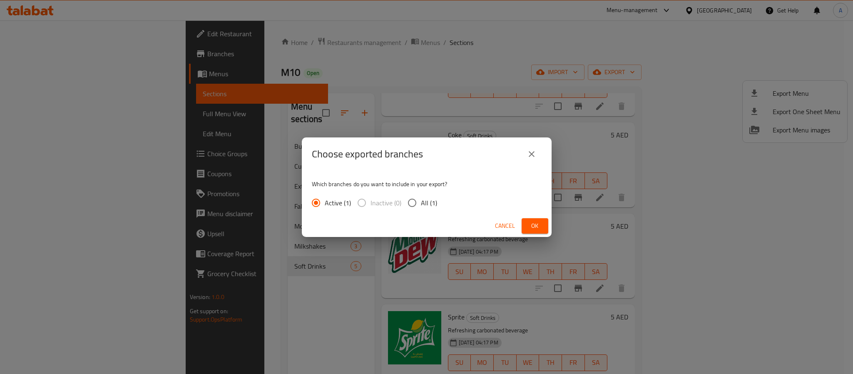
click at [414, 205] on input "All (1)" at bounding box center [411, 202] width 17 height 17
radio input "true"
click at [531, 228] on span "Ok" at bounding box center [534, 226] width 13 height 10
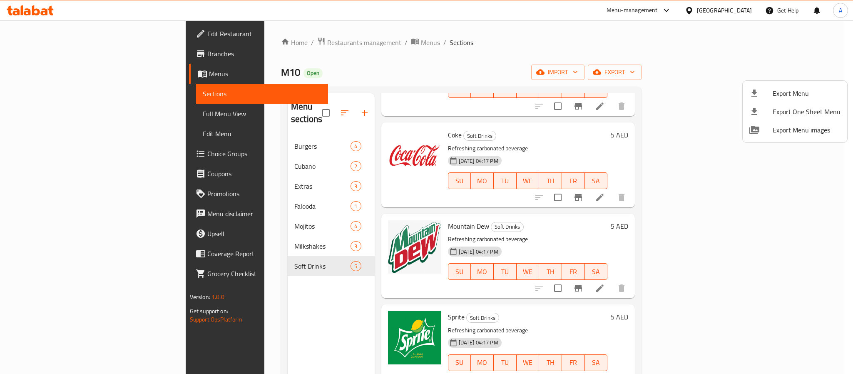
click at [247, 47] on div at bounding box center [426, 187] width 853 height 374
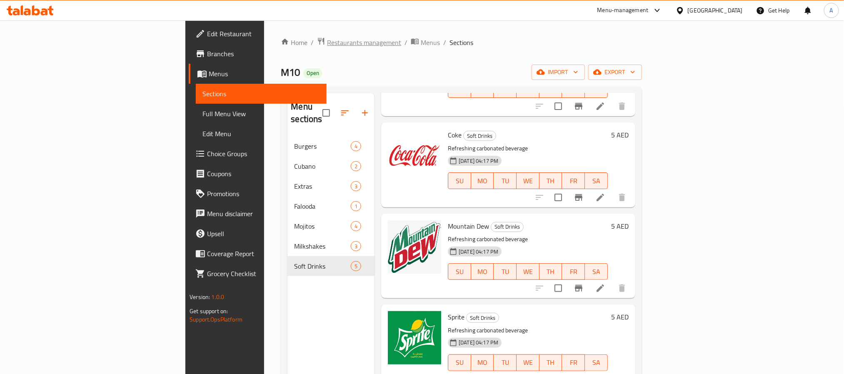
click at [327, 42] on span "Restaurants management" at bounding box center [364, 42] width 74 height 10
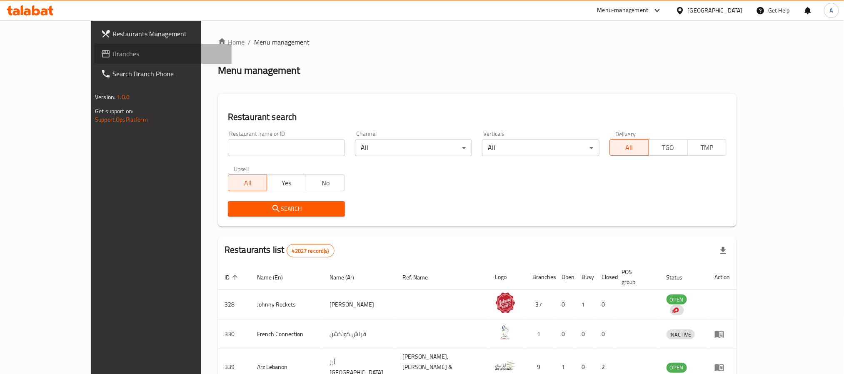
click at [112, 50] on span "Branches" at bounding box center [168, 54] width 112 height 10
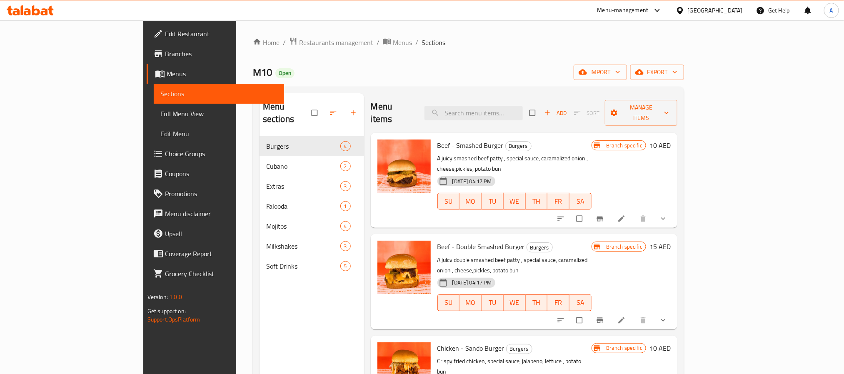
click at [160, 112] on span "Full Menu View" at bounding box center [218, 114] width 117 height 10
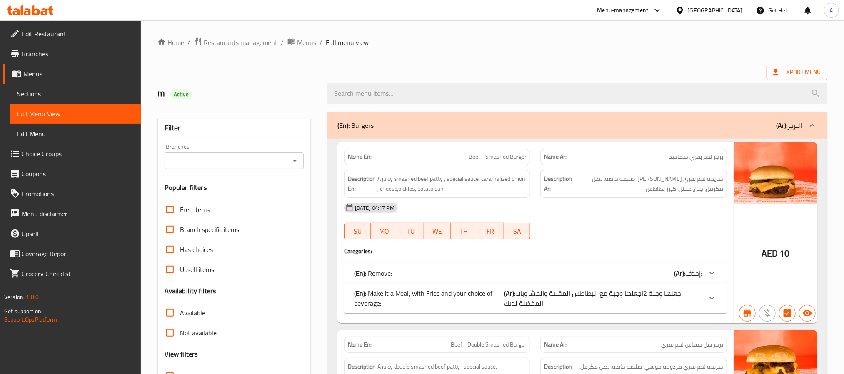
click at [292, 162] on icon "Open" at bounding box center [295, 161] width 10 height 10
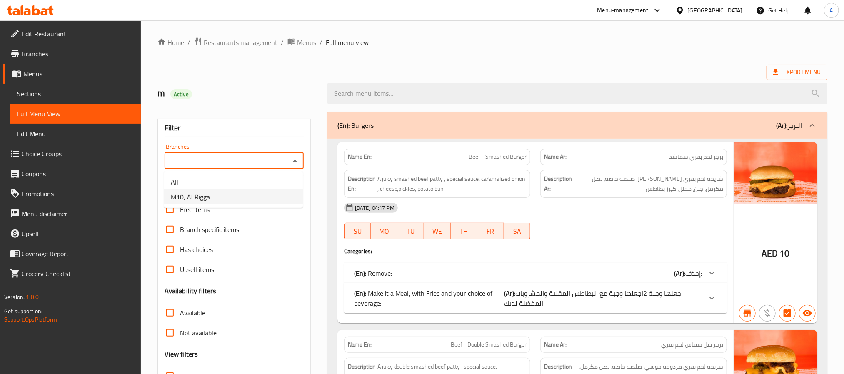
click at [241, 199] on li "M10, Al Rigga" at bounding box center [233, 196] width 139 height 15
type input "M10, Al Rigga"
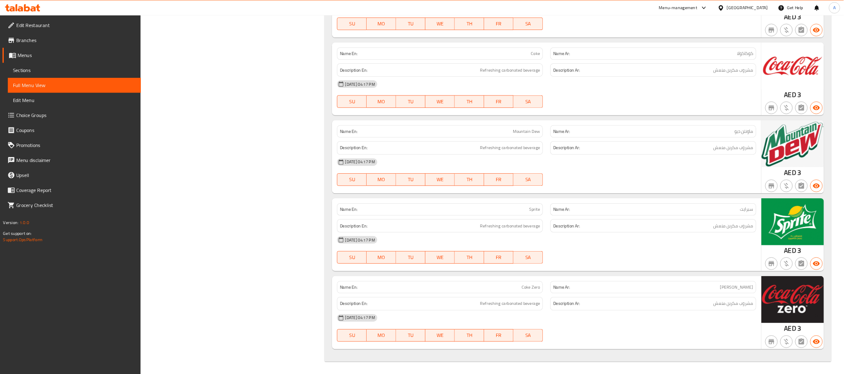
scroll to position [2646, 0]
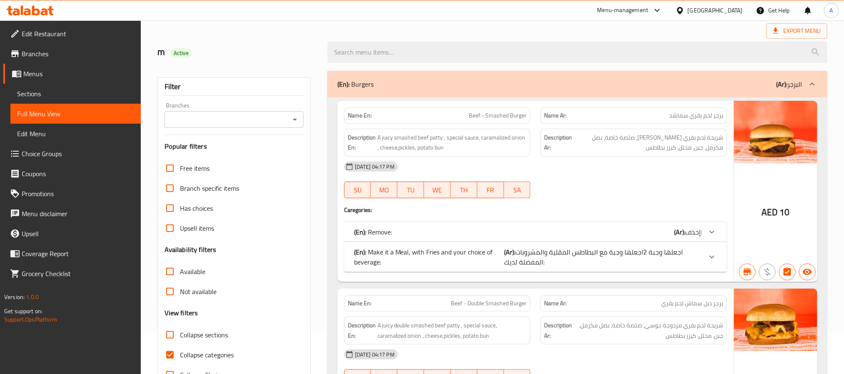
scroll to position [62, 0]
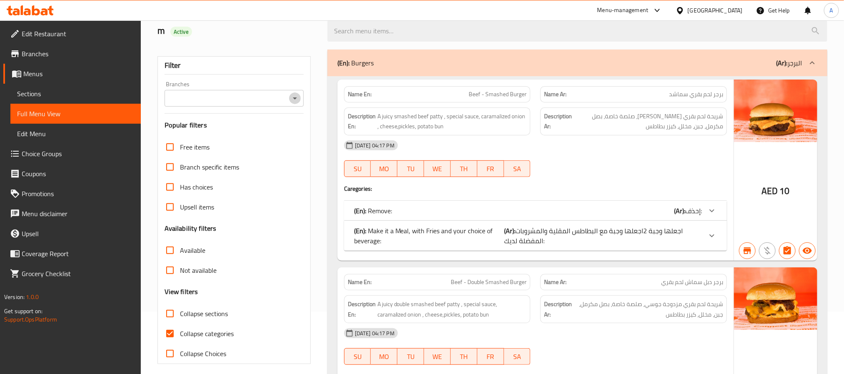
click at [299, 97] on icon "Open" at bounding box center [295, 98] width 10 height 10
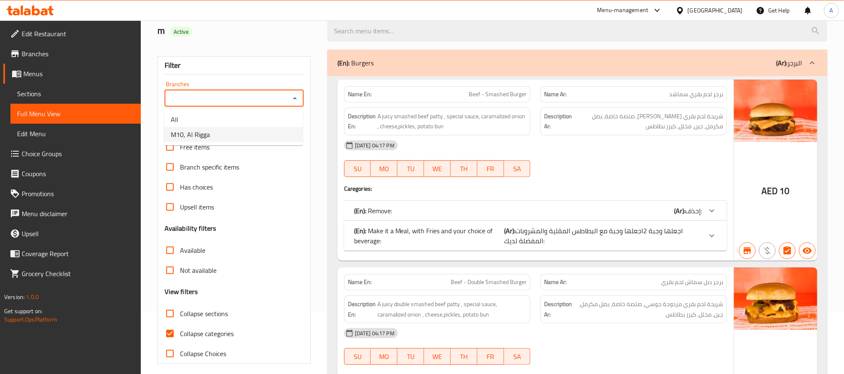
click at [254, 134] on li "M10, Al Rigga" at bounding box center [233, 134] width 139 height 15
type input "M10, Al Rigga"
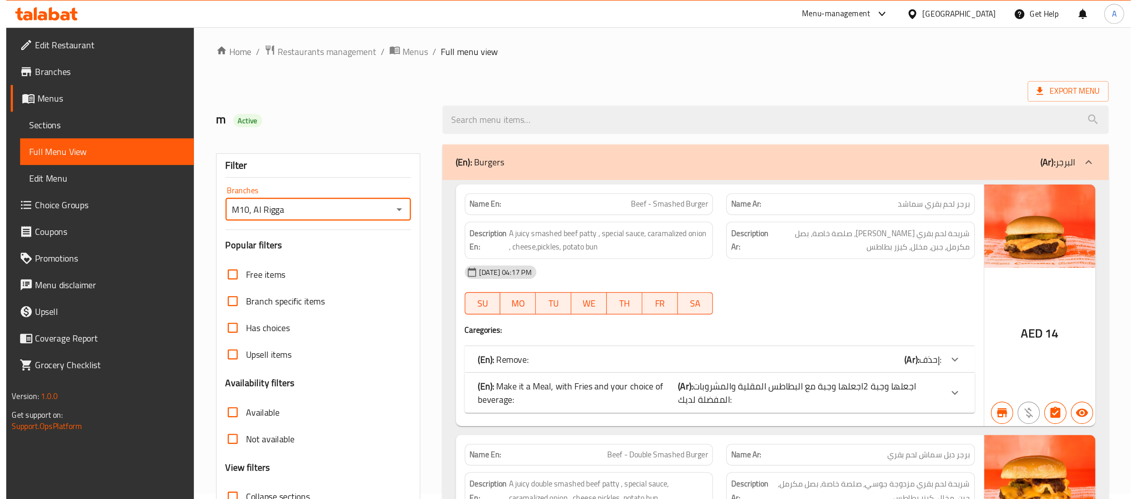
scroll to position [0, 0]
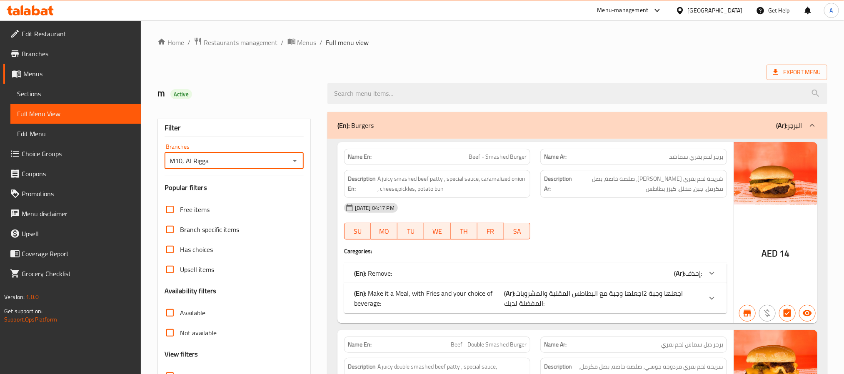
click at [463, 75] on div "m Active" at bounding box center [491, 93] width 679 height 37
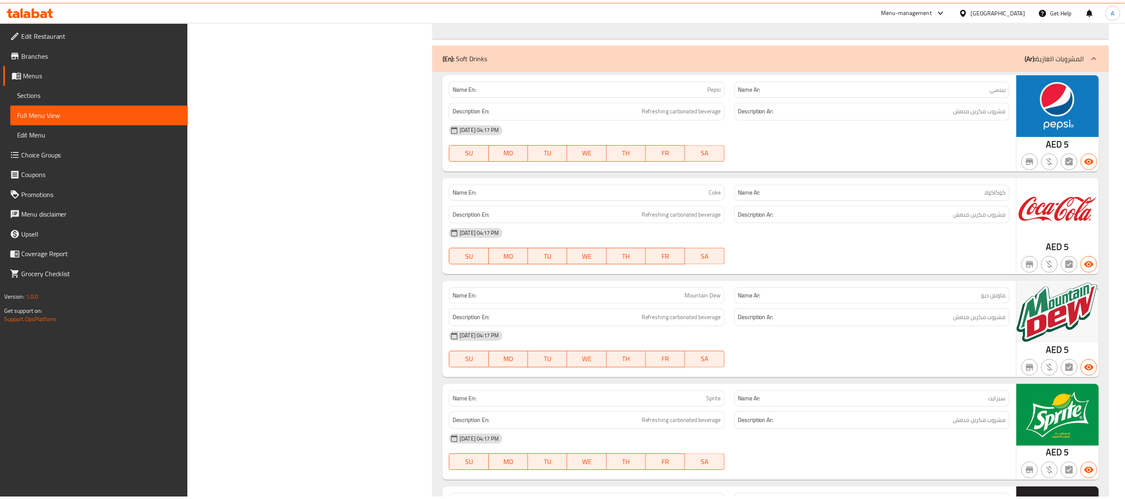
scroll to position [2646, 0]
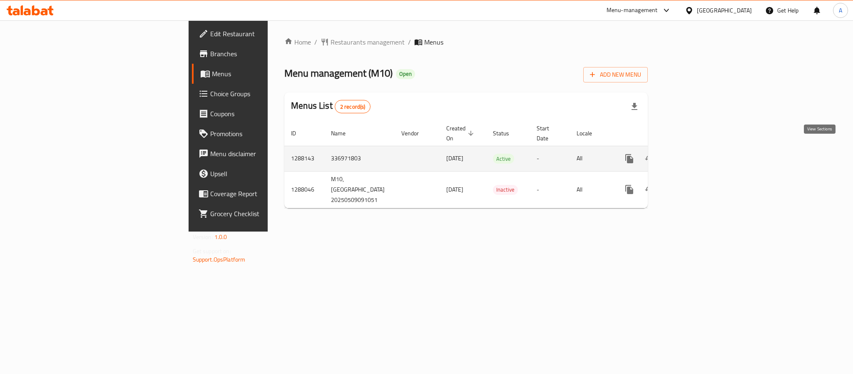
click at [694, 154] on icon "enhanced table" at bounding box center [689, 159] width 10 height 10
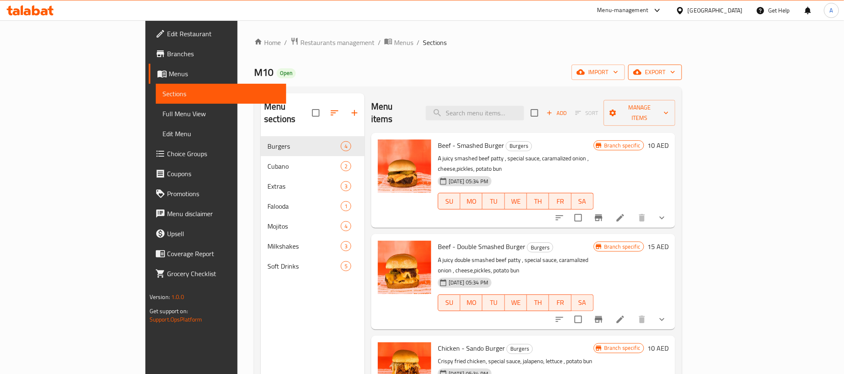
click at [675, 74] on span "export" at bounding box center [655, 72] width 40 height 10
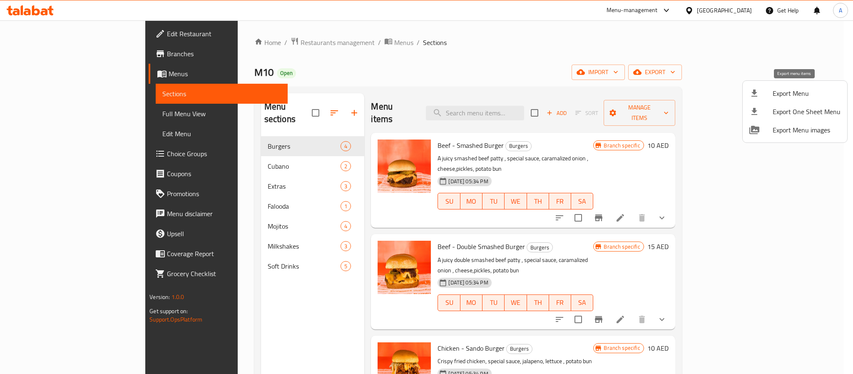
click at [796, 96] on span "Export Menu" at bounding box center [807, 93] width 68 height 10
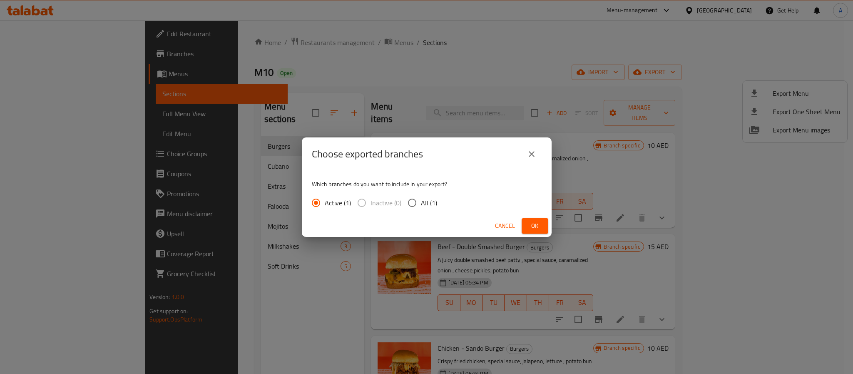
click at [410, 207] on input "All (1)" at bounding box center [411, 202] width 17 height 17
radio input "true"
click at [537, 228] on span "Ok" at bounding box center [534, 226] width 13 height 10
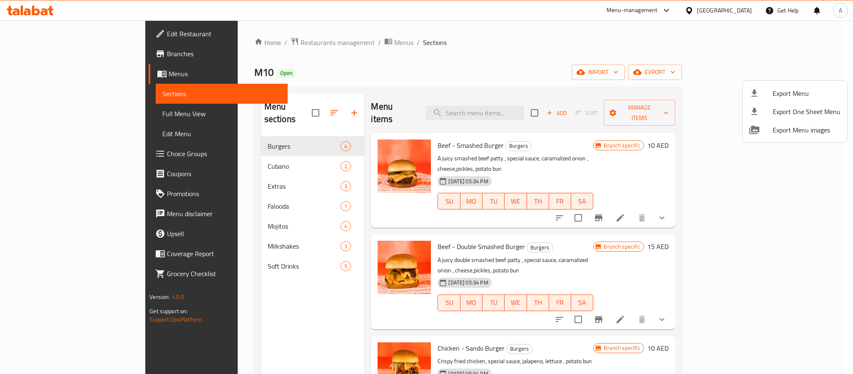
click at [746, 177] on div at bounding box center [426, 187] width 853 height 374
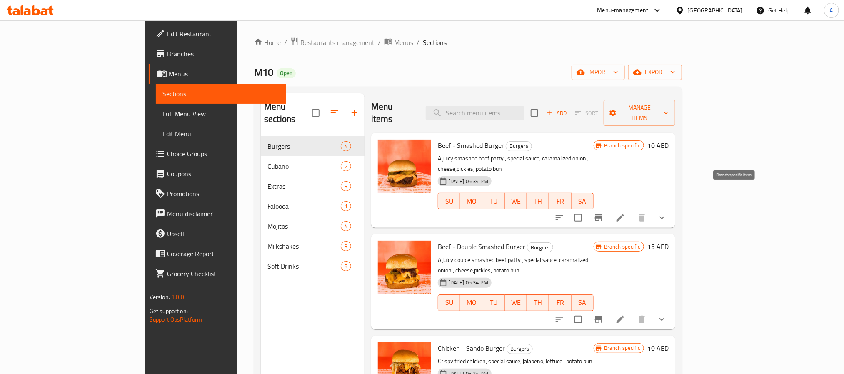
click at [603, 213] on icon "Branch-specific-item" at bounding box center [598, 218] width 10 height 10
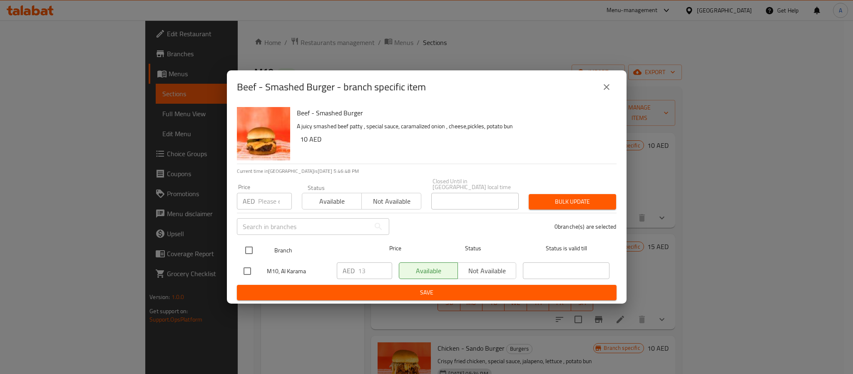
click at [249, 253] on input "checkbox" at bounding box center [248, 249] width 17 height 17
checkbox input "true"
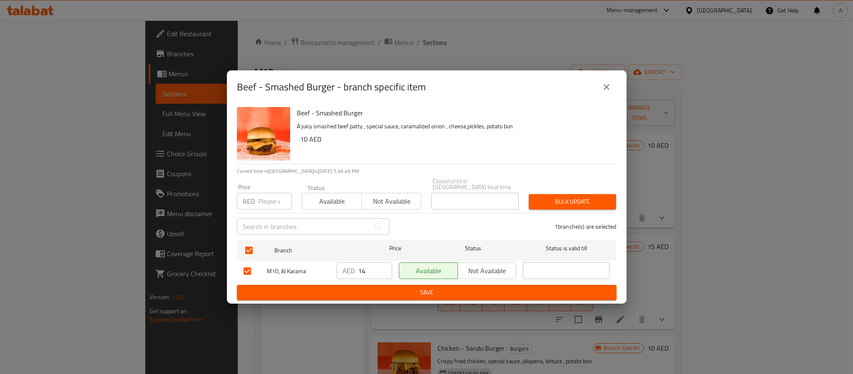
type input "14"
click at [383, 265] on input "14" at bounding box center [375, 270] width 34 height 17
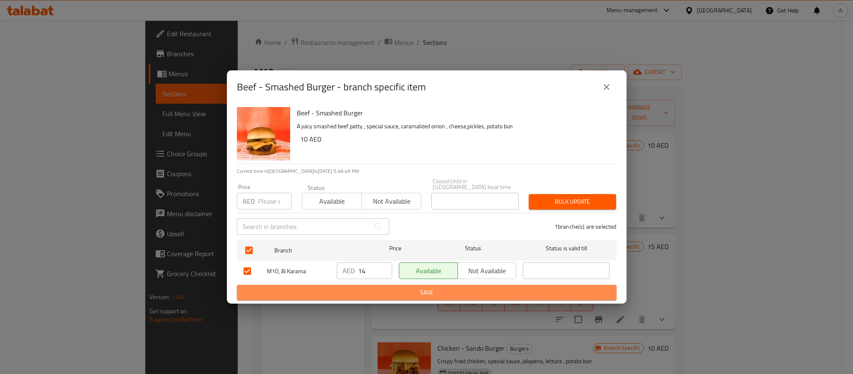
click at [385, 286] on button "Save" at bounding box center [427, 292] width 380 height 15
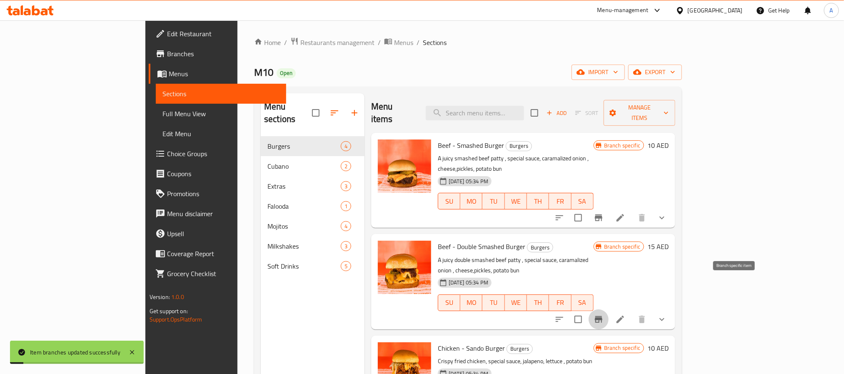
click at [602, 316] on icon "Branch-specific-item" at bounding box center [598, 319] width 7 height 7
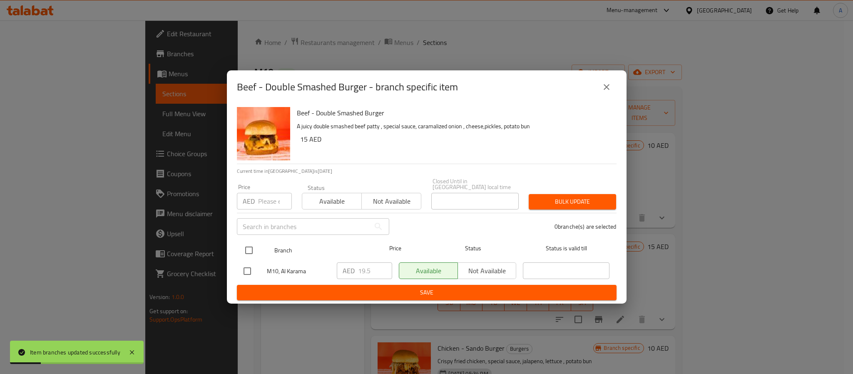
click at [251, 250] on input "checkbox" at bounding box center [248, 249] width 17 height 17
checkbox input "true"
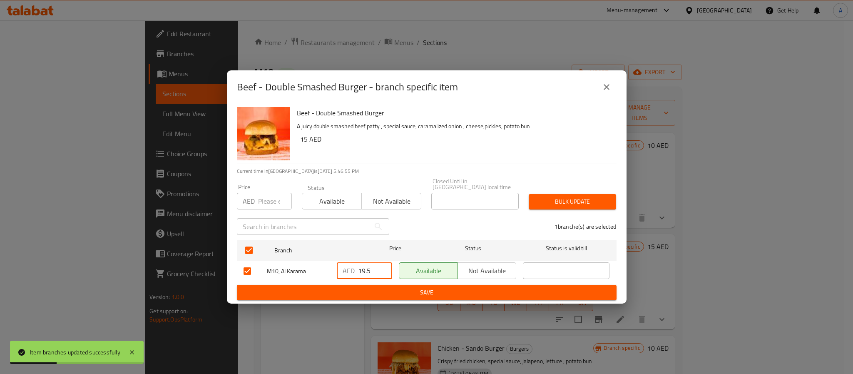
drag, startPoint x: 371, startPoint y: 271, endPoint x: 344, endPoint y: 272, distance: 27.1
click at [344, 272] on div "AED 19.5 ​" at bounding box center [364, 270] width 55 height 17
type input "21"
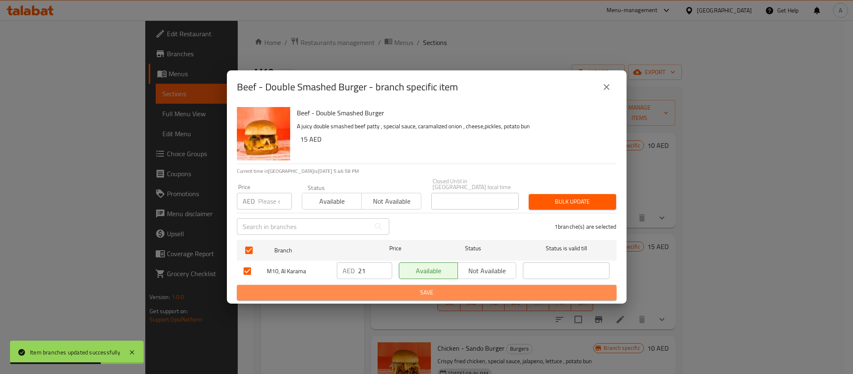
click at [353, 292] on span "Save" at bounding box center [427, 292] width 366 height 10
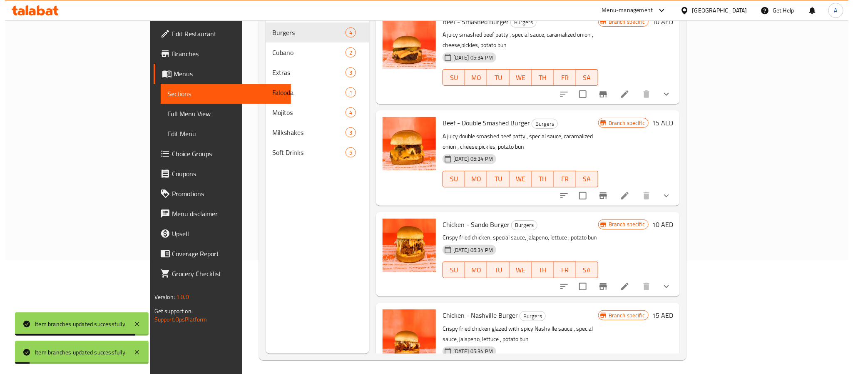
scroll to position [117, 0]
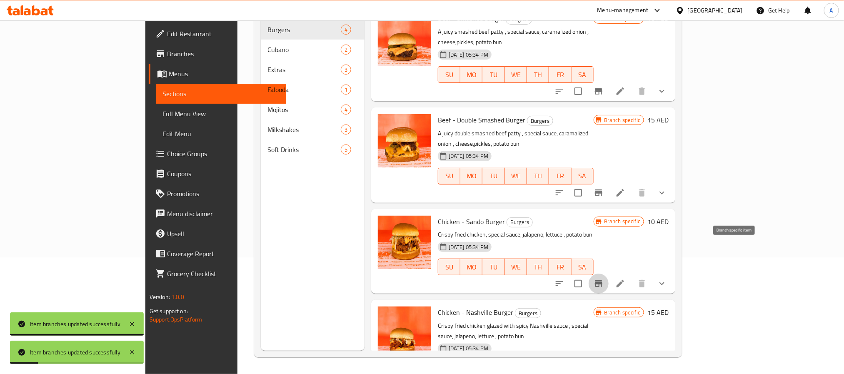
click at [602, 280] on icon "Branch-specific-item" at bounding box center [598, 283] width 7 height 7
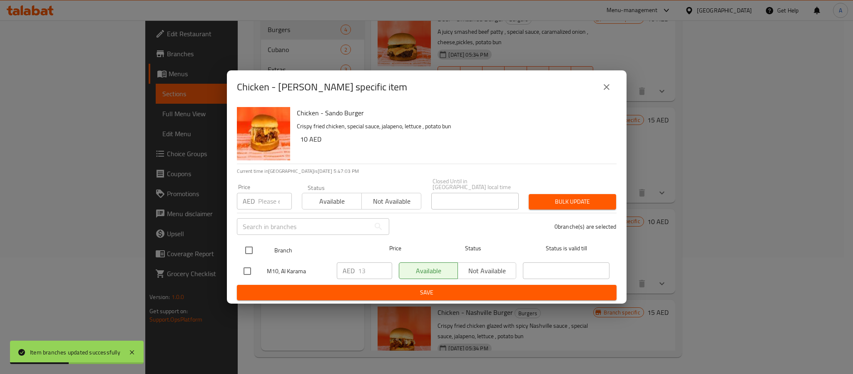
click at [247, 252] on input "checkbox" at bounding box center [248, 249] width 17 height 17
checkbox input "true"
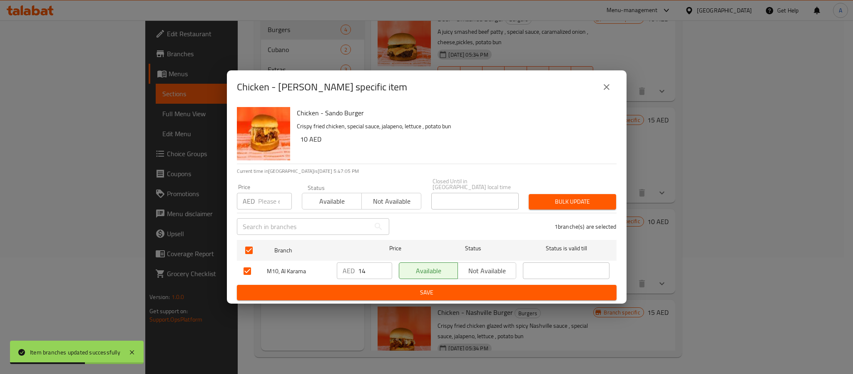
type input "14"
click at [383, 265] on input "14" at bounding box center [375, 270] width 34 height 17
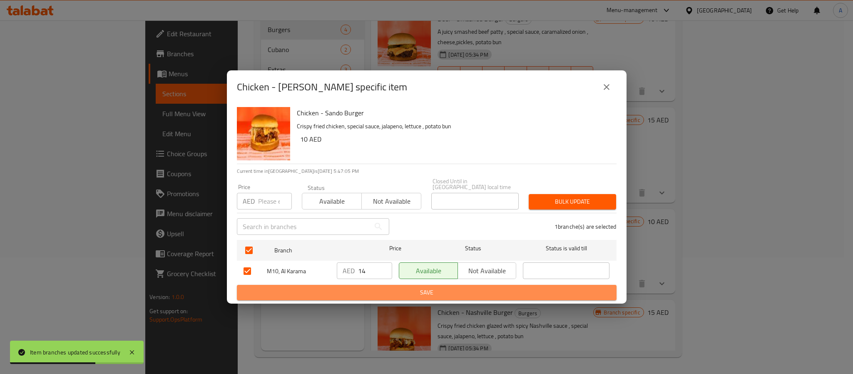
click at [381, 296] on span "Save" at bounding box center [427, 292] width 366 height 10
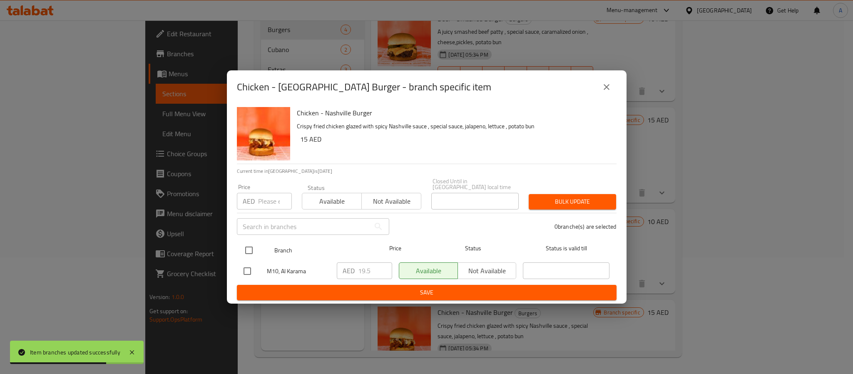
click at [247, 256] on input "checkbox" at bounding box center [248, 249] width 17 height 17
checkbox input "true"
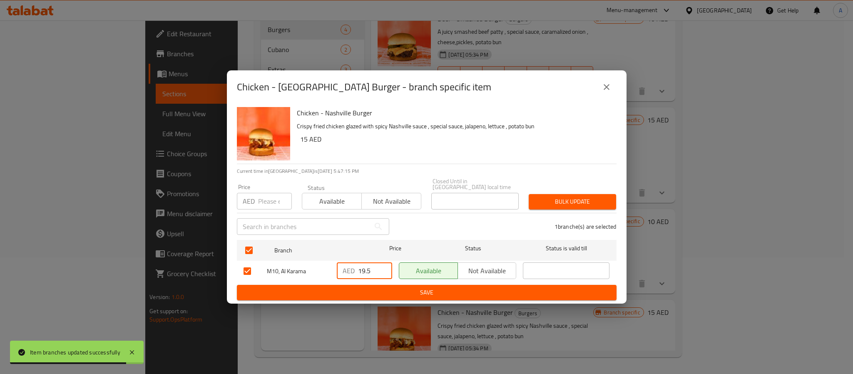
drag, startPoint x: 373, startPoint y: 270, endPoint x: 356, endPoint y: 271, distance: 16.7
click at [356, 271] on div "AED 19.5 ​" at bounding box center [364, 270] width 55 height 17
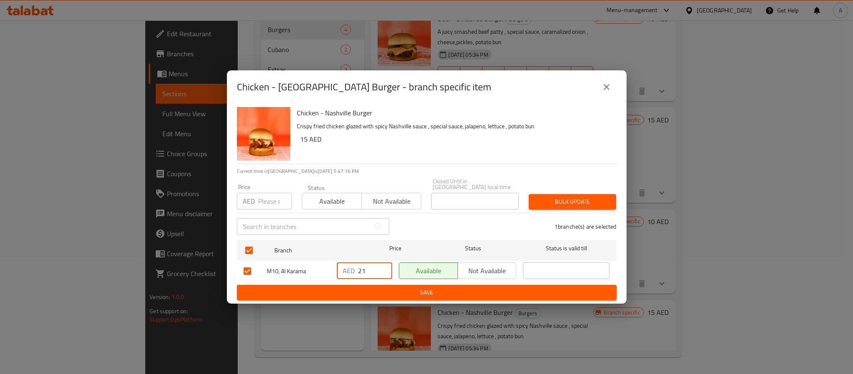
type input "21"
click at [376, 291] on span "Save" at bounding box center [427, 292] width 366 height 10
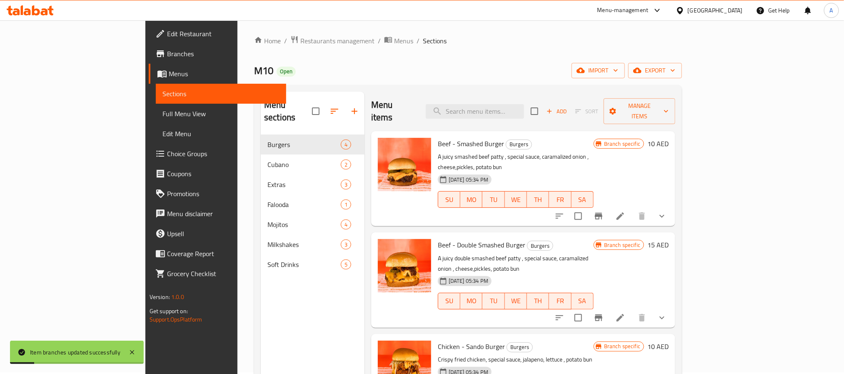
scroll to position [0, 0]
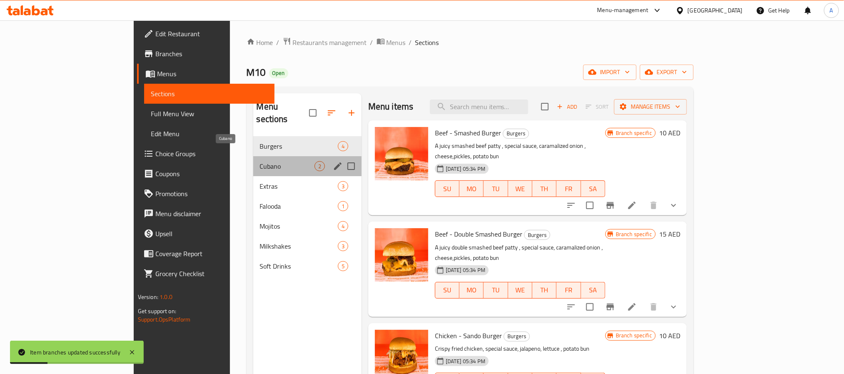
click at [260, 161] on span "Cubano" at bounding box center [287, 166] width 55 height 10
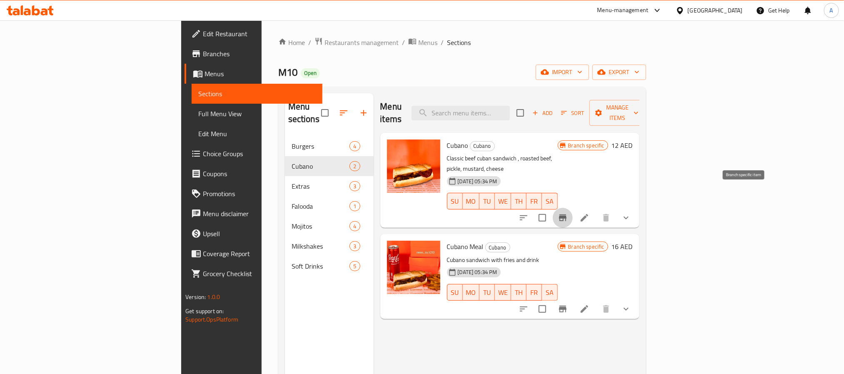
click at [566, 214] on icon "Branch-specific-item" at bounding box center [562, 217] width 7 height 7
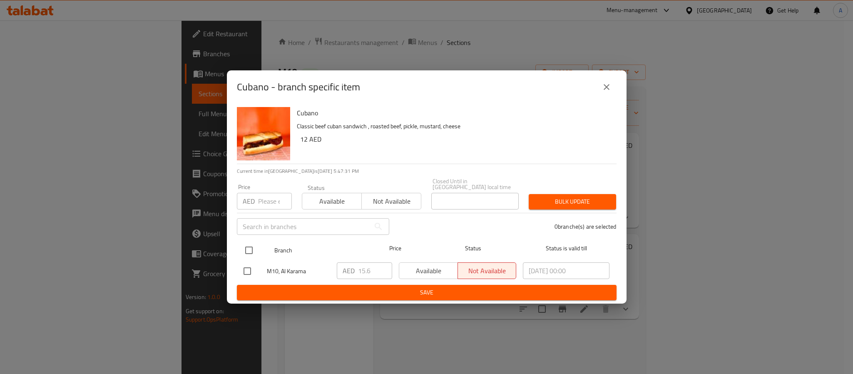
click at [249, 245] on input "checkbox" at bounding box center [248, 249] width 17 height 17
checkbox input "true"
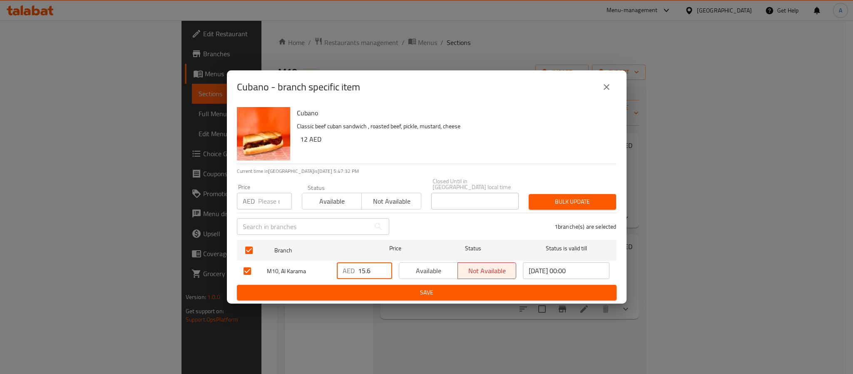
drag, startPoint x: 368, startPoint y: 275, endPoint x: 362, endPoint y: 275, distance: 5.4
click at [362, 275] on input "15.6" at bounding box center [375, 270] width 34 height 17
type input "17"
click at [374, 298] on button "Save" at bounding box center [427, 292] width 380 height 15
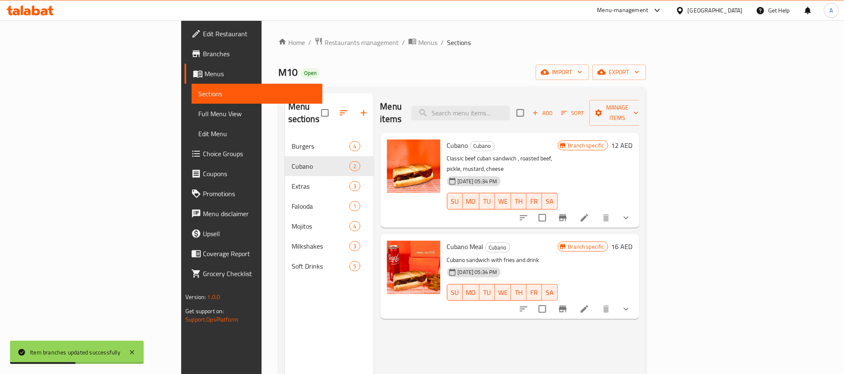
click at [572, 299] on button "Branch-specific-item" at bounding box center [563, 309] width 20 height 20
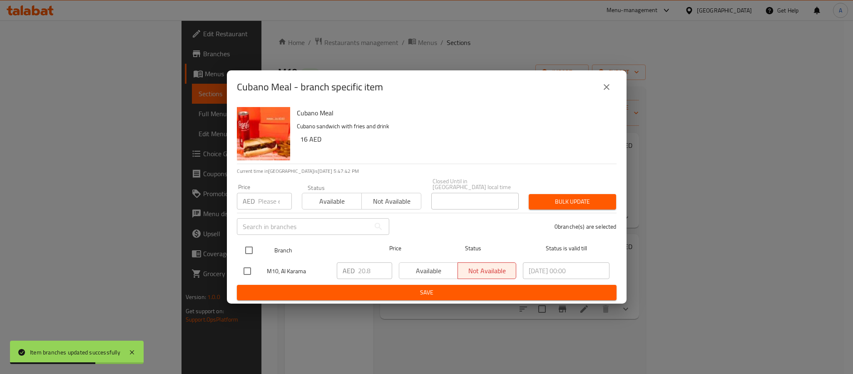
click at [248, 254] on input "checkbox" at bounding box center [248, 249] width 17 height 17
checkbox input "true"
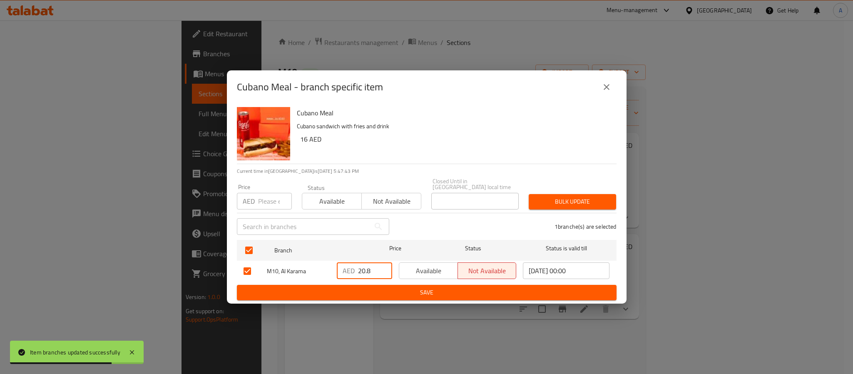
drag, startPoint x: 378, startPoint y: 265, endPoint x: 346, endPoint y: 268, distance: 32.2
click at [346, 268] on div "AED 20.8 ​" at bounding box center [364, 270] width 55 height 17
paste input "2.5"
type input "22.5"
click at [367, 293] on span "Save" at bounding box center [427, 292] width 366 height 10
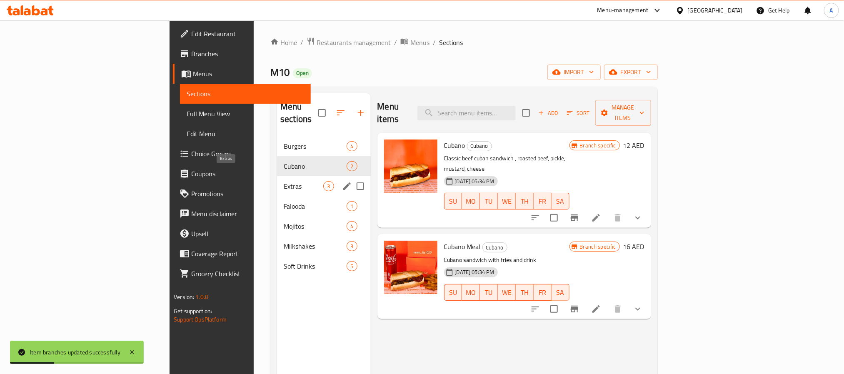
click at [284, 181] on span "Extras" at bounding box center [304, 186] width 40 height 10
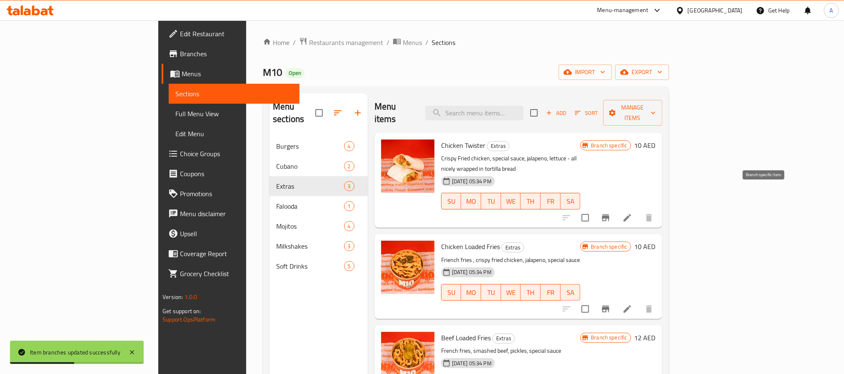
click at [610, 213] on icon "Branch-specific-item" at bounding box center [605, 218] width 10 height 10
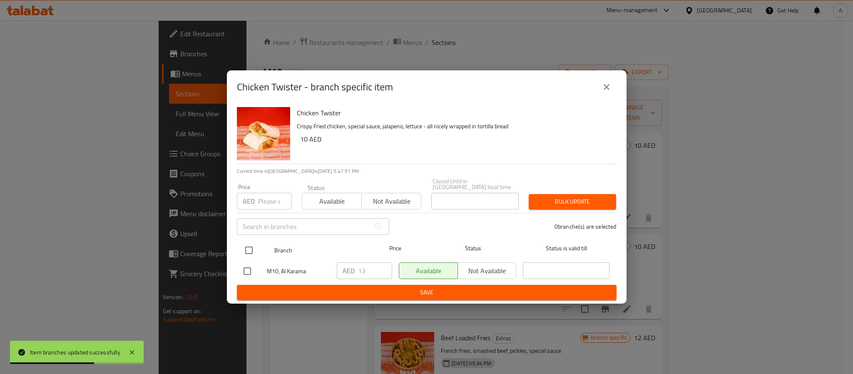
click at [249, 250] on input "checkbox" at bounding box center [248, 249] width 17 height 17
checkbox input "true"
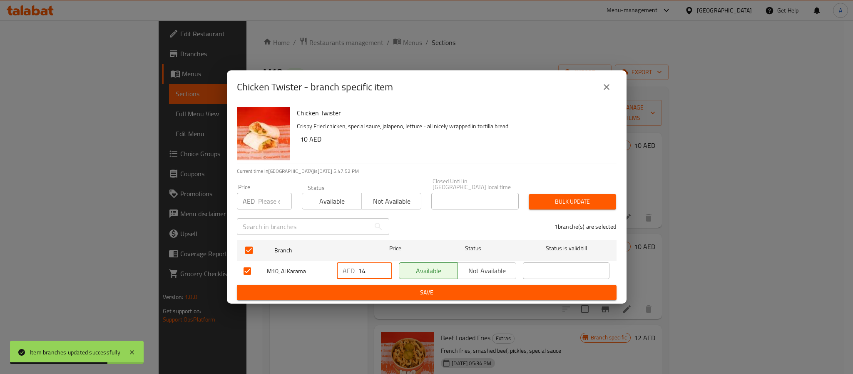
type input "14"
click at [385, 268] on input "14" at bounding box center [375, 270] width 34 height 17
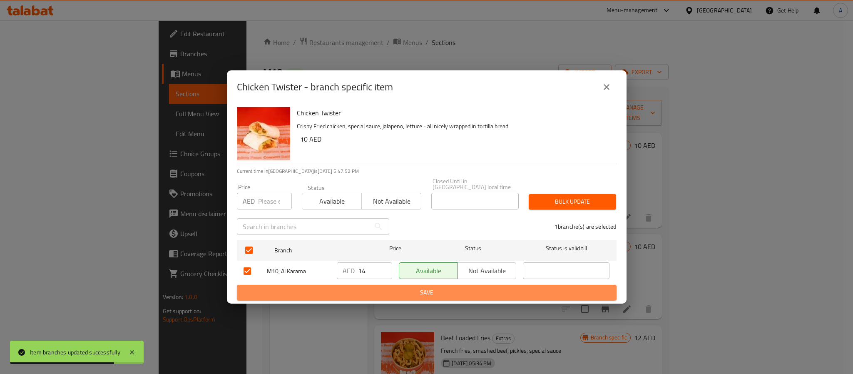
click at [380, 285] on button "Save" at bounding box center [427, 292] width 380 height 15
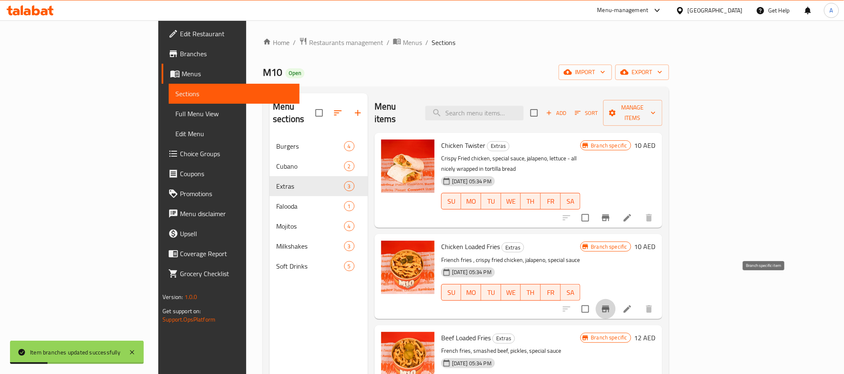
click at [615, 299] on button "Branch-specific-item" at bounding box center [605, 309] width 20 height 20
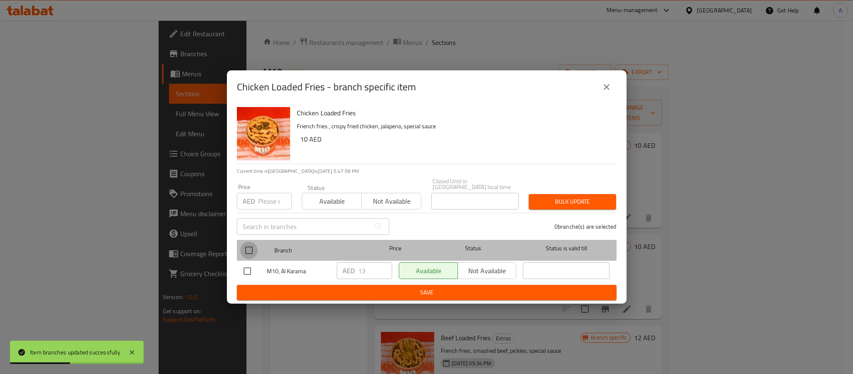
click at [246, 255] on input "checkbox" at bounding box center [248, 249] width 17 height 17
checkbox input "true"
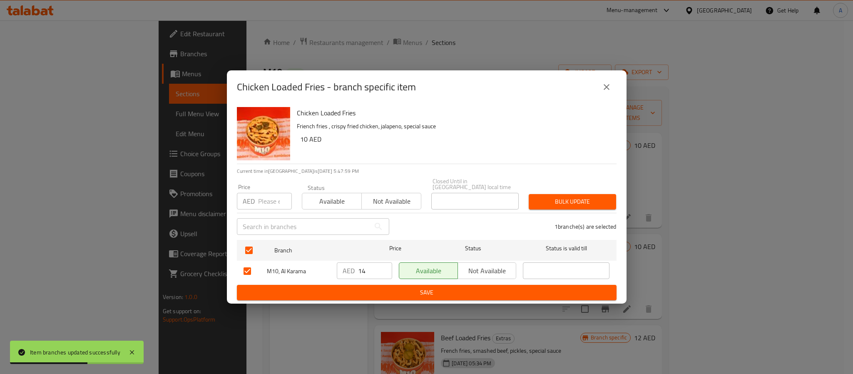
type input "14"
click at [385, 265] on input "14" at bounding box center [375, 270] width 34 height 17
click at [380, 288] on span "Save" at bounding box center [427, 292] width 366 height 10
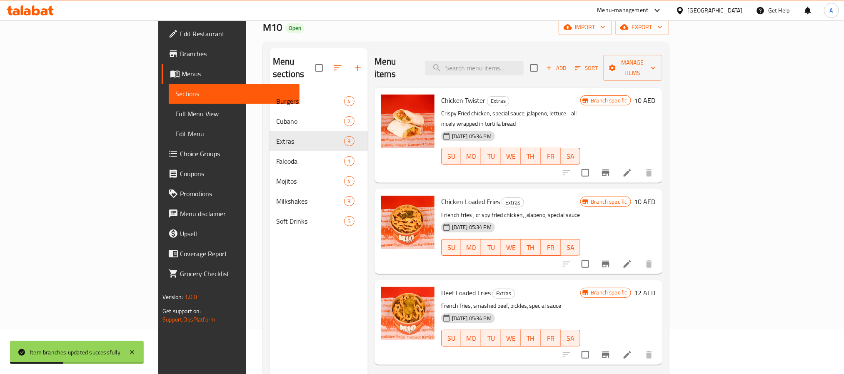
scroll to position [117, 0]
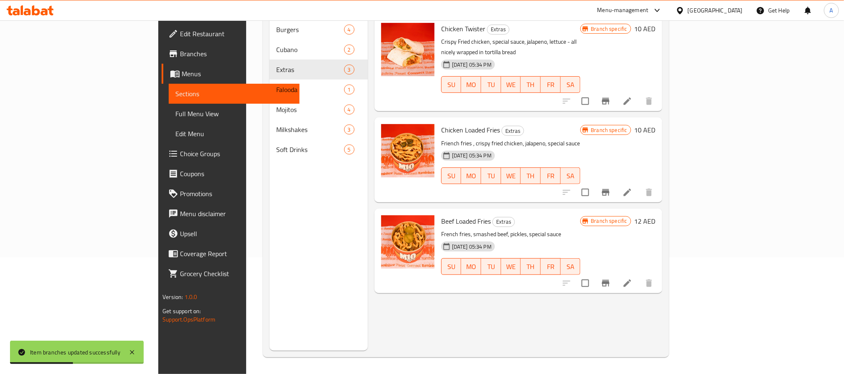
click at [609, 280] on icon "Branch-specific-item" at bounding box center [605, 283] width 7 height 7
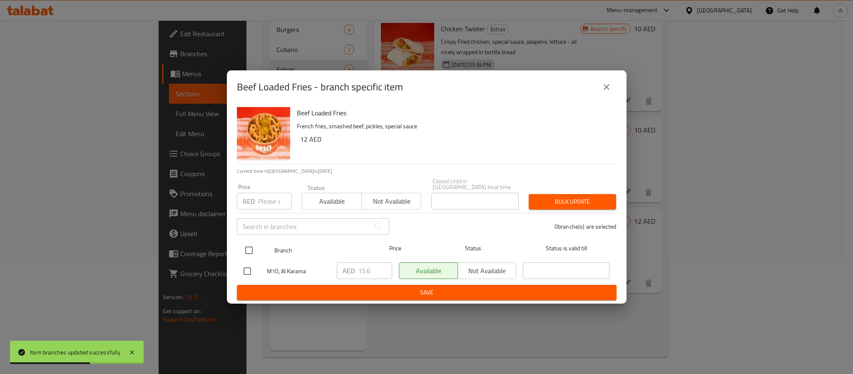
click at [250, 251] on input "checkbox" at bounding box center [248, 249] width 17 height 17
checkbox input "true"
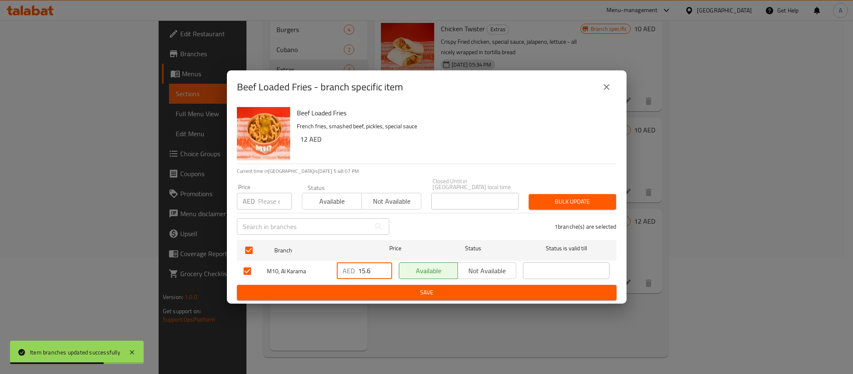
drag, startPoint x: 373, startPoint y: 270, endPoint x: 351, endPoint y: 270, distance: 21.7
click at [351, 270] on div "AED 15.6 ​" at bounding box center [364, 270] width 55 height 17
paste input "7"
type input "17"
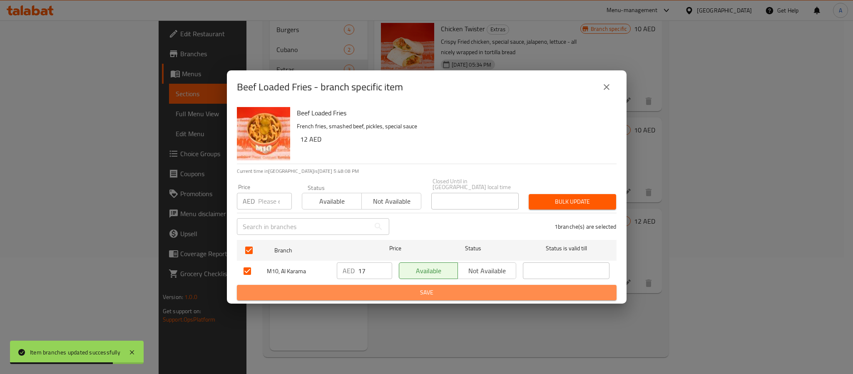
click at [355, 294] on span "Save" at bounding box center [427, 292] width 366 height 10
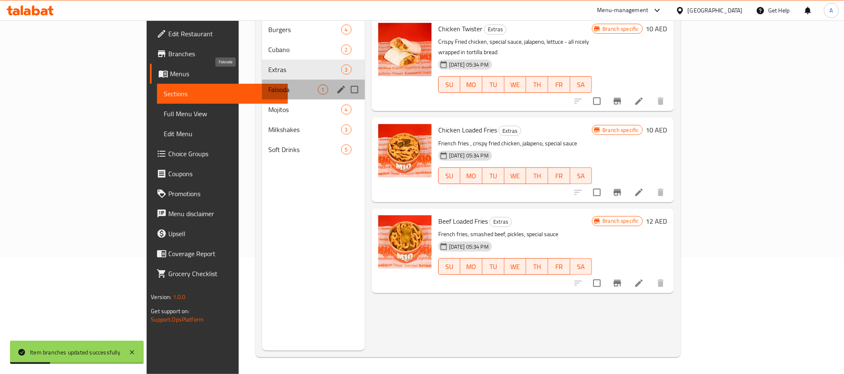
click at [269, 85] on span "Falooda" at bounding box center [293, 90] width 49 height 10
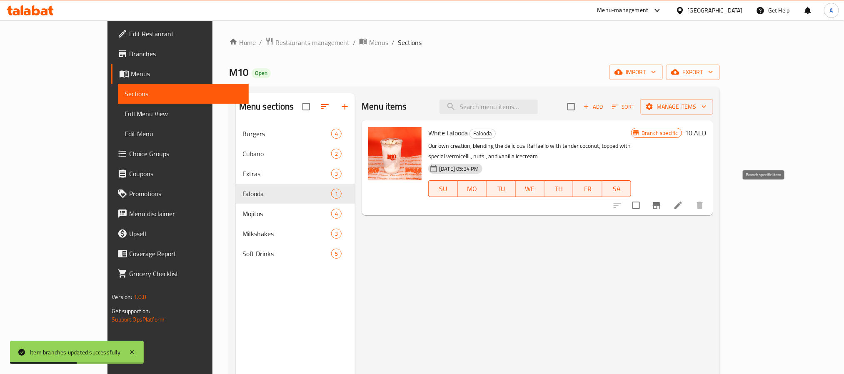
click at [661, 200] on icon "Branch-specific-item" at bounding box center [656, 205] width 10 height 10
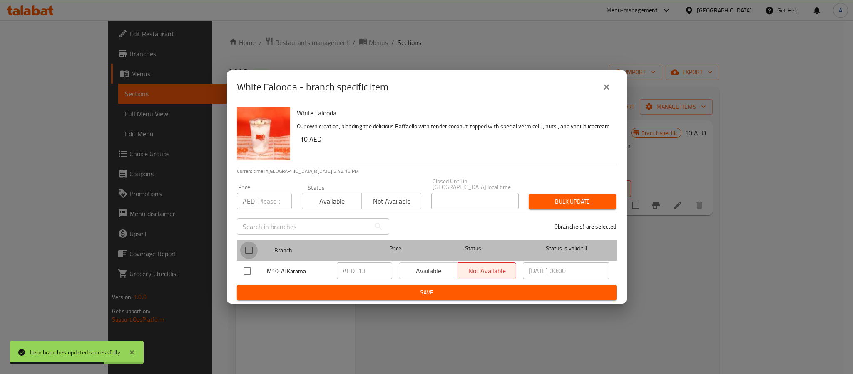
click at [251, 254] on input "checkbox" at bounding box center [248, 249] width 17 height 17
checkbox input "true"
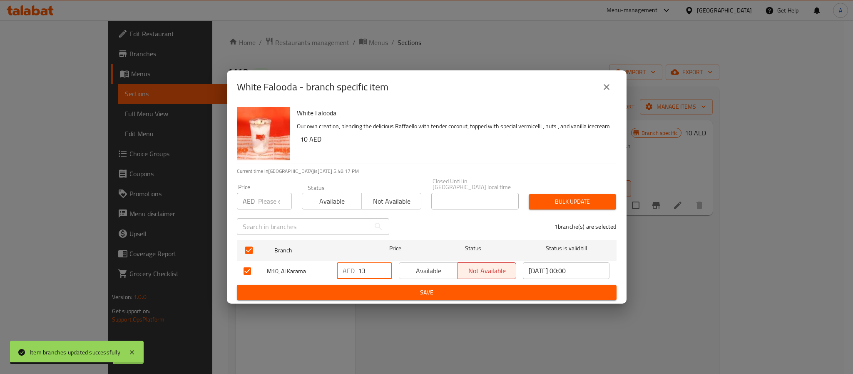
drag, startPoint x: 370, startPoint y: 272, endPoint x: 332, endPoint y: 266, distance: 37.9
click at [332, 266] on div "M10, Al Karama AED 13 ​ Available Not available 2025/10/06 00:00 ​" at bounding box center [426, 271] width 373 height 24
paste input "4"
type input "14"
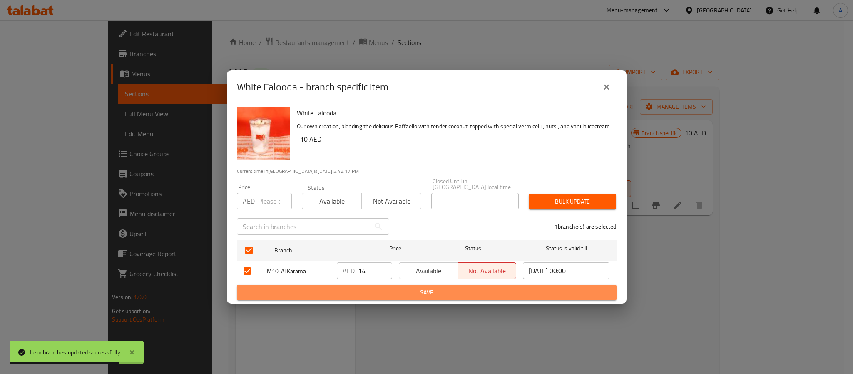
click at [350, 291] on span "Save" at bounding box center [427, 292] width 366 height 10
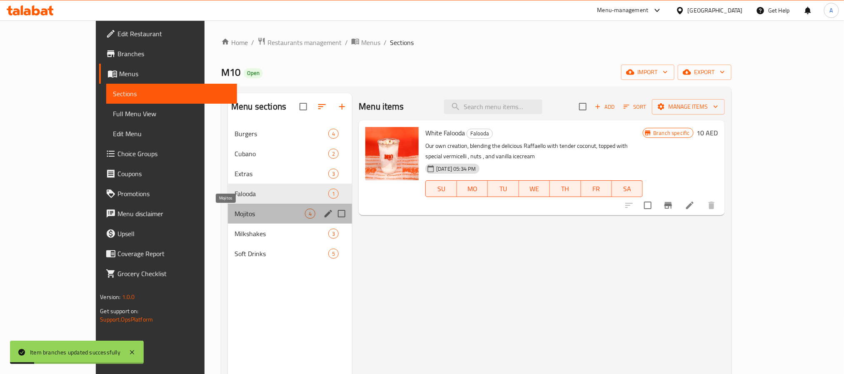
click at [251, 209] on span "Mojitos" at bounding box center [269, 214] width 70 height 10
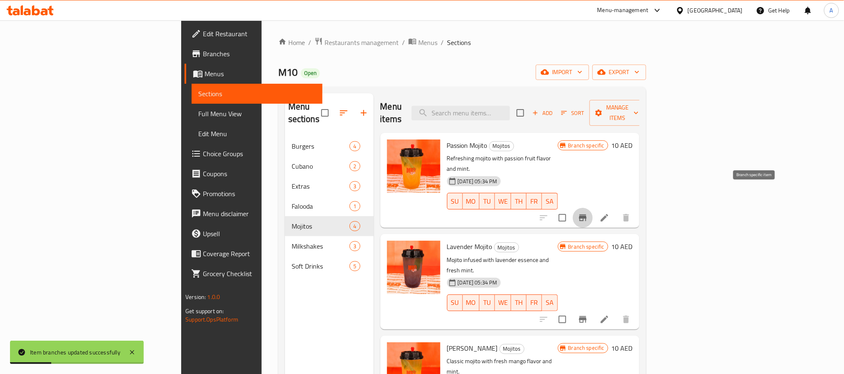
click at [587, 213] on icon "Branch-specific-item" at bounding box center [582, 218] width 10 height 10
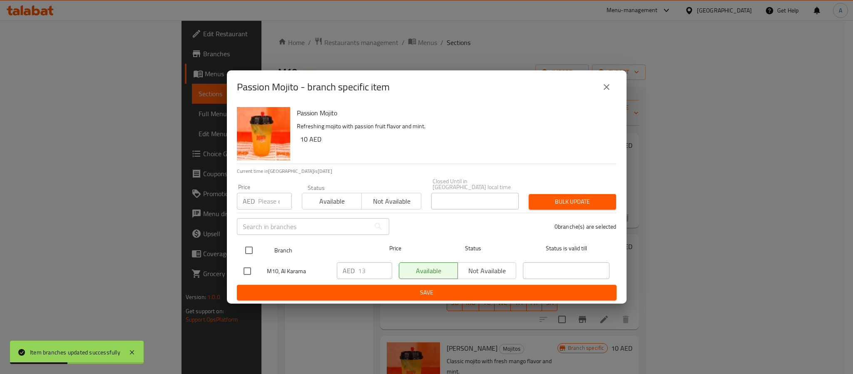
click at [246, 247] on input "checkbox" at bounding box center [248, 249] width 17 height 17
checkbox input "true"
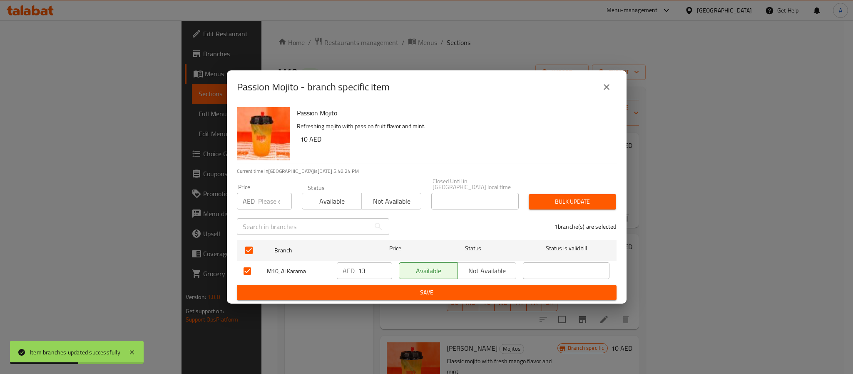
drag, startPoint x: 372, startPoint y: 271, endPoint x: 347, endPoint y: 271, distance: 25.0
click at [347, 271] on div "AED 13 ​" at bounding box center [364, 270] width 55 height 17
paste input "4"
type input "14"
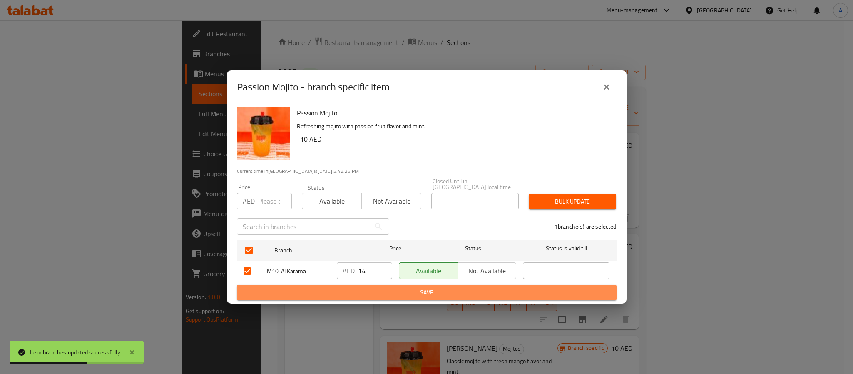
click at [361, 292] on span "Save" at bounding box center [427, 292] width 366 height 10
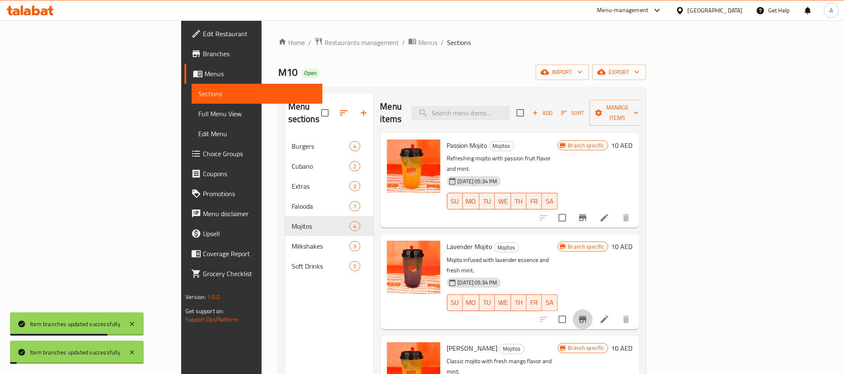
click at [586, 316] on icon "Branch-specific-item" at bounding box center [582, 319] width 7 height 7
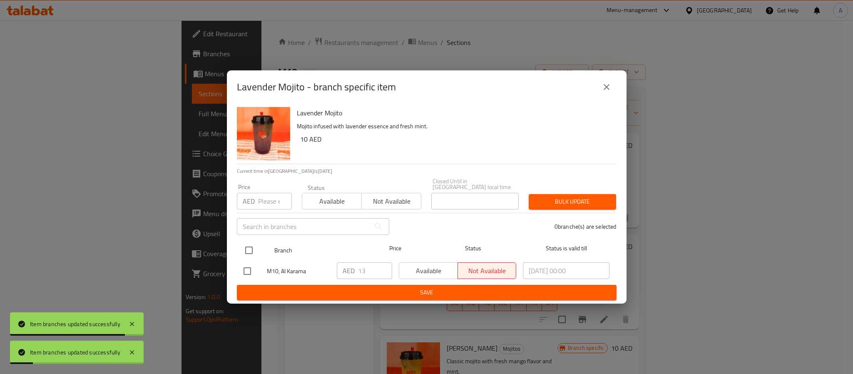
click at [250, 251] on input "checkbox" at bounding box center [248, 249] width 17 height 17
checkbox input "true"
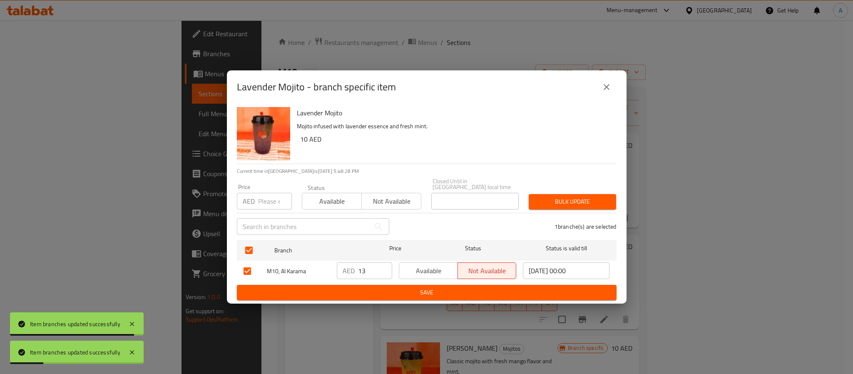
drag, startPoint x: 374, startPoint y: 269, endPoint x: 332, endPoint y: 269, distance: 41.6
click at [332, 269] on div "M10, Al Karama AED 13 ​ Available Not available 2025/07/06 00:00 ​" at bounding box center [426, 271] width 373 height 24
paste input "4"
type input "14"
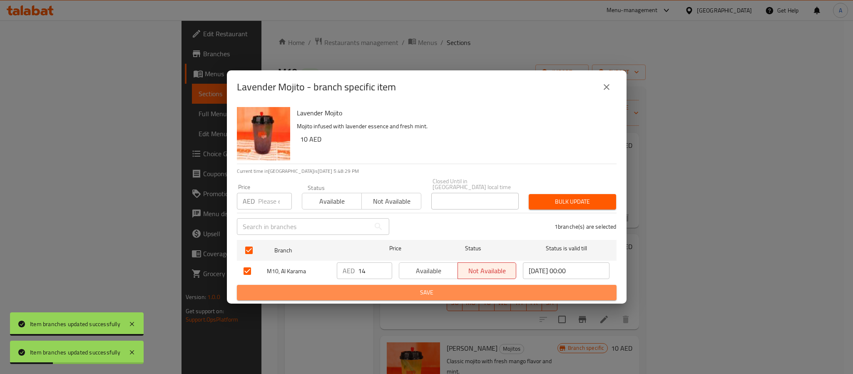
click at [347, 289] on span "Save" at bounding box center [427, 292] width 366 height 10
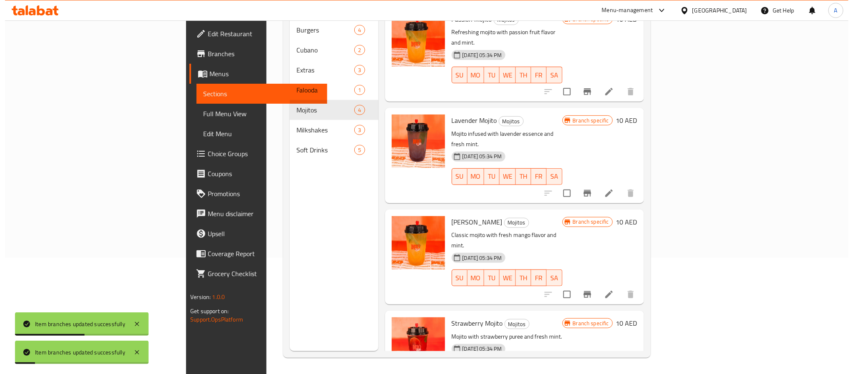
scroll to position [117, 0]
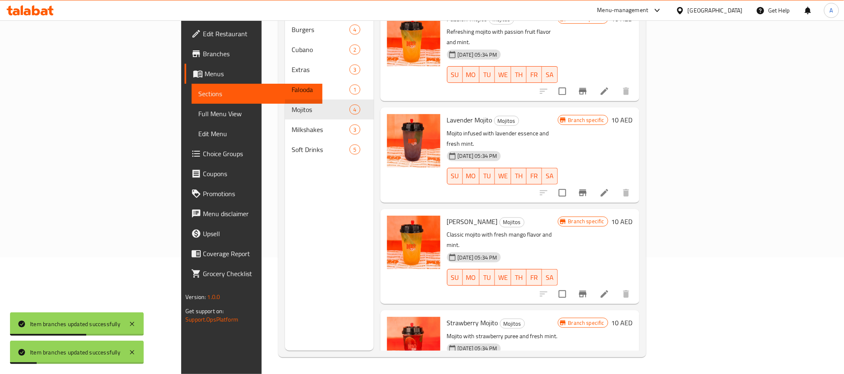
click at [587, 289] on icon "Branch-specific-item" at bounding box center [582, 294] width 10 height 10
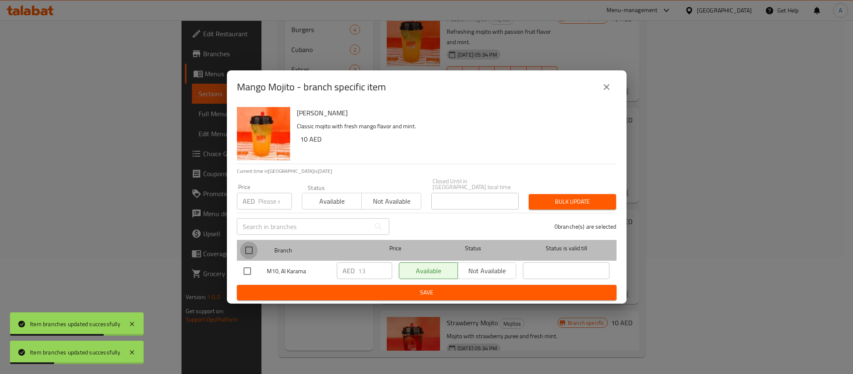
click at [251, 251] on input "checkbox" at bounding box center [248, 249] width 17 height 17
checkbox input "true"
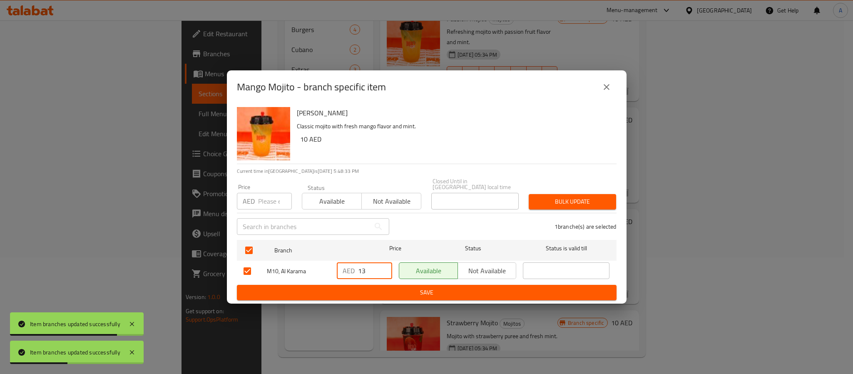
drag, startPoint x: 367, startPoint y: 266, endPoint x: 348, endPoint y: 265, distance: 18.8
click at [348, 265] on div "AED 13 ​" at bounding box center [364, 270] width 55 height 17
paste input "4"
type input "14"
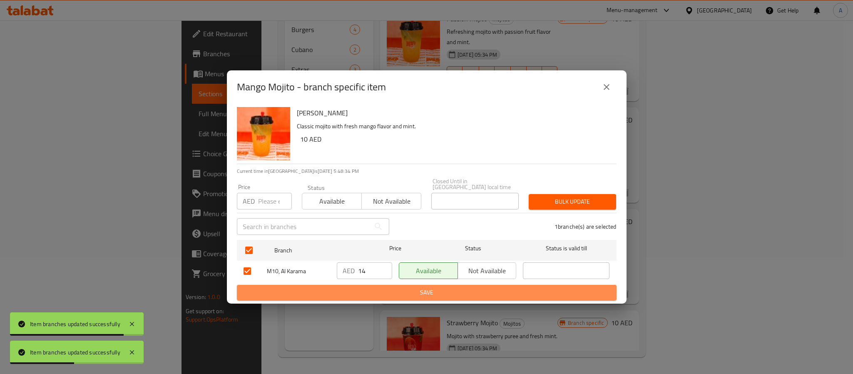
click at [353, 293] on span "Save" at bounding box center [427, 292] width 366 height 10
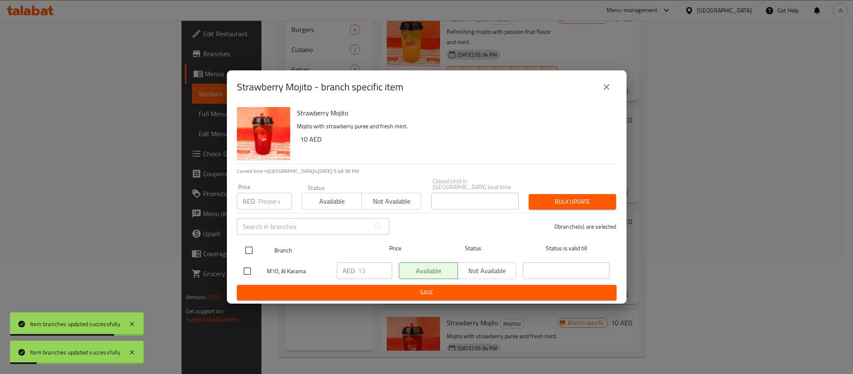
click at [249, 252] on input "checkbox" at bounding box center [248, 249] width 17 height 17
checkbox input "true"
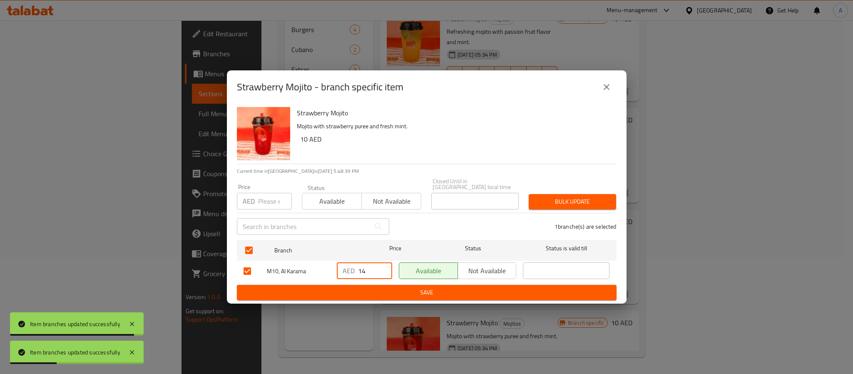
type input "14"
click at [383, 269] on input "14" at bounding box center [375, 270] width 34 height 17
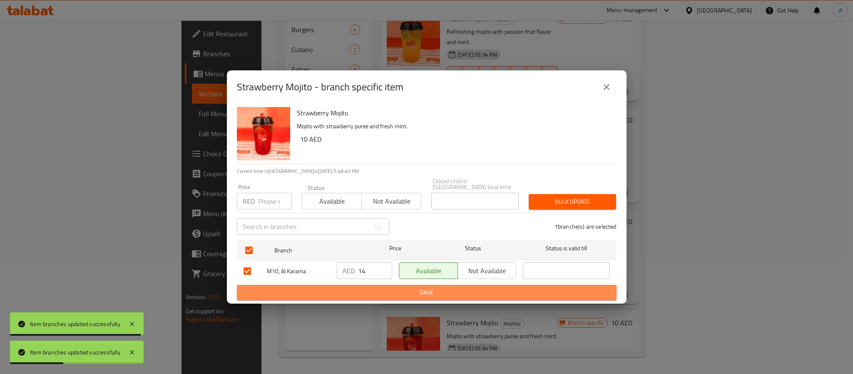
click at [379, 289] on span "Save" at bounding box center [427, 292] width 366 height 10
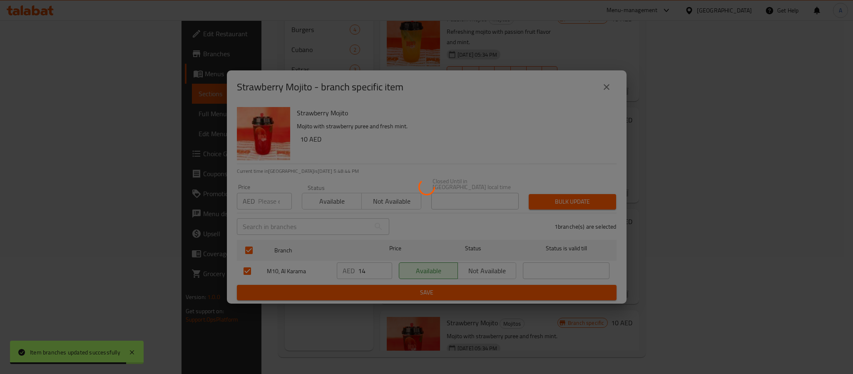
click at [174, 117] on div at bounding box center [426, 187] width 853 height 374
click at [601, 89] on div at bounding box center [426, 187] width 853 height 374
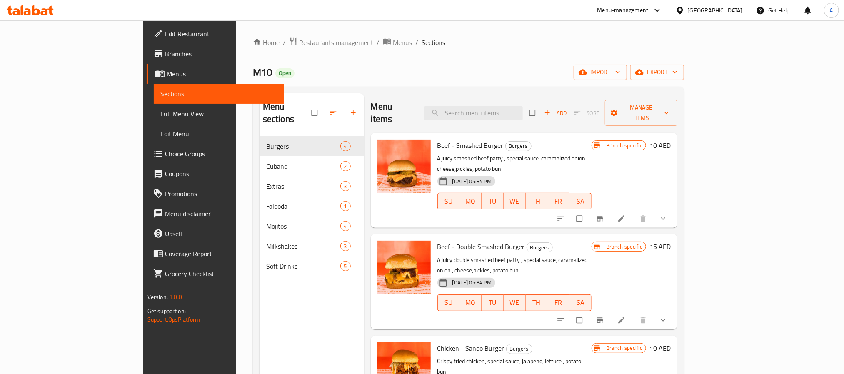
click at [160, 115] on span "Full Menu View" at bounding box center [218, 114] width 117 height 10
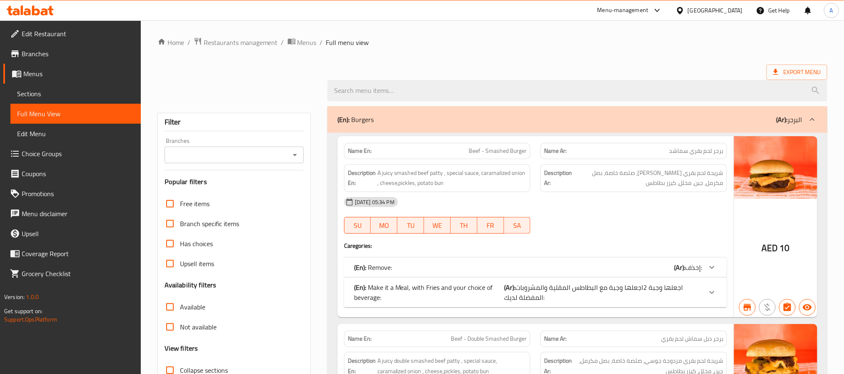
click at [295, 155] on button "Open" at bounding box center [295, 155] width 12 height 12
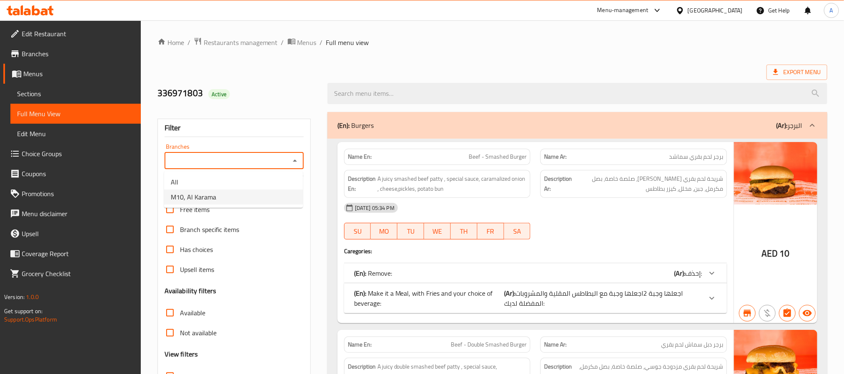
click at [235, 198] on li "M10, Al Karama" at bounding box center [233, 196] width 139 height 15
type input "M10, Al Karama"
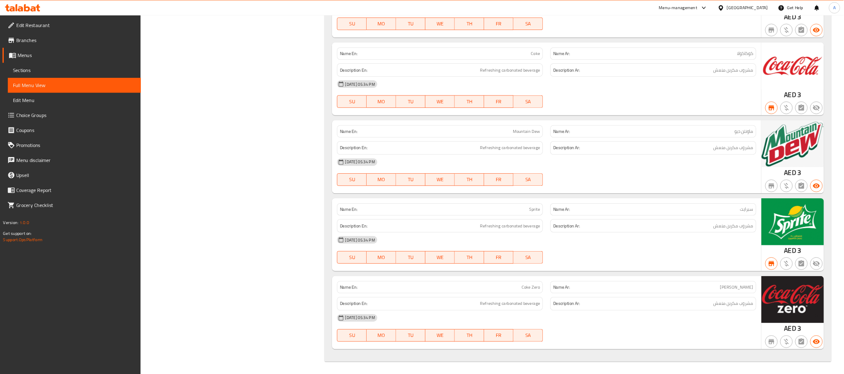
scroll to position [2646, 0]
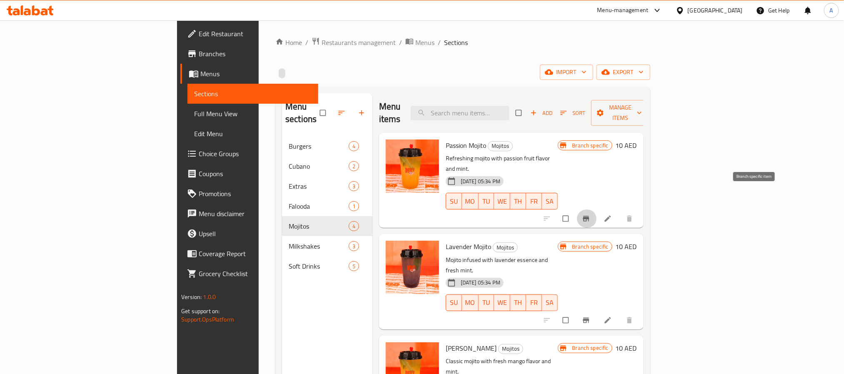
click at [597, 209] on button "Branch-specific-item" at bounding box center [587, 218] width 20 height 18
click at [589, 317] on icon "Branch-specific-item" at bounding box center [585, 319] width 6 height 5
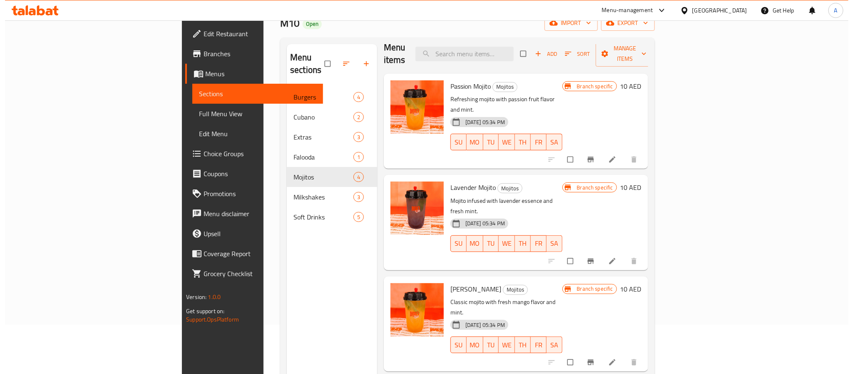
scroll to position [117, 0]
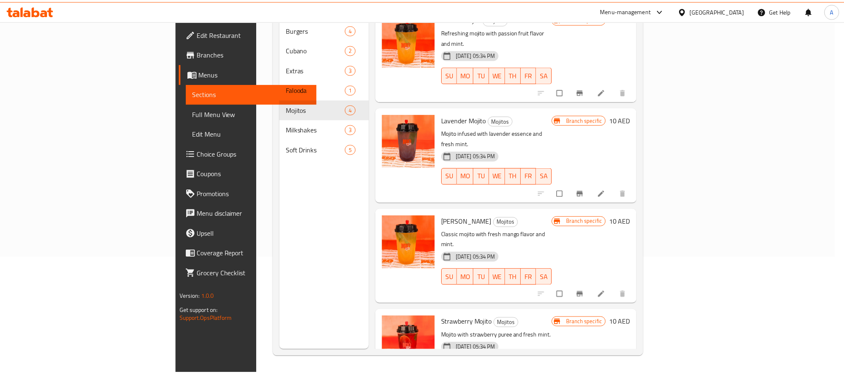
scroll to position [10, 0]
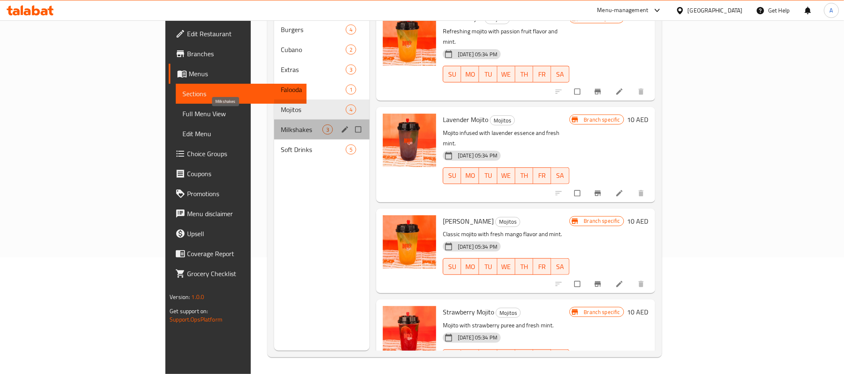
click at [281, 124] on span "Milkshakes" at bounding box center [301, 129] width 41 height 10
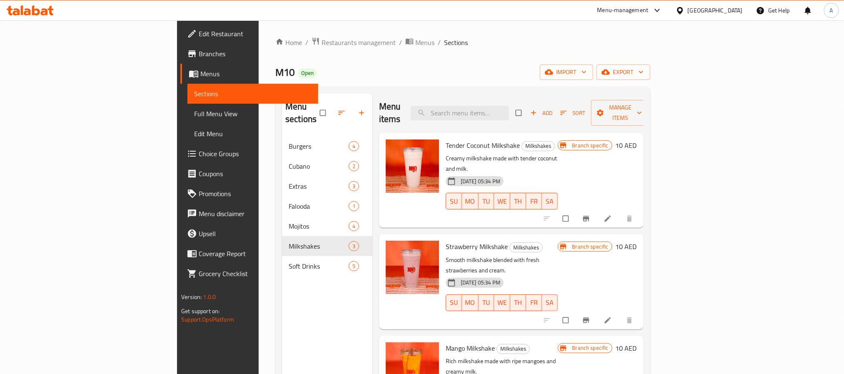
click at [597, 209] on button "Branch-specific-item" at bounding box center [587, 218] width 20 height 18
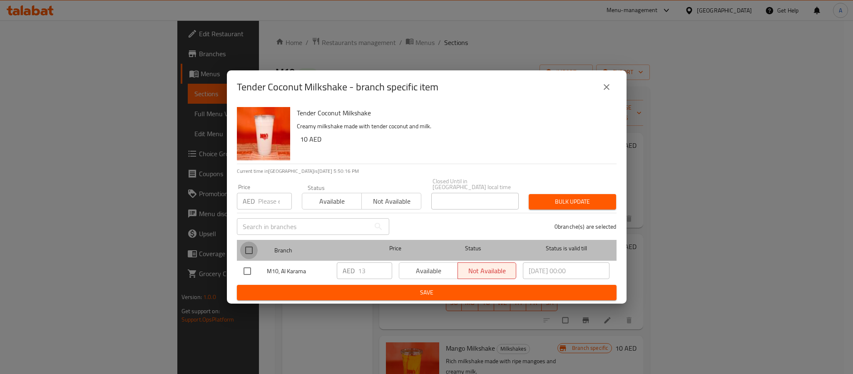
click at [249, 251] on input "checkbox" at bounding box center [248, 249] width 17 height 17
checkbox input "true"
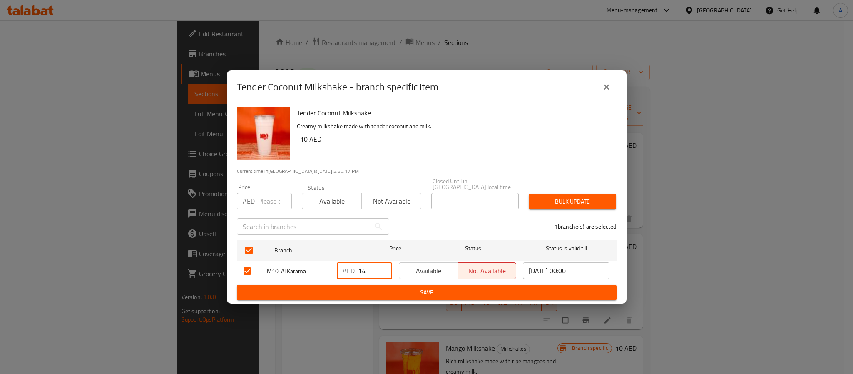
type input "14"
click at [381, 266] on input "14" at bounding box center [375, 270] width 34 height 17
click at [380, 282] on div "AED 14 ​" at bounding box center [365, 271] width 62 height 24
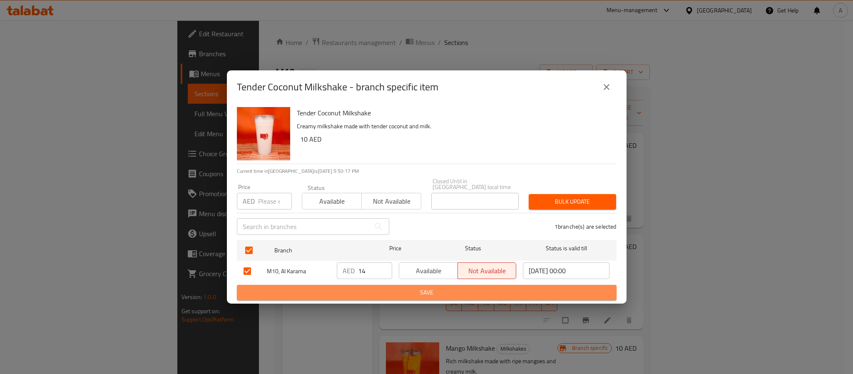
click at [380, 293] on span "Save" at bounding box center [427, 292] width 366 height 10
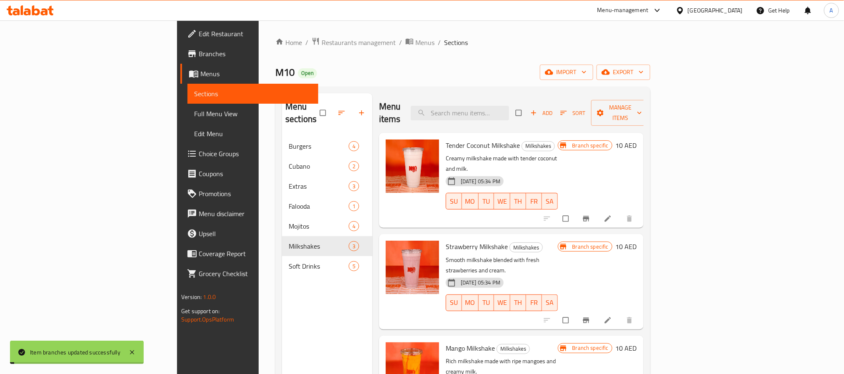
click at [590, 316] on icon "Branch-specific-item" at bounding box center [586, 320] width 8 height 8
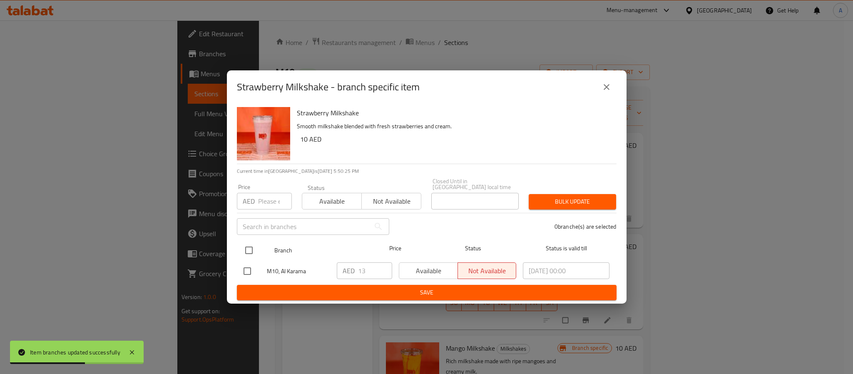
click at [248, 244] on input "checkbox" at bounding box center [248, 249] width 17 height 17
checkbox input "true"
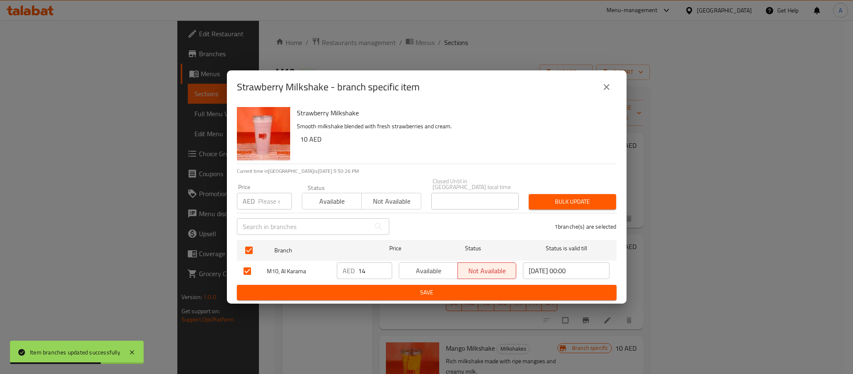
type input "14"
click at [383, 269] on input "14" at bounding box center [375, 270] width 34 height 17
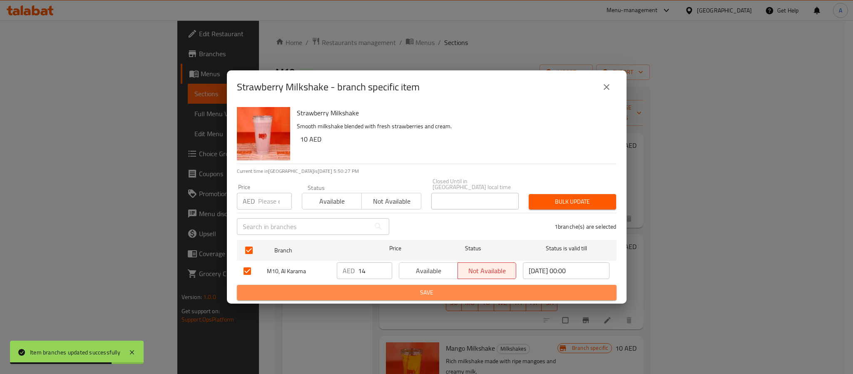
click at [378, 289] on span "Save" at bounding box center [427, 292] width 366 height 10
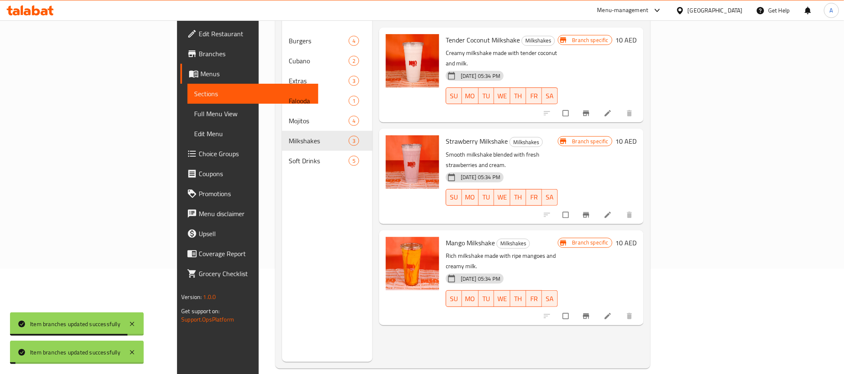
scroll to position [117, 0]
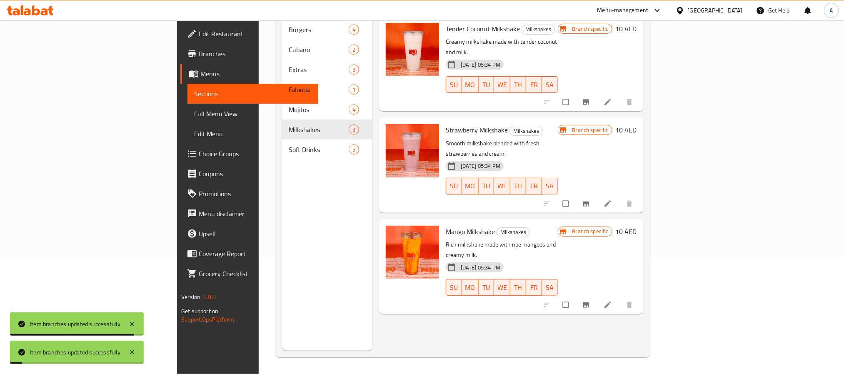
click at [597, 296] on button "Branch-specific-item" at bounding box center [587, 305] width 20 height 18
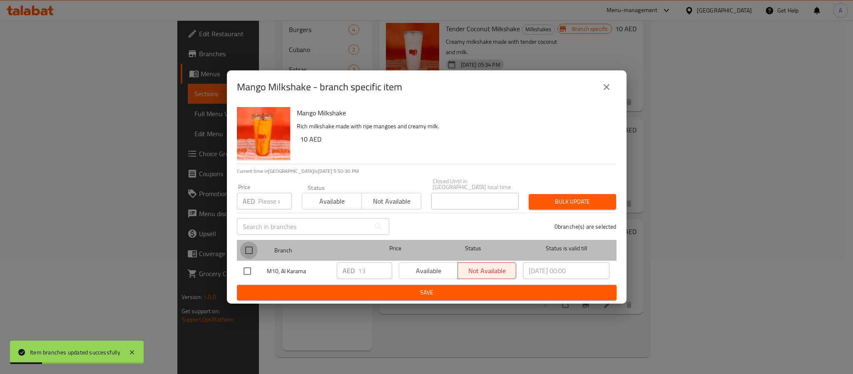
click at [252, 253] on input "checkbox" at bounding box center [248, 249] width 17 height 17
checkbox input "true"
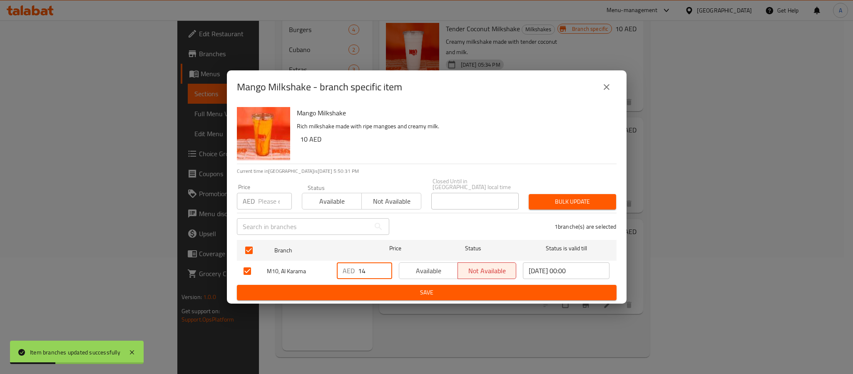
type input "14"
click at [385, 268] on input "14" at bounding box center [375, 270] width 34 height 17
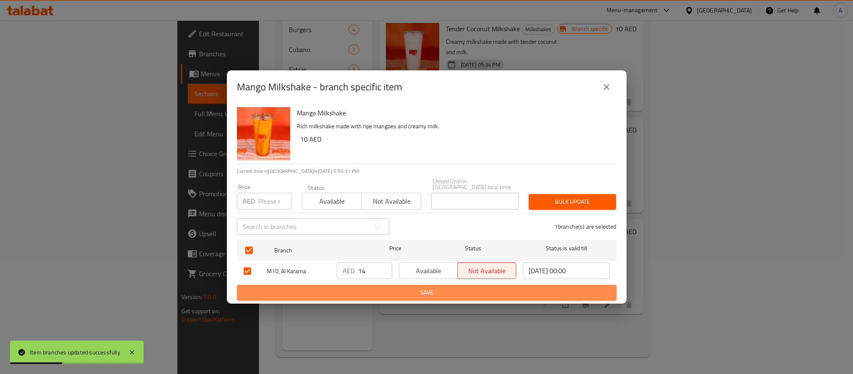
click at [380, 290] on span "Save" at bounding box center [427, 292] width 366 height 10
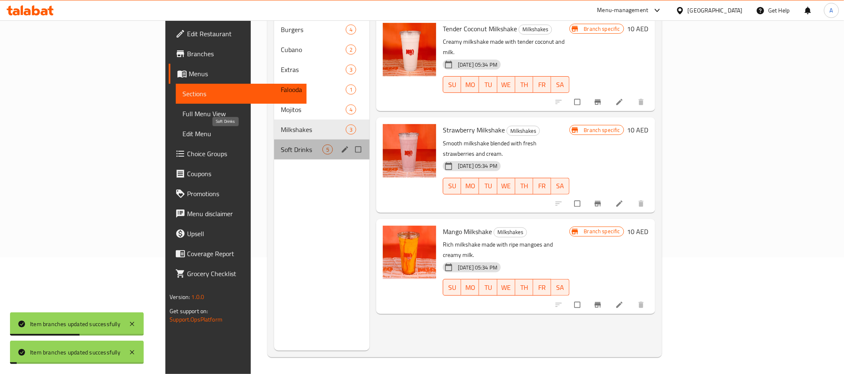
click at [281, 144] on span "Soft Drinks" at bounding box center [301, 149] width 41 height 10
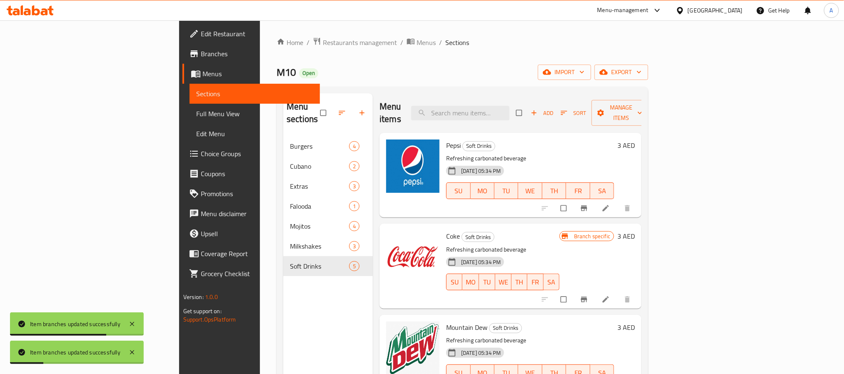
click at [635, 139] on h6 "3 AED" at bounding box center [625, 145] width 17 height 12
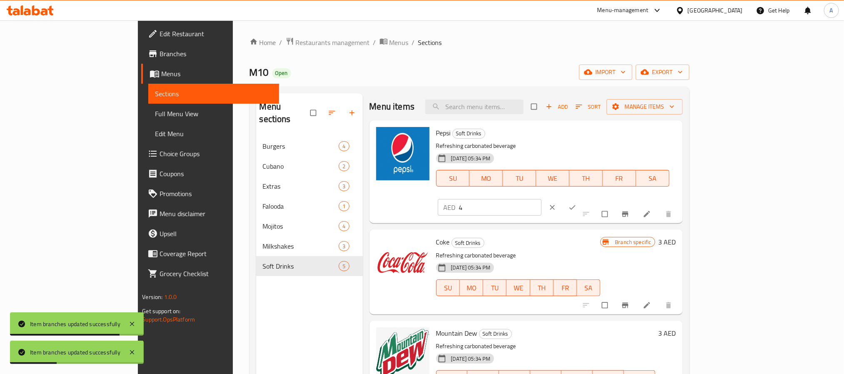
click at [541, 199] on input "4" at bounding box center [500, 207] width 82 height 17
type input "5"
click at [541, 199] on input "5" at bounding box center [500, 207] width 82 height 17
click at [576, 203] on icon "ok" at bounding box center [572, 207] width 8 height 8
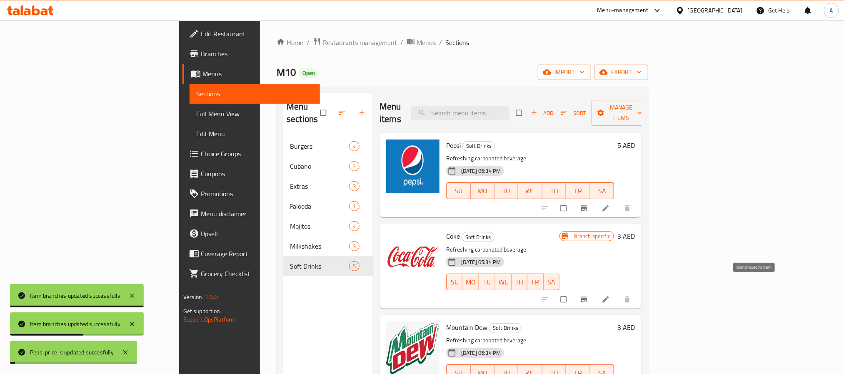
click at [588, 295] on icon "Branch-specific-item" at bounding box center [584, 299] width 8 height 8
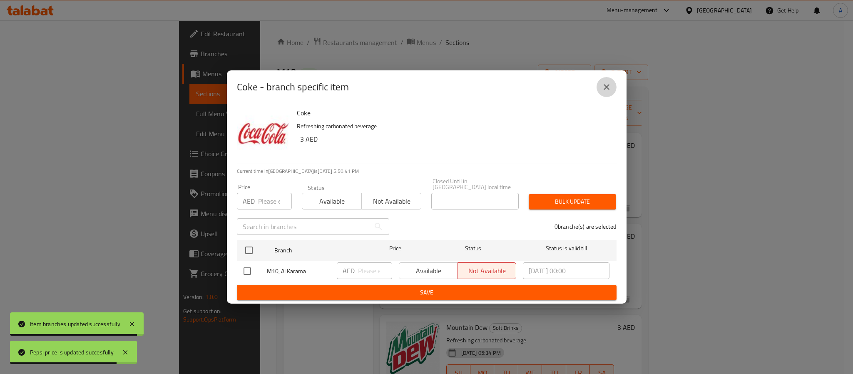
click at [602, 83] on icon "close" at bounding box center [607, 87] width 10 height 10
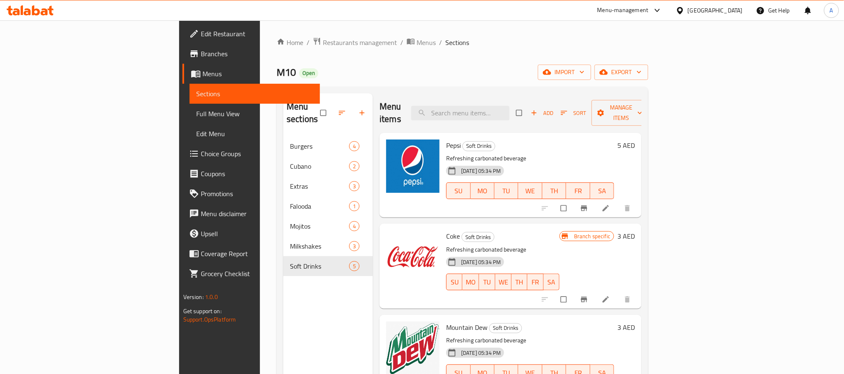
click at [635, 230] on h6 "3 AED" at bounding box center [625, 236] width 17 height 12
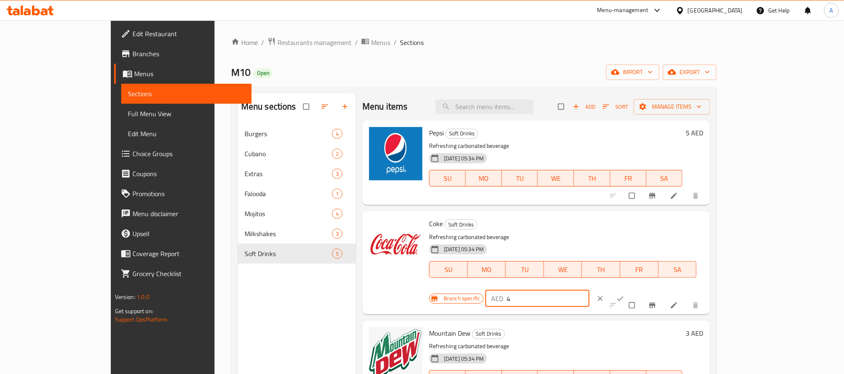
click at [589, 290] on input "4" at bounding box center [547, 298] width 82 height 17
type input "5"
click at [589, 290] on input "5" at bounding box center [547, 298] width 82 height 17
click at [624, 294] on icon "ok" at bounding box center [620, 298] width 8 height 8
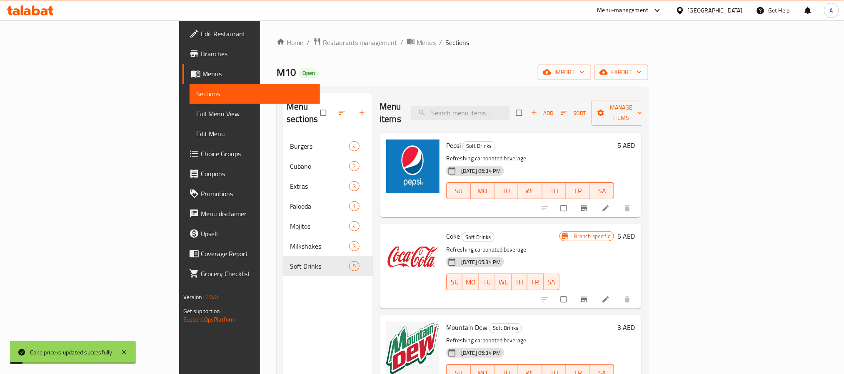
click at [635, 321] on h6 "3 AED" at bounding box center [625, 327] width 17 height 12
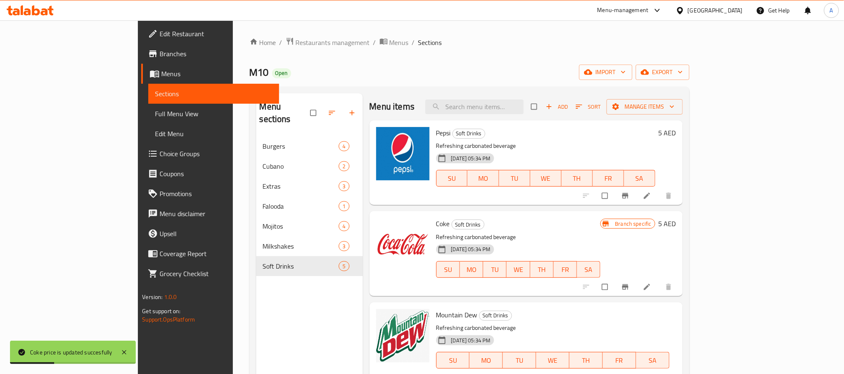
type input "5"
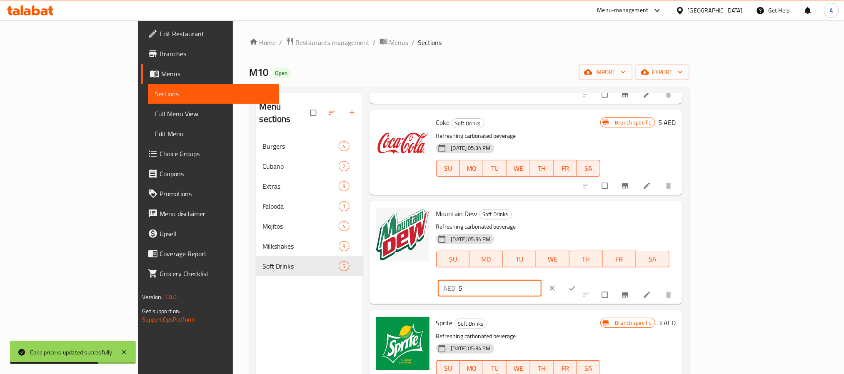
click at [583, 279] on button "ok" at bounding box center [573, 288] width 20 height 18
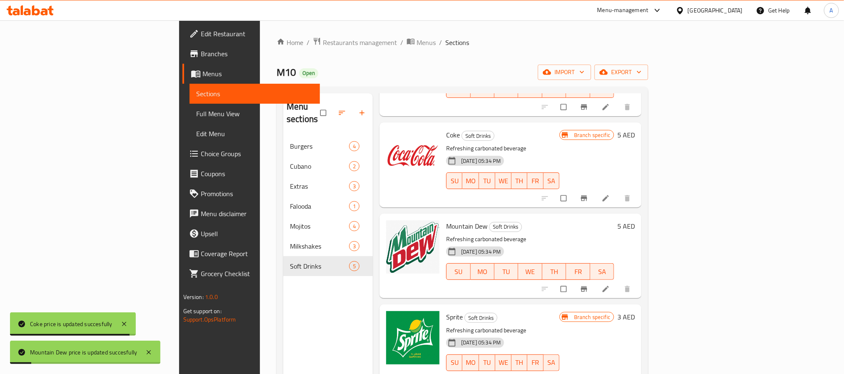
click at [635, 311] on h6 "3 AED" at bounding box center [625, 317] width 17 height 12
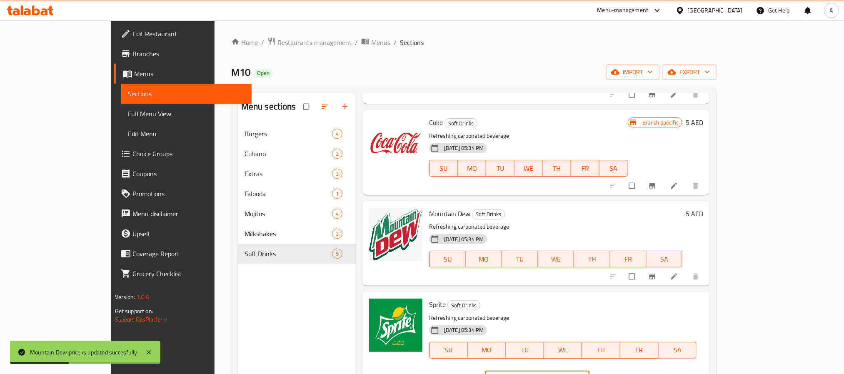
click at [589, 371] on input "4" at bounding box center [547, 379] width 82 height 17
type input "5"
click at [589, 371] on input "5" at bounding box center [547, 379] width 82 height 17
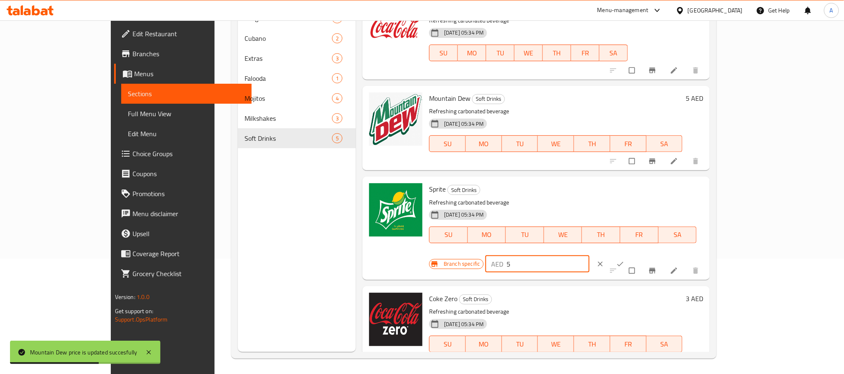
scroll to position [117, 0]
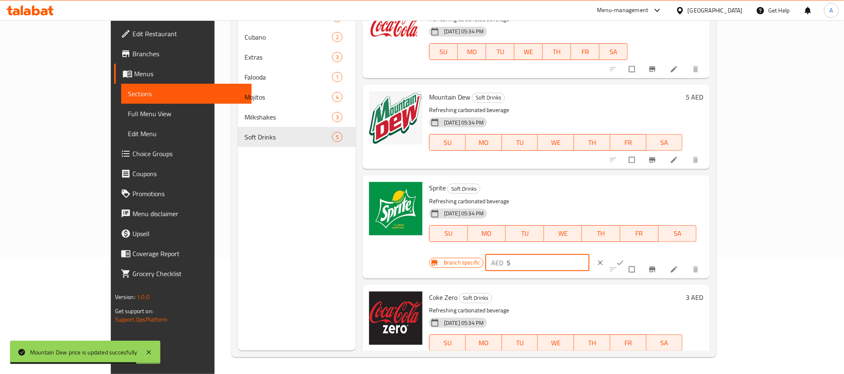
click at [624, 259] on icon "ok" at bounding box center [620, 263] width 8 height 8
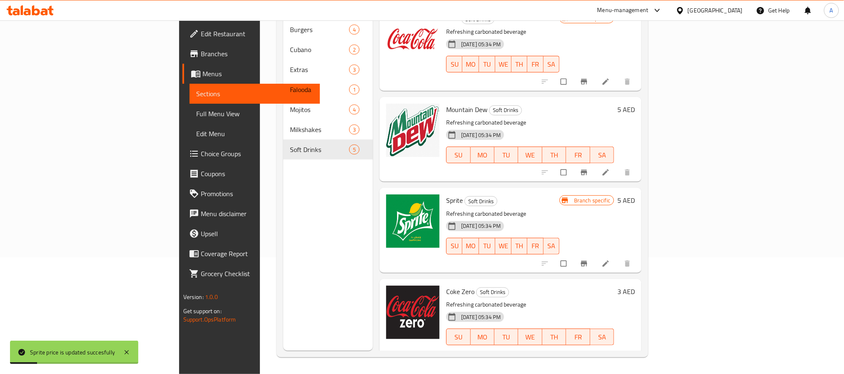
click at [635, 286] on h6 "3 AED" at bounding box center [625, 292] width 17 height 12
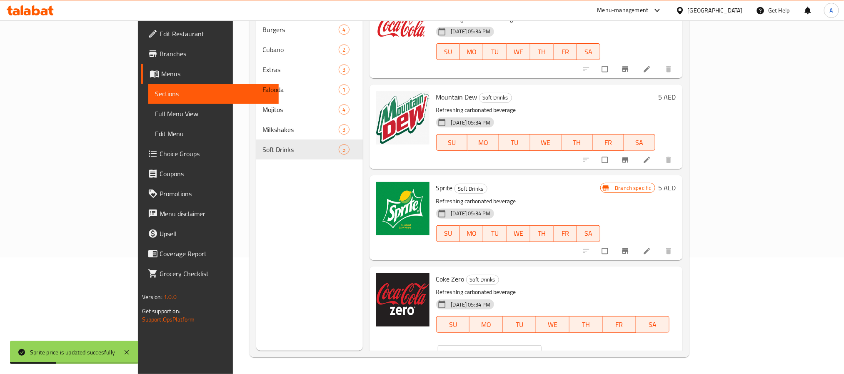
click at [541, 345] on input "4" at bounding box center [500, 353] width 82 height 17
type input "5"
click at [541, 345] on input "5" at bounding box center [500, 353] width 82 height 17
click at [583, 344] on button "ok" at bounding box center [573, 353] width 20 height 18
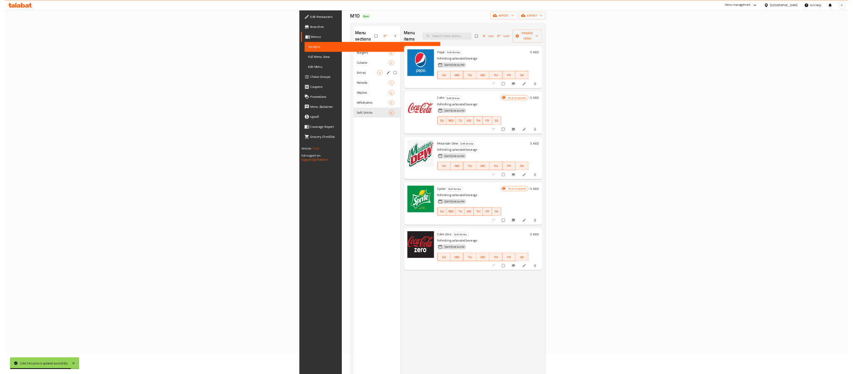
scroll to position [0, 0]
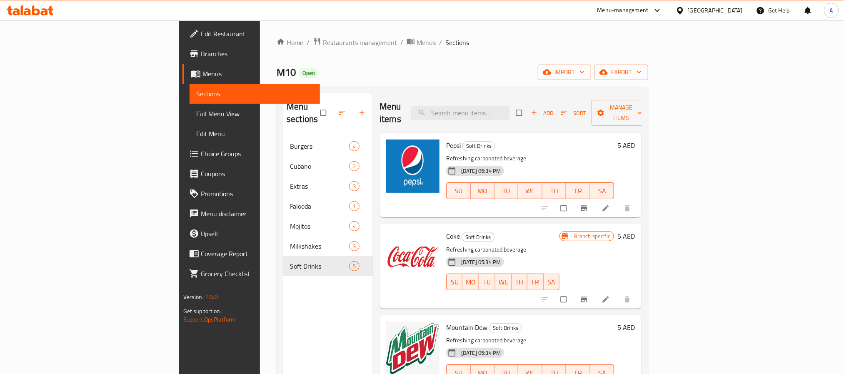
click at [648, 62] on div "Home / Restaurants management / Menus / Sections M10 Open import export Menu se…" at bounding box center [461, 255] width 371 height 437
click at [641, 68] on span "export" at bounding box center [621, 72] width 40 height 10
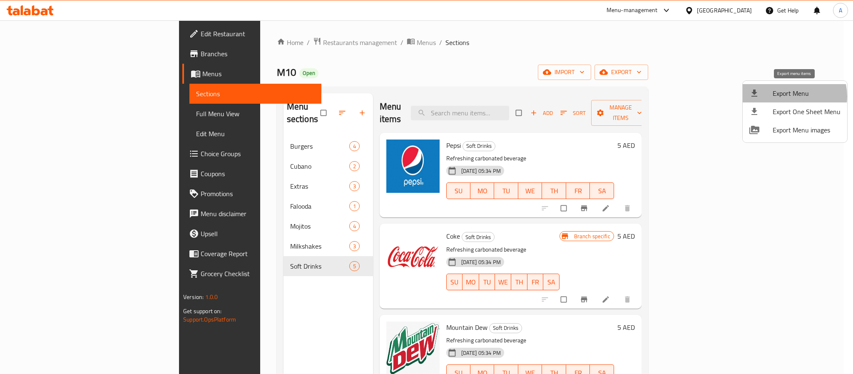
click at [789, 96] on span "Export Menu" at bounding box center [807, 93] width 68 height 10
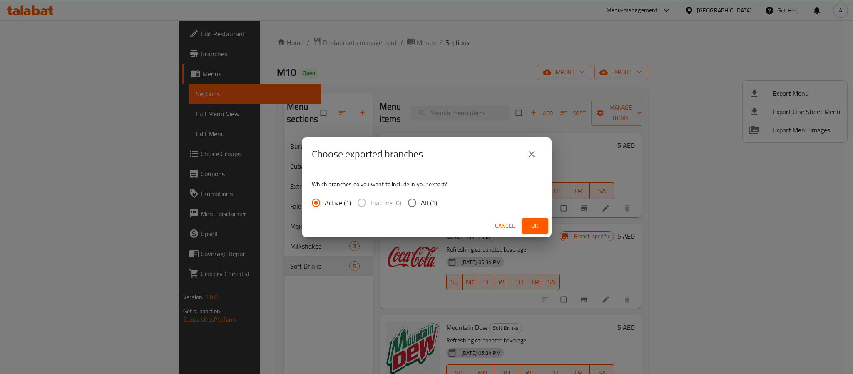
click at [416, 204] on input "All (1)" at bounding box center [411, 202] width 17 height 17
radio input "true"
click at [536, 226] on span "Ok" at bounding box center [534, 226] width 13 height 10
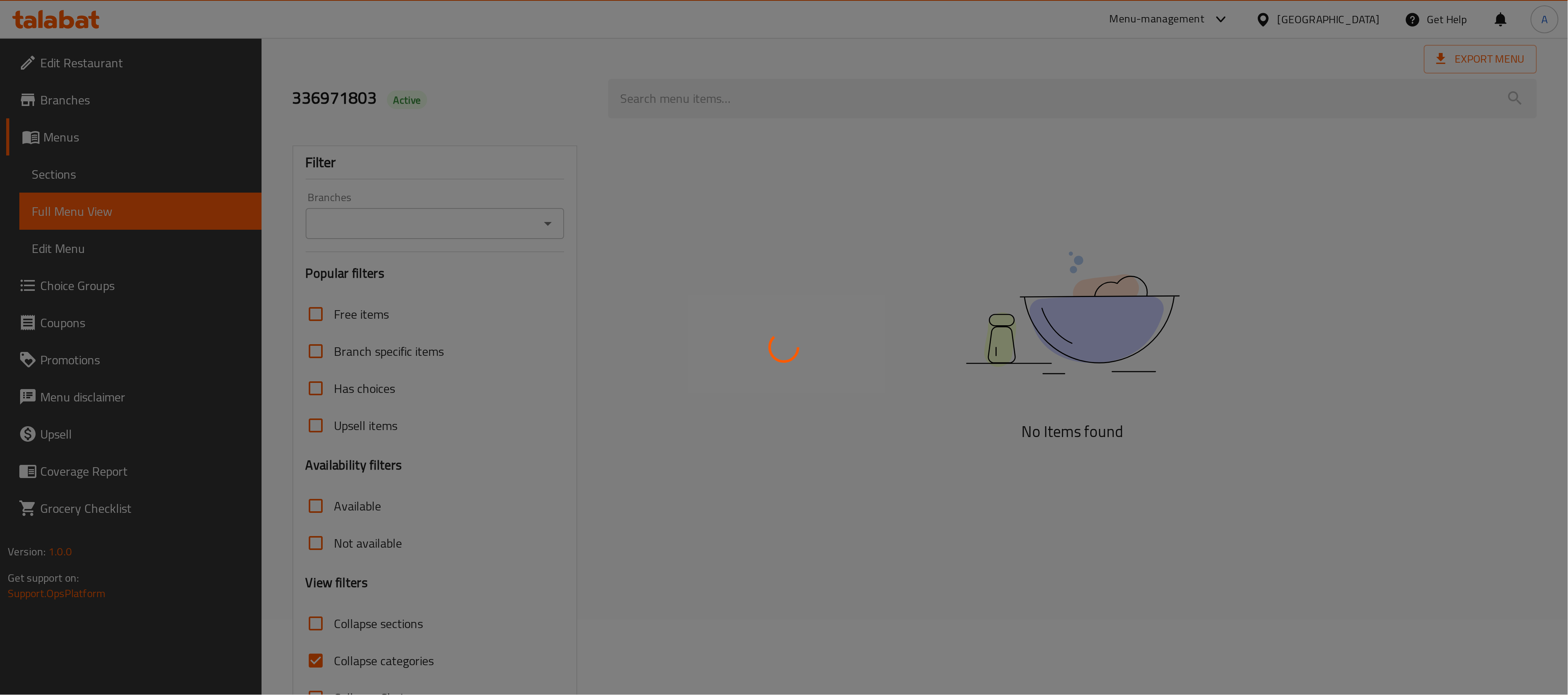
scroll to position [58, 0]
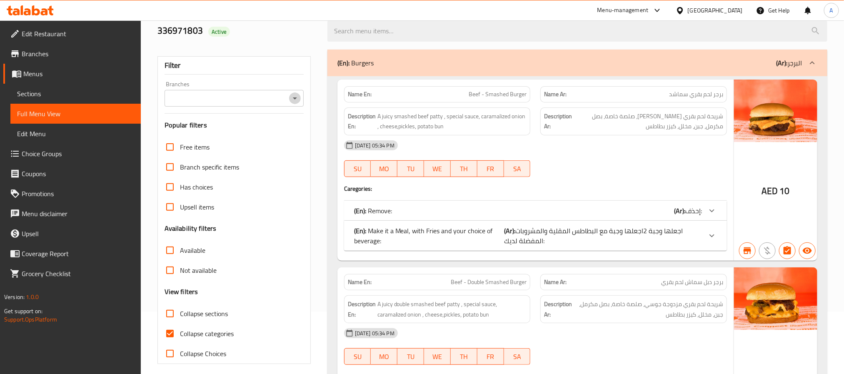
click at [293, 95] on icon "Open" at bounding box center [295, 98] width 10 height 10
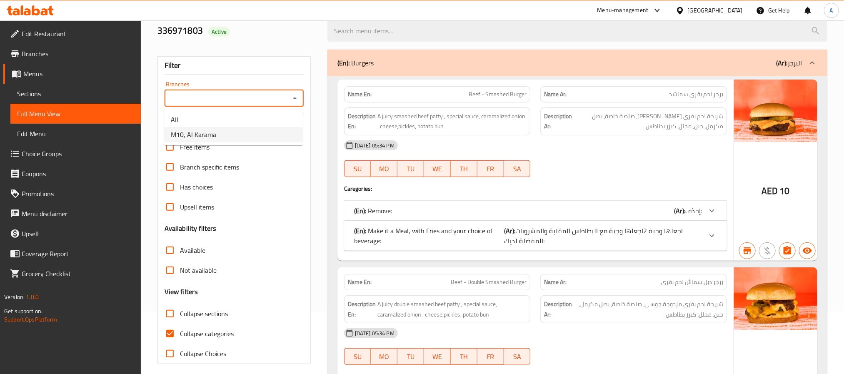
click at [235, 132] on li "M10, Al Karama" at bounding box center [233, 134] width 139 height 15
type input "M10, Al Karama"
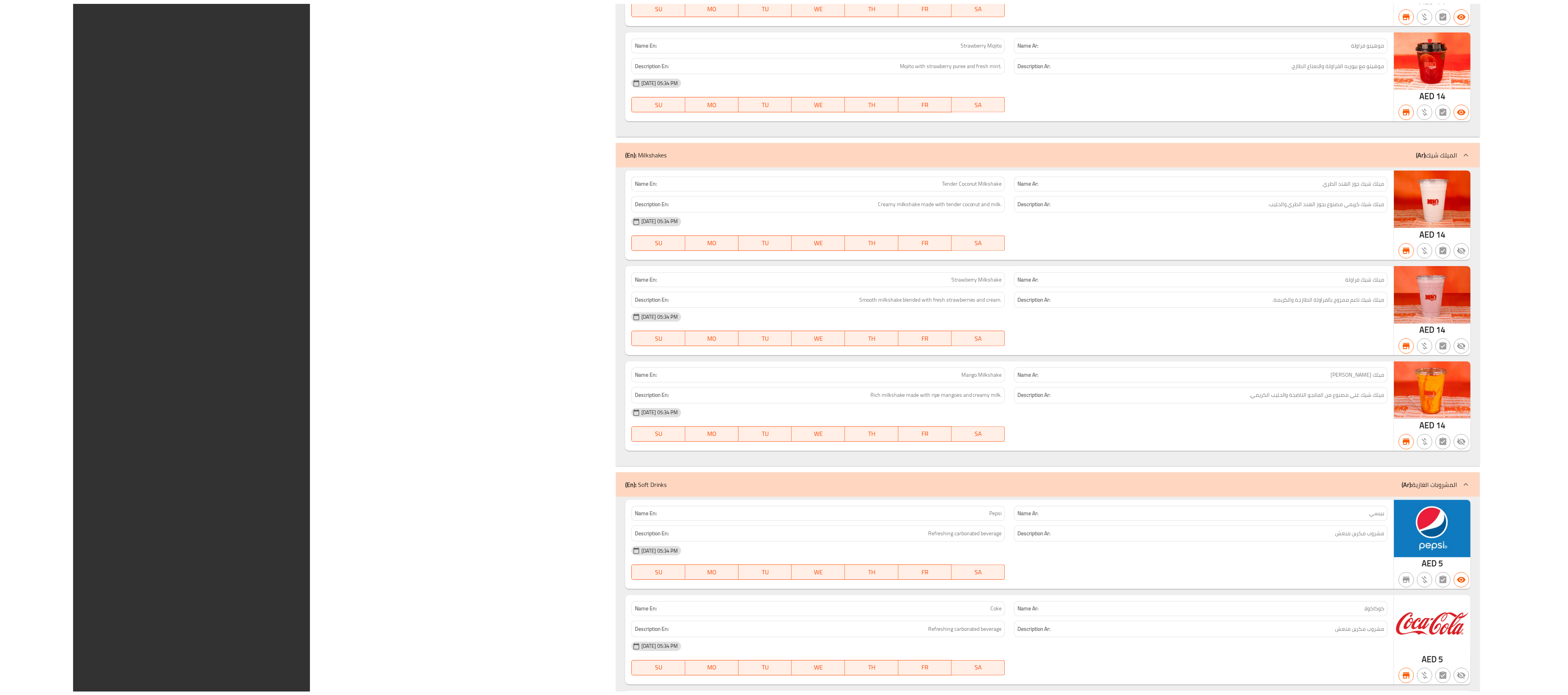
scroll to position [2232, 0]
